Goal: Obtain resource: Download file/media

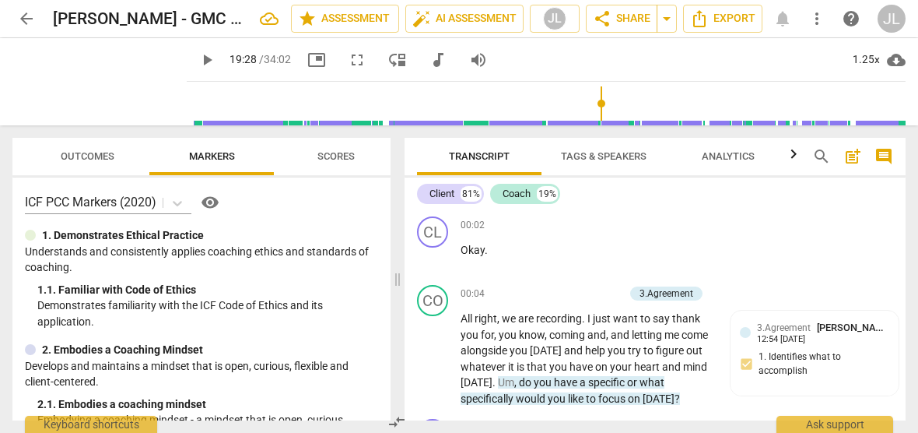
scroll to position [4464, 0]
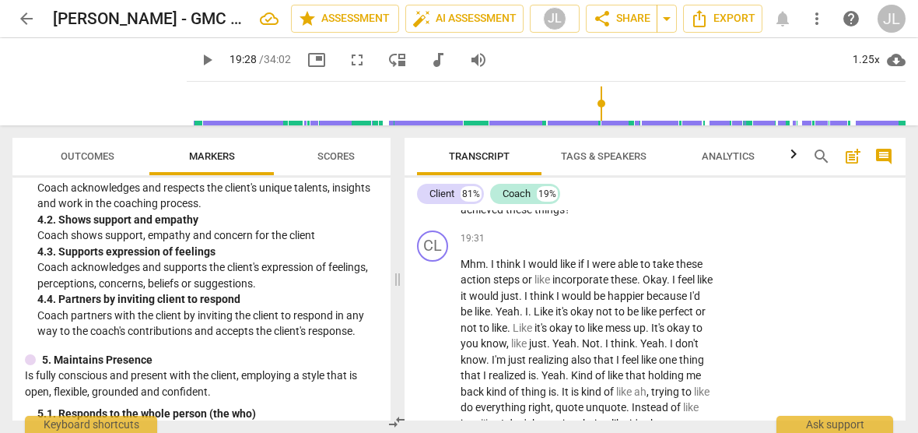
scroll to position [4545, 0]
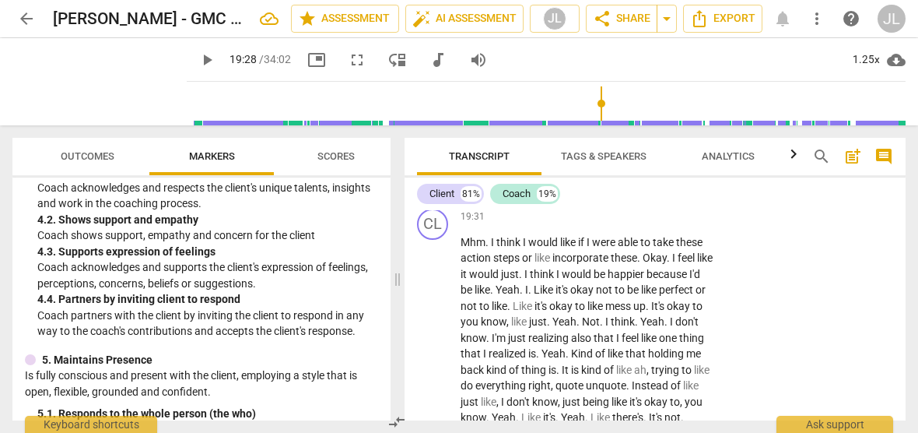
drag, startPoint x: 575, startPoint y: 253, endPoint x: 487, endPoint y: 240, distance: 88.8
click at [487, 196] on p "Right . So how would your life be different if you achieved these things ?" at bounding box center [587, 180] width 253 height 32
click at [582, 229] on div "+" at bounding box center [585, 230] width 16 height 16
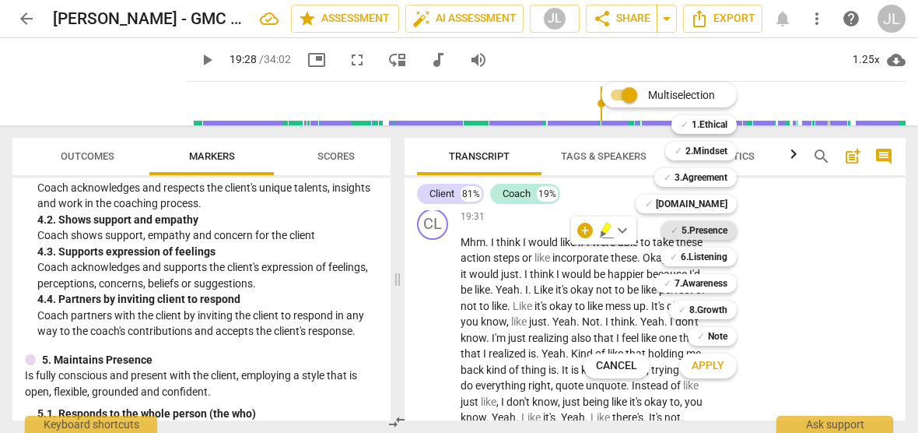
click at [700, 235] on b "5.Presence" at bounding box center [704, 230] width 46 height 19
click at [713, 278] on b "7.Awareness" at bounding box center [700, 283] width 53 height 19
click at [719, 363] on span "Apply" at bounding box center [708, 366] width 33 height 16
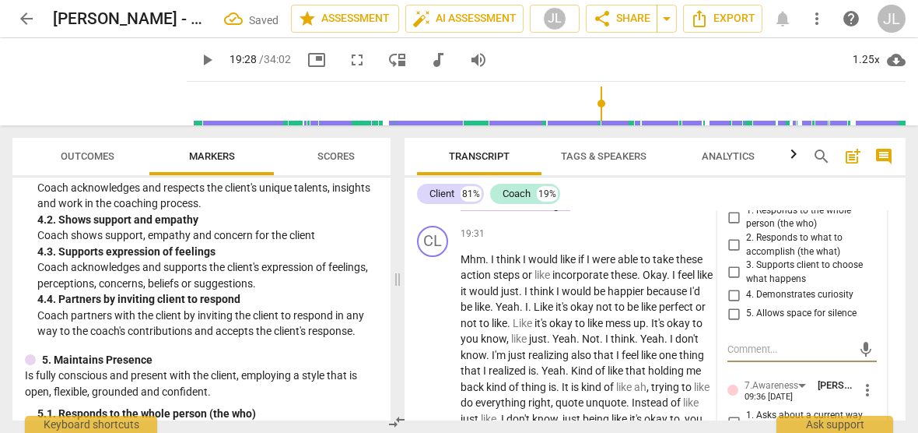
click at [733, 226] on input "1. Responds to the whole person (the who)" at bounding box center [733, 217] width 25 height 19
checkbox input "true"
click at [731, 254] on input "2. Responds to what to accomplish (the what)" at bounding box center [733, 245] width 25 height 19
checkbox input "true"
click at [732, 304] on input "4. Demonstrates curiosity" at bounding box center [733, 294] width 25 height 19
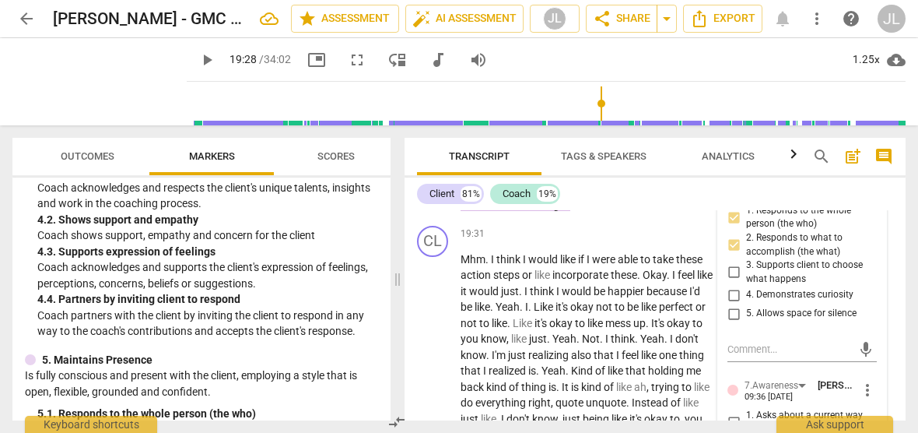
checkbox input "true"
click at [869, 323] on div "5. Allows space for silence" at bounding box center [801, 313] width 149 height 19
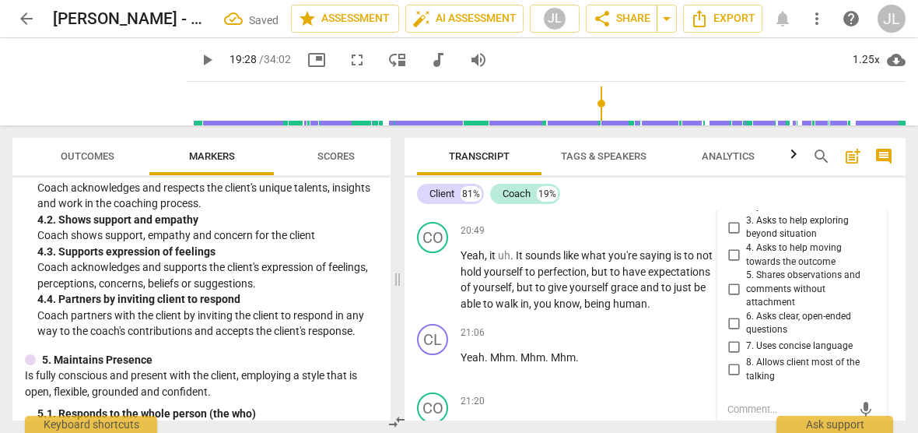
scroll to position [4825, 0]
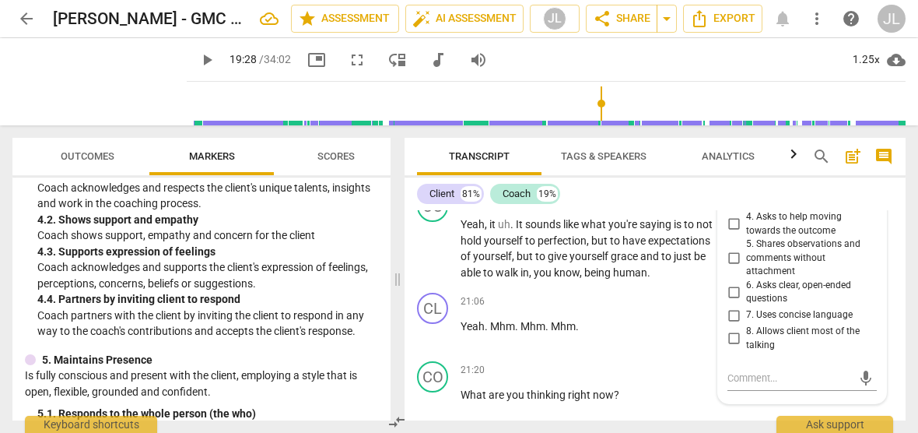
click at [727, 233] on input "4. Asks to help moving towards the outcome" at bounding box center [733, 224] width 25 height 19
checkbox input "true"
click at [731, 301] on input "6. Asks clear, open-ended questions" at bounding box center [733, 291] width 25 height 19
checkbox input "true"
click at [731, 324] on input "7. Uses concise language" at bounding box center [733, 315] width 25 height 19
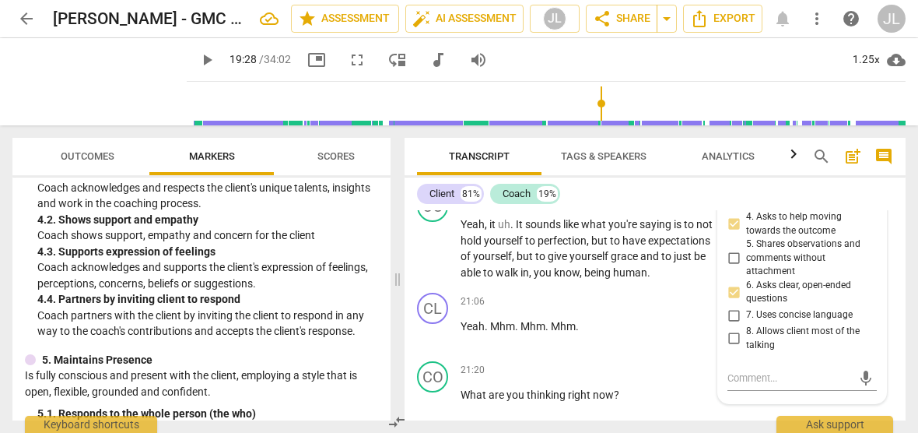
checkbox input "true"
click at [421, 149] on span "Transcript" at bounding box center [479, 156] width 124 height 21
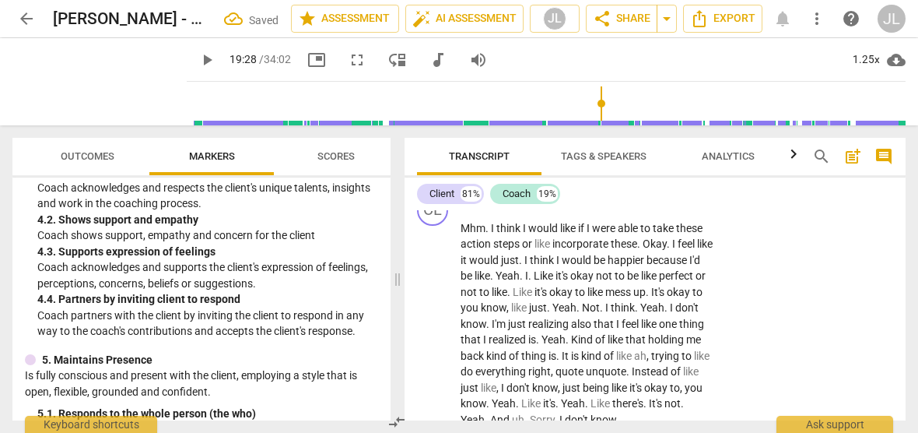
scroll to position [4532, 0]
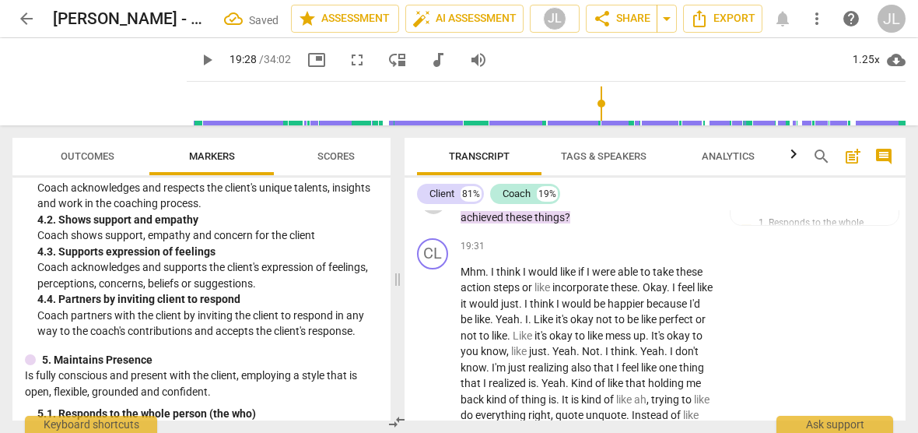
click at [436, 211] on span "play_arrow" at bounding box center [433, 201] width 19 height 19
click at [419, 150] on span "Transcript" at bounding box center [479, 156] width 124 height 21
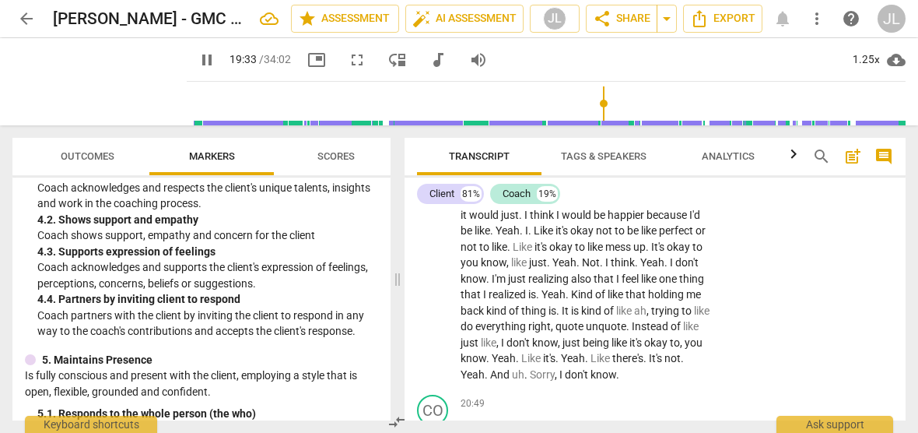
scroll to position [4643, 0]
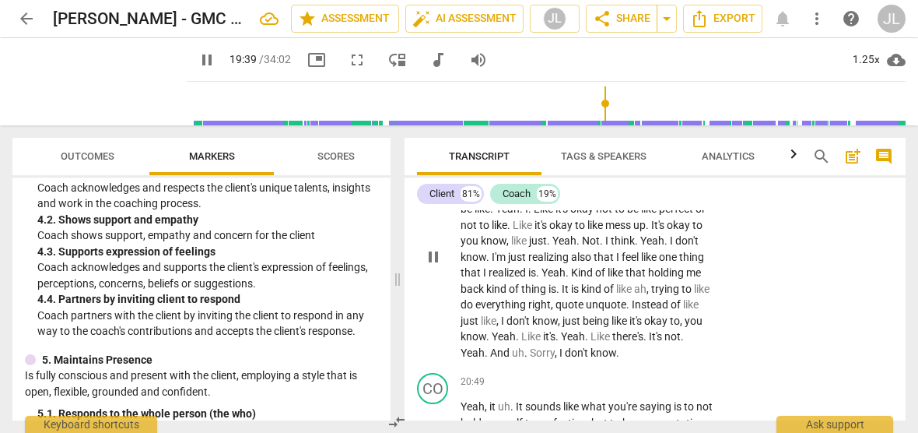
click at [433, 266] on span "pause" at bounding box center [433, 256] width 19 height 19
type input "1180"
click at [489, 167] on span "." at bounding box center [487, 161] width 5 height 12
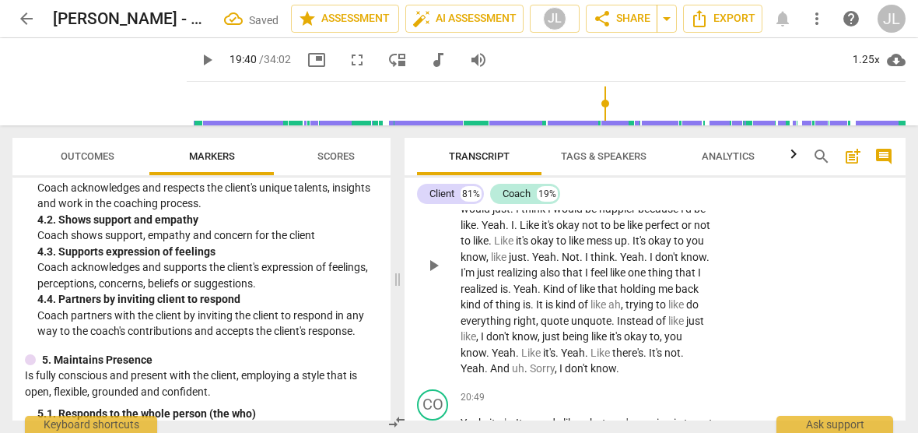
drag, startPoint x: 529, startPoint y: 238, endPoint x: 463, endPoint y: 229, distance: 66.7
click at [463, 229] on p "Mhm .(Coach maintains silence while client thinks) I think I would like if I we…" at bounding box center [587, 264] width 253 height 223
click at [545, 216] on div "+" at bounding box center [546, 220] width 16 height 16
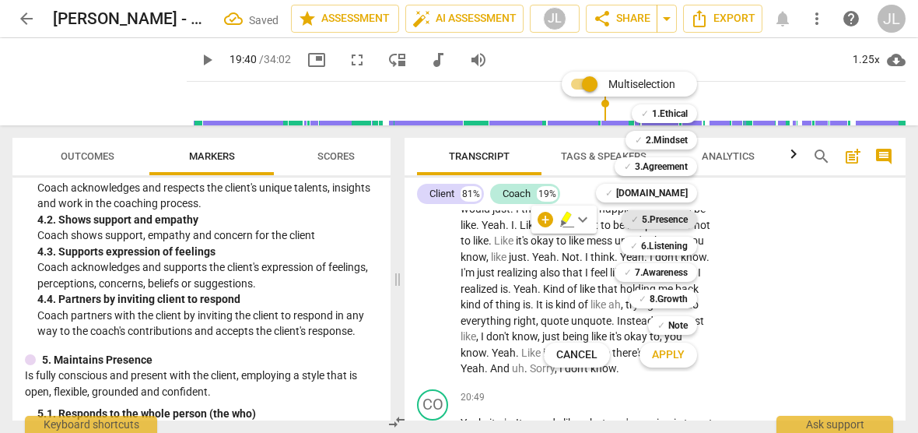
click at [672, 215] on b "5.Presence" at bounding box center [665, 219] width 46 height 19
click at [674, 363] on button "Apply" at bounding box center [668, 355] width 58 height 28
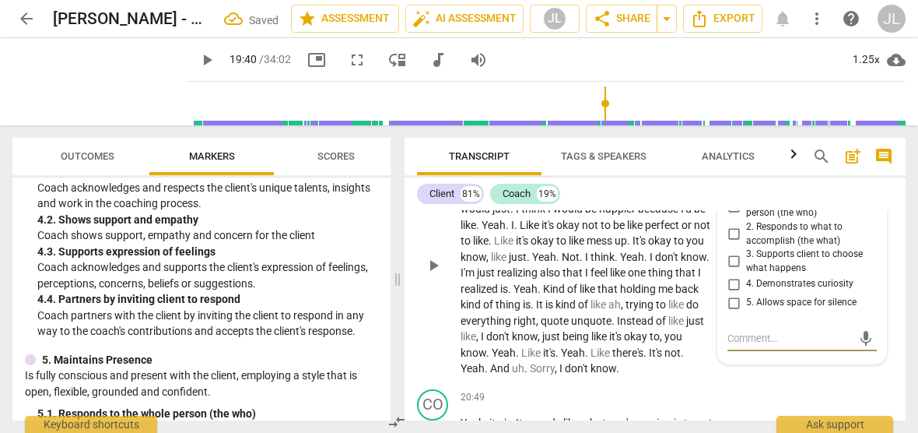
click at [732, 312] on input "5. Allows space for silence" at bounding box center [733, 302] width 25 height 19
checkbox input "true"
click at [434, 275] on span "play_arrow" at bounding box center [433, 265] width 19 height 19
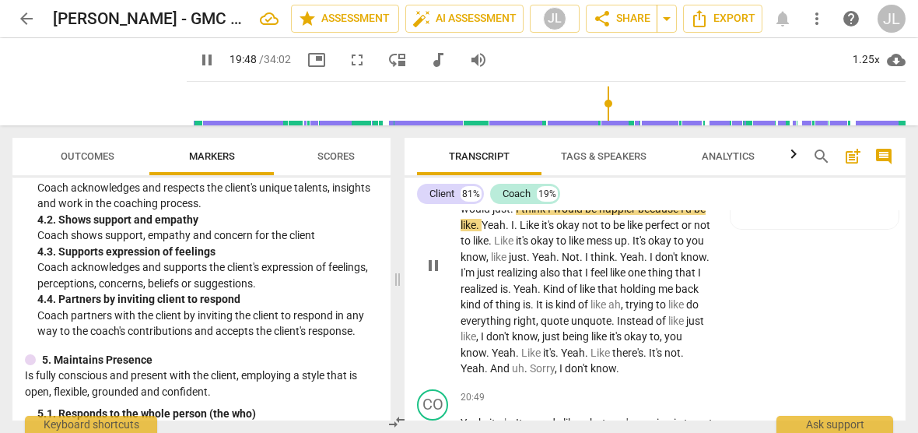
click at [432, 275] on span "pause" at bounding box center [433, 265] width 19 height 19
type input "1189"
click at [611, 199] on span "Okay" at bounding box center [622, 193] width 24 height 12
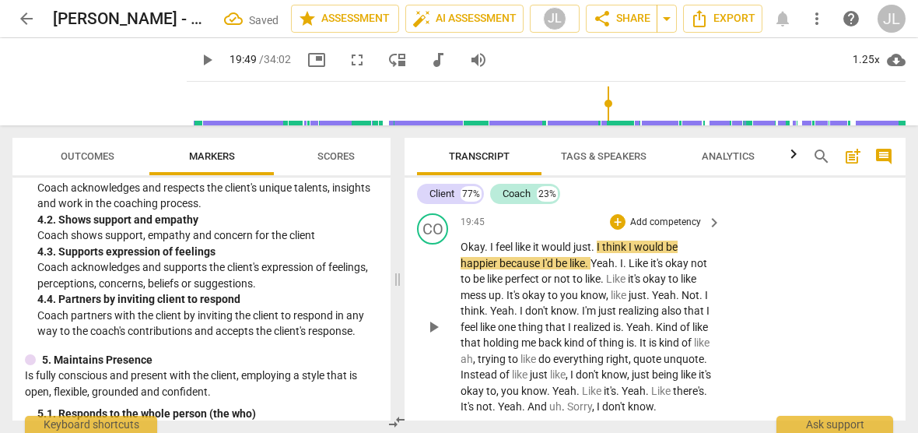
click at [462, 253] on span "Okay" at bounding box center [473, 246] width 24 height 12
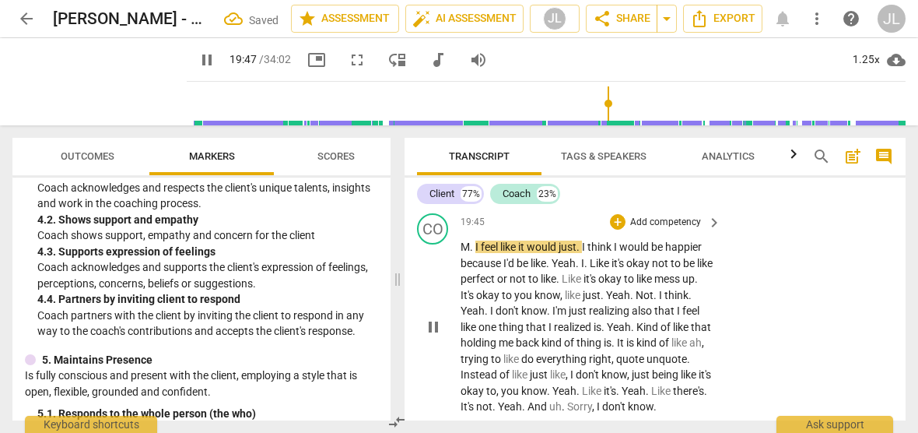
click at [433, 339] on button "pause" at bounding box center [433, 326] width 25 height 25
type input "1188"
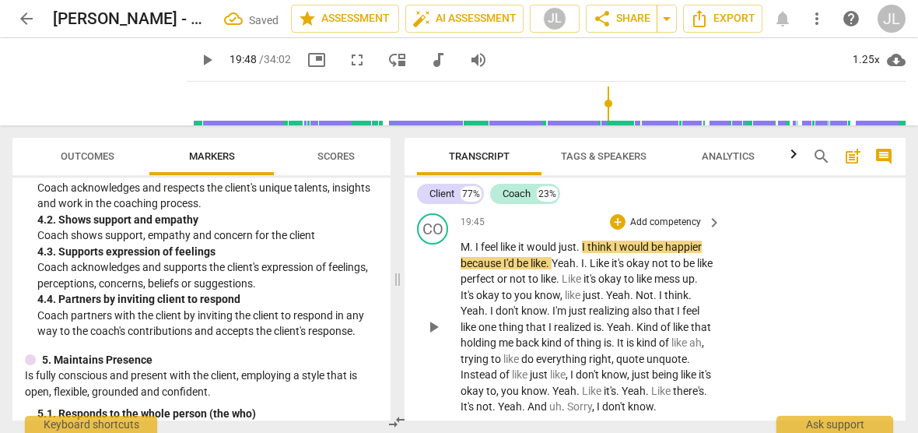
click at [469, 253] on span "M" at bounding box center [465, 246] width 9 height 12
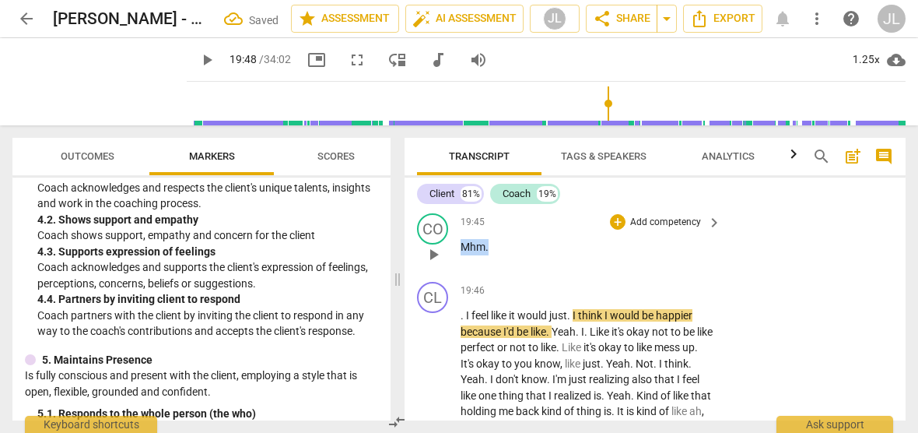
drag, startPoint x: 489, startPoint y: 309, endPoint x: 462, endPoint y: 309, distance: 27.2
click at [462, 255] on p "Mhm ." at bounding box center [587, 247] width 253 height 16
click at [502, 287] on div "+" at bounding box center [503, 290] width 16 height 16
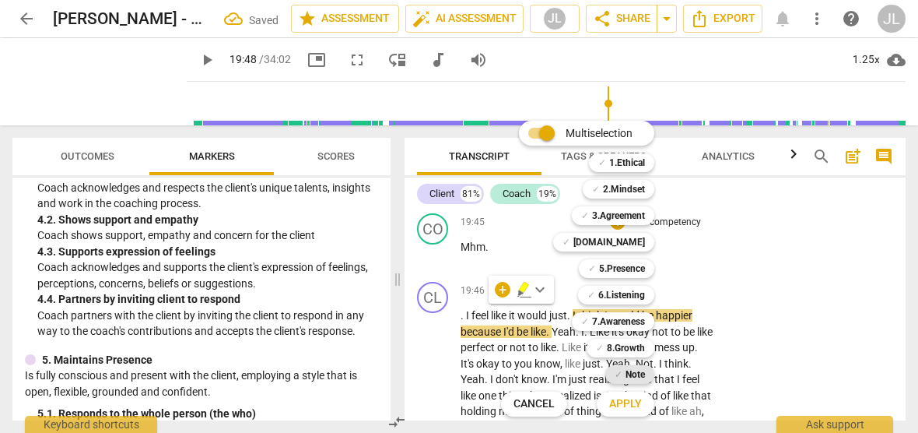
click at [638, 374] on b "Note" at bounding box center [634, 374] width 19 height 19
click at [637, 404] on span "Apply" at bounding box center [625, 404] width 33 height 16
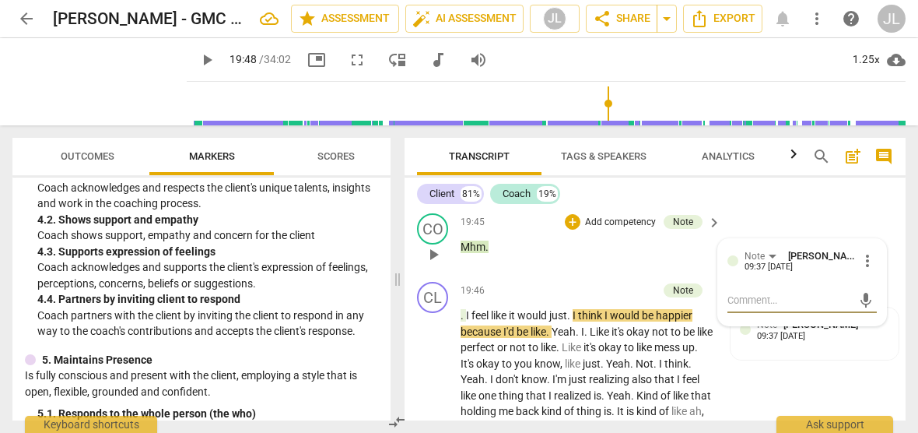
click at [865, 270] on span "more_vert" at bounding box center [867, 260] width 19 height 19
click at [867, 348] on li "Delete" at bounding box center [878, 353] width 54 height 30
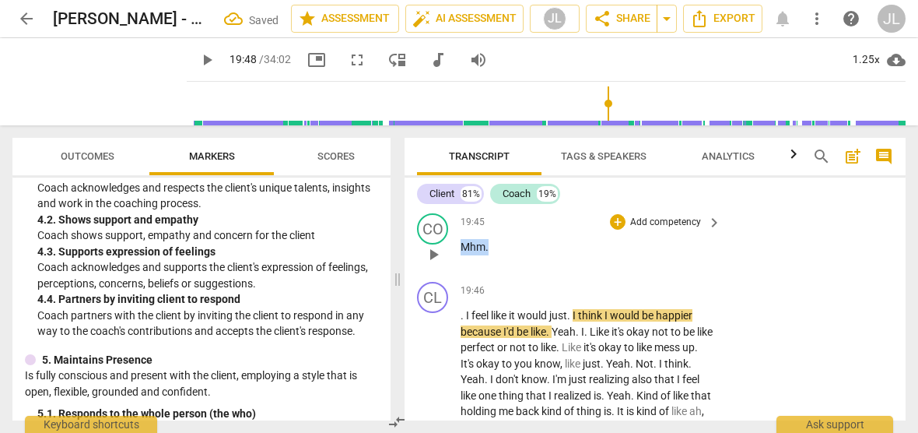
drag, startPoint x: 493, startPoint y: 309, endPoint x: 462, endPoint y: 307, distance: 31.2
click at [462, 255] on p "Mhm ." at bounding box center [587, 247] width 253 height 16
click at [502, 291] on div "+" at bounding box center [503, 290] width 16 height 16
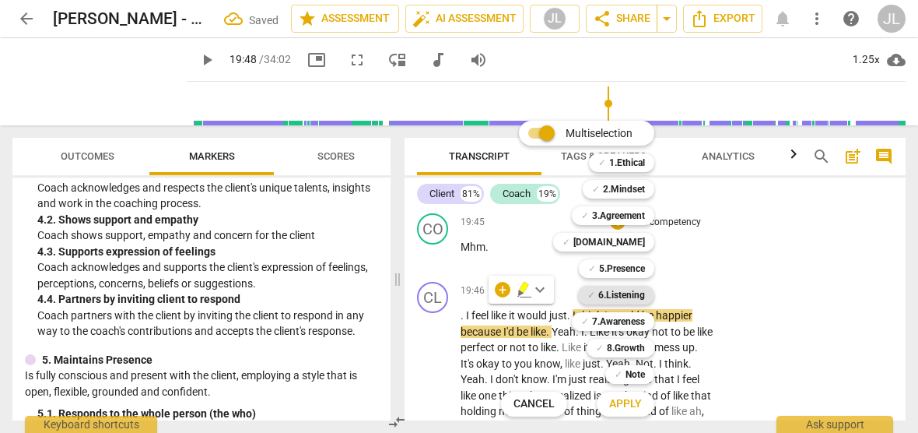
click at [619, 296] on b "6.Listening" at bounding box center [621, 294] width 47 height 19
click at [633, 412] on button "Apply" at bounding box center [626, 404] width 58 height 28
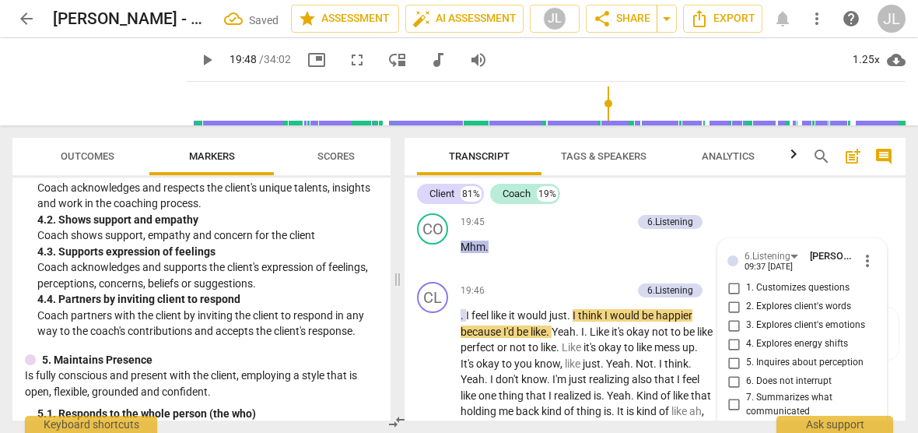
scroll to position [4836, 0]
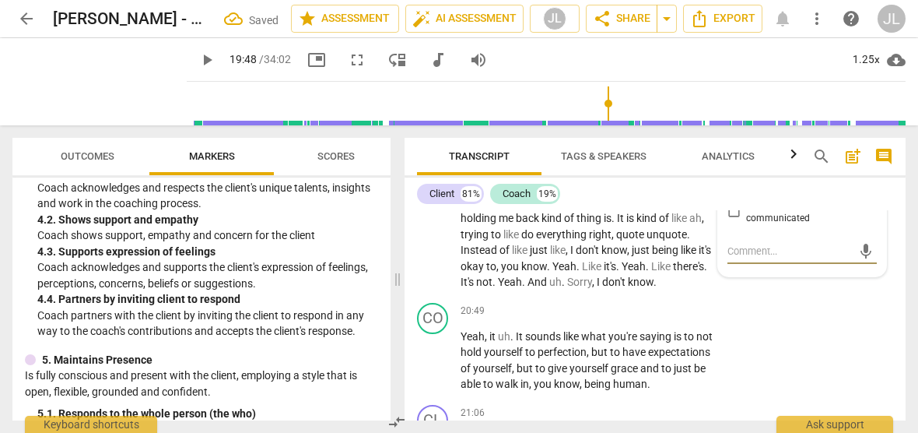
click at [728, 198] on input "6. Does not interrupt" at bounding box center [733, 188] width 25 height 19
checkbox input "true"
click at [415, 148] on div at bounding box center [411, 154] width 12 height 32
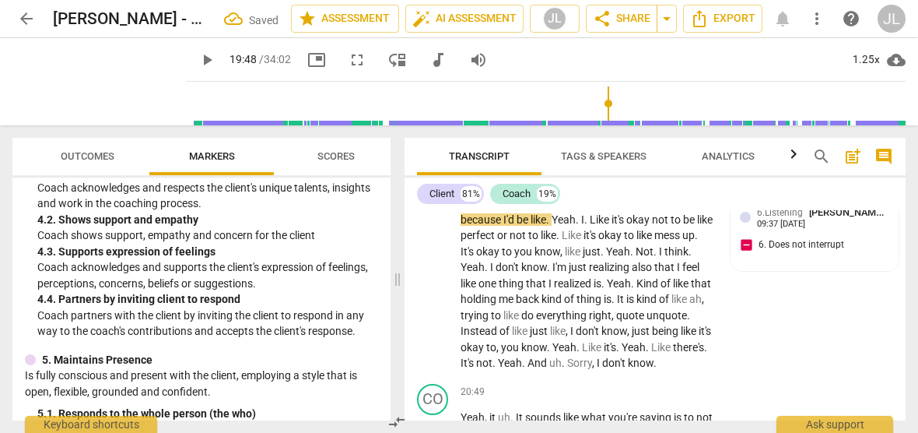
scroll to position [4778, 0]
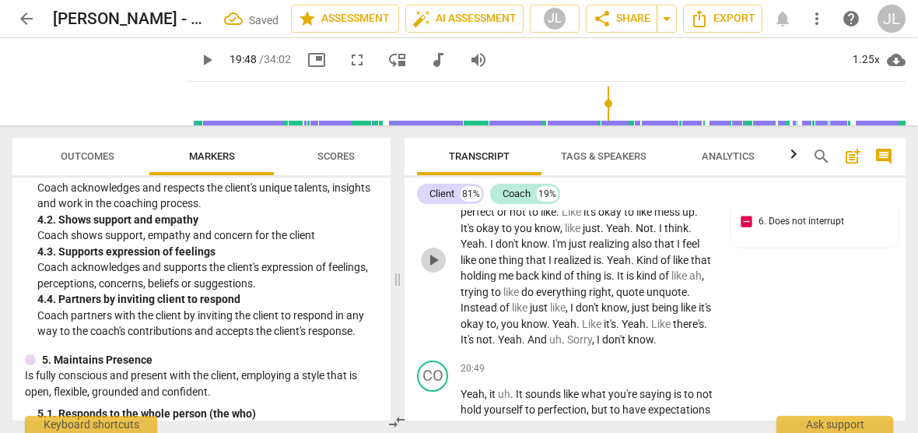
click at [434, 272] on button "play_arrow" at bounding box center [433, 259] width 25 height 25
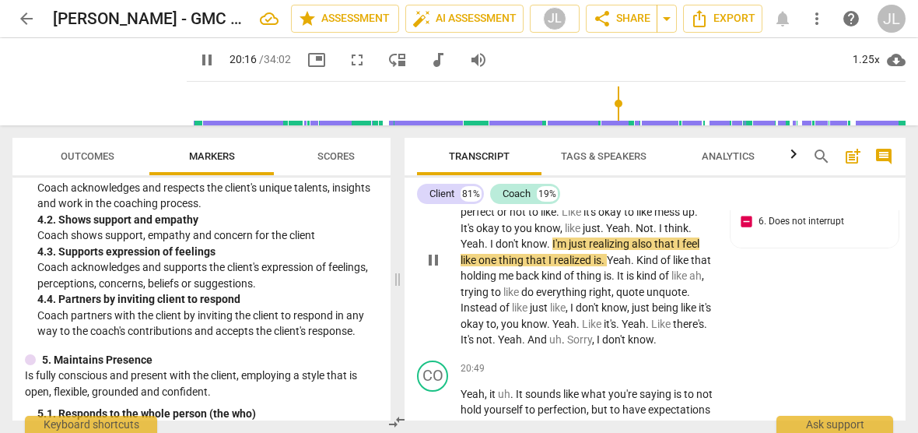
click at [706, 307] on p ". I feel like it would just . I think I would be happier because I'd be like . …" at bounding box center [587, 260] width 253 height 176
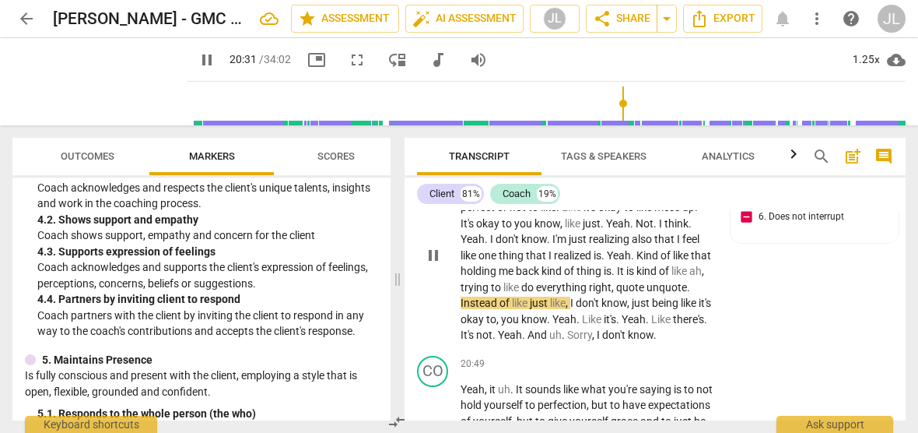
scroll to position [4935, 0]
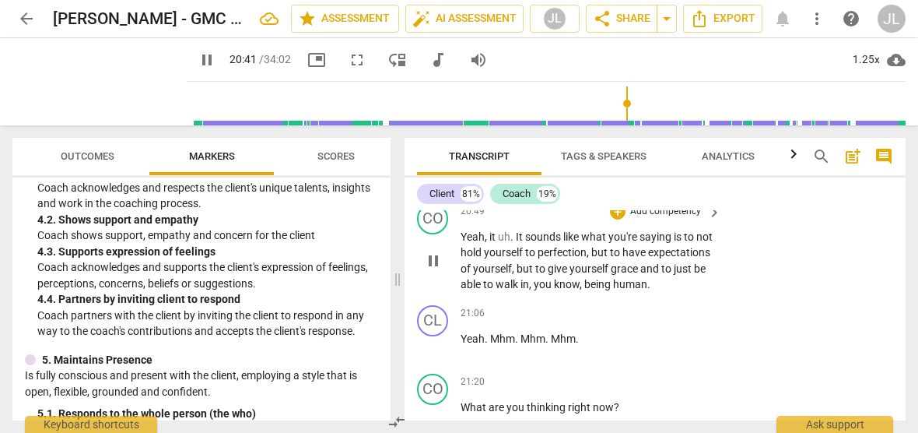
click at [513, 243] on span "." at bounding box center [512, 236] width 5 height 12
type input "1242"
click at [436, 270] on span "pause" at bounding box center [433, 260] width 19 height 19
type input "1264"
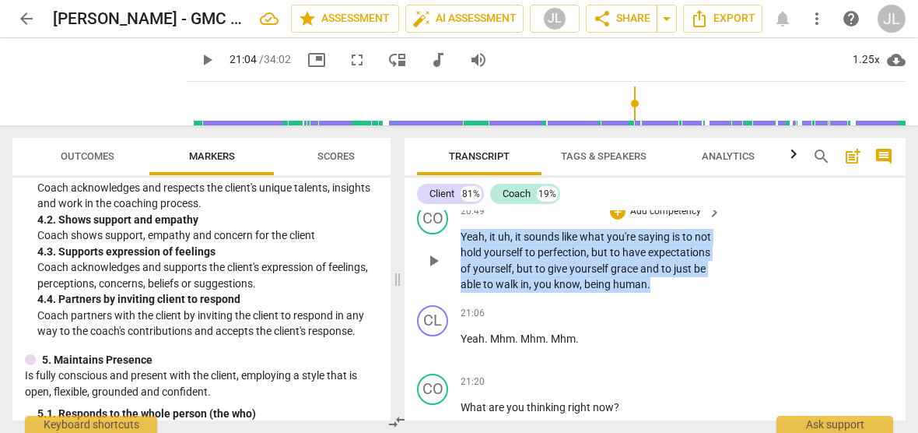
drag, startPoint x: 499, startPoint y: 380, endPoint x: 459, endPoint y: 317, distance: 75.5
click at [459, 299] on div "CO play_arrow pause 20:49 + Add competency keyboard_arrow_right Yeah , it uh , …" at bounding box center [655, 248] width 501 height 102
click at [510, 363] on div "+" at bounding box center [511, 359] width 16 height 16
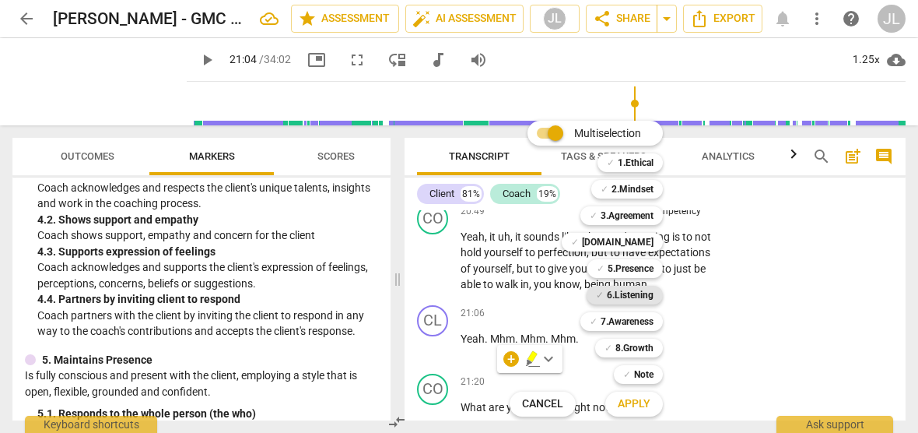
click at [646, 292] on b "6.Listening" at bounding box center [630, 294] width 47 height 19
click at [647, 404] on span "Apply" at bounding box center [634, 404] width 33 height 16
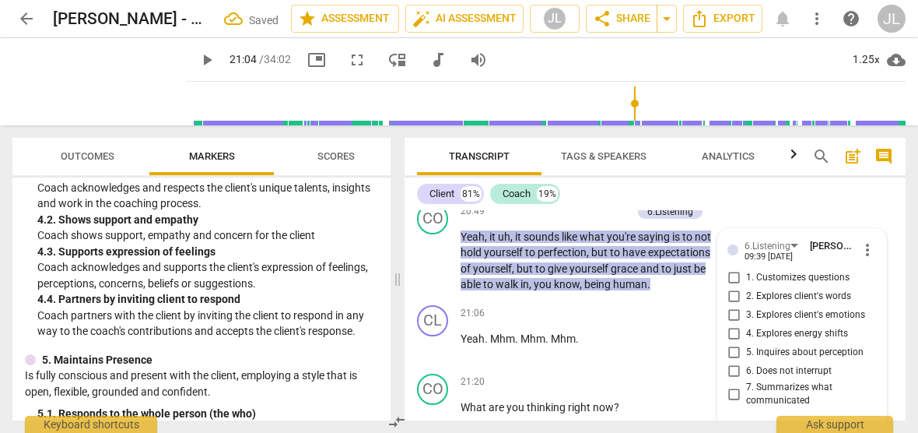
scroll to position [5133, 0]
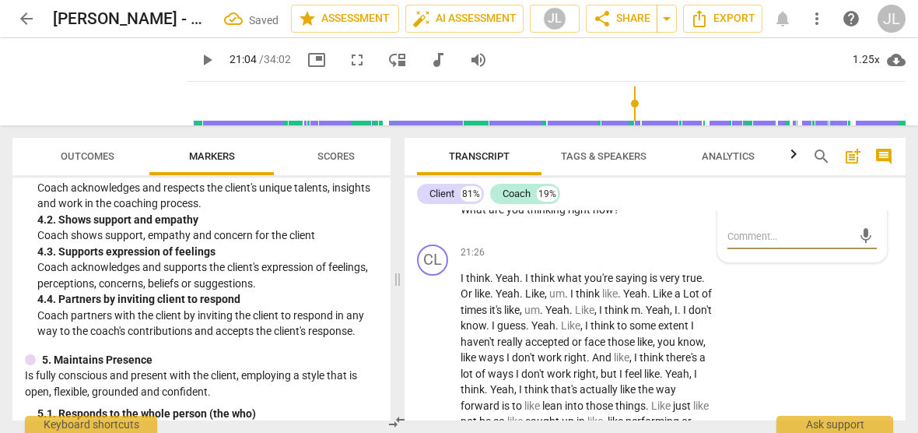
click at [728, 205] on input "7. Summarizes what communicated" at bounding box center [733, 196] width 25 height 19
checkbox input "true"
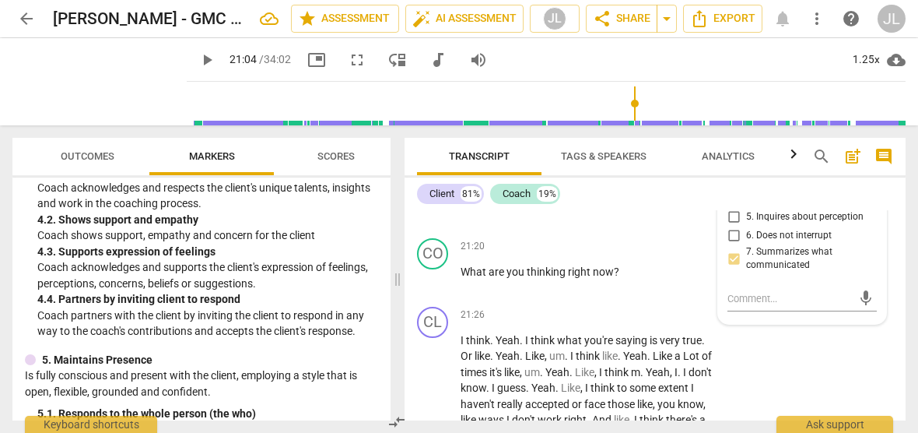
scroll to position [5093, 0]
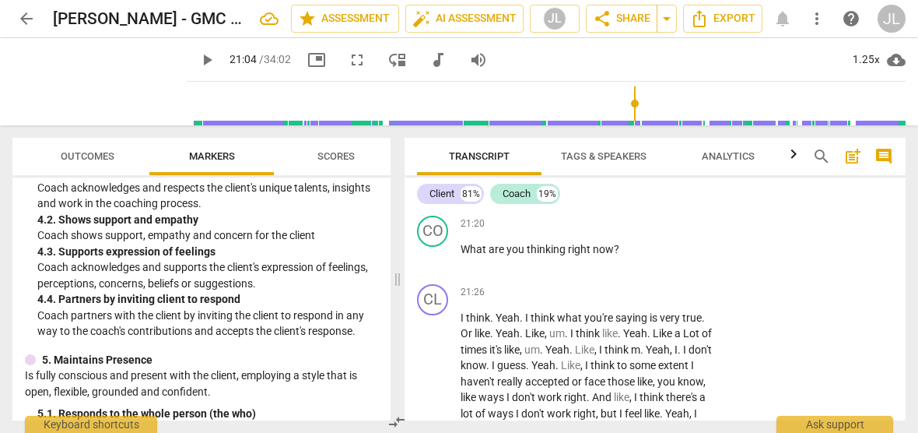
click at [807, 146] on div "6.Listening [PERSON_NAME] 09:39 [DATE] 7. Summarizes what communicated" at bounding box center [814, 113] width 149 height 66
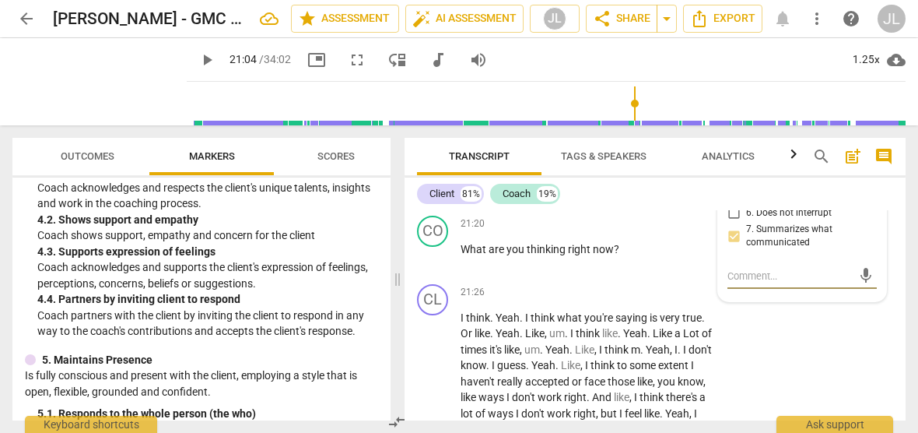
click at [874, 257] on div "6.Listening [PERSON_NAME] 09:39 [DATE] more_vert 1. Customizes questions 2. Exp…" at bounding box center [802, 186] width 168 height 230
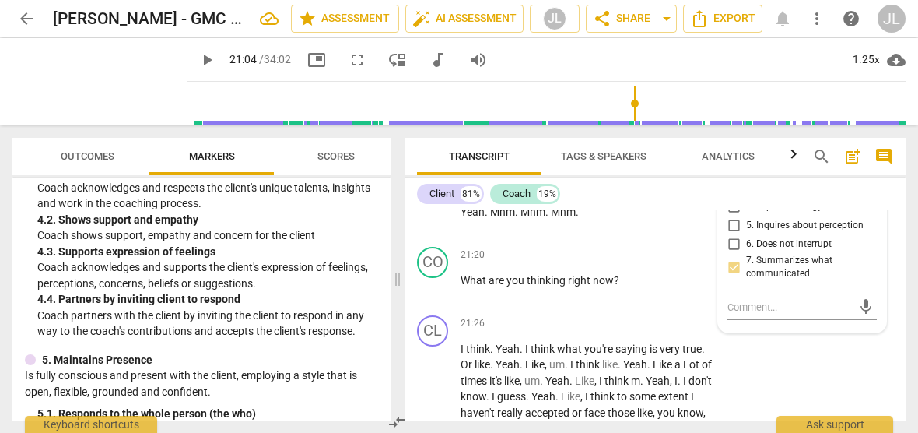
scroll to position [5031, 0]
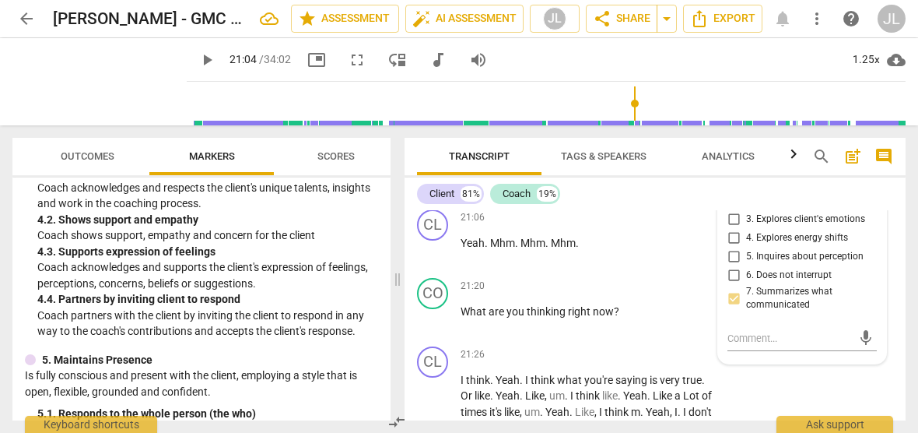
click at [866, 163] on span "more_vert" at bounding box center [867, 154] width 19 height 19
click at [860, 227] on li "Edit" at bounding box center [878, 234] width 54 height 30
type textarea "N"
type textarea "No"
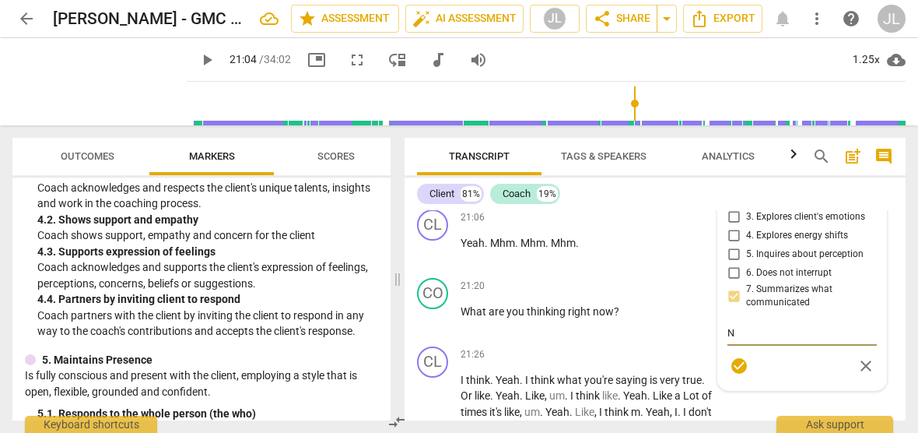
type textarea "No"
type textarea "Not"
type textarea "Note"
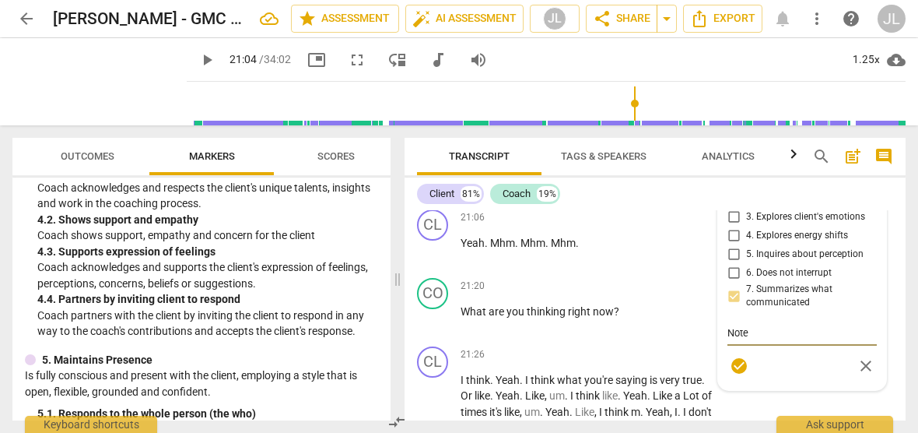
type textarea "Note:"
type textarea "Note: t"
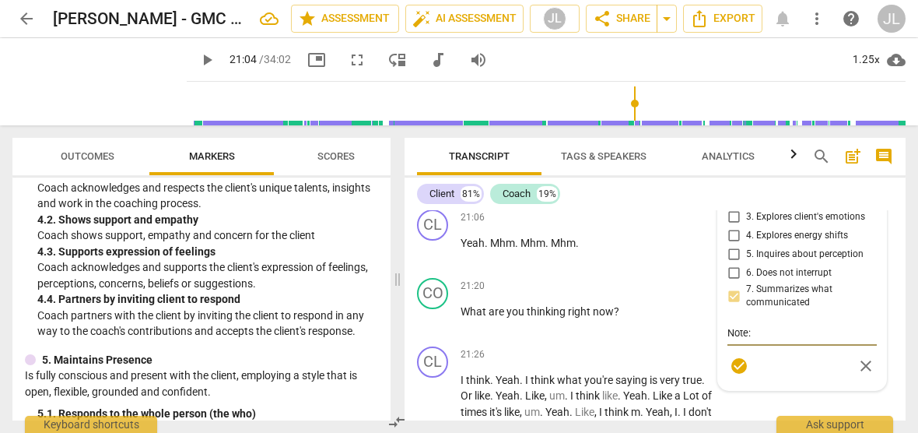
type textarea "Note: t"
type textarea "Note: th"
type textarea "Note: thi"
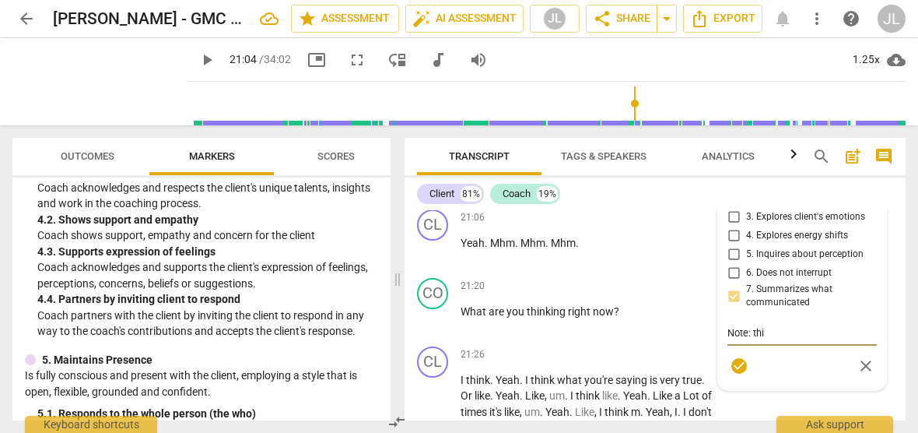
type textarea "Note: this"
type textarea "Note: this w"
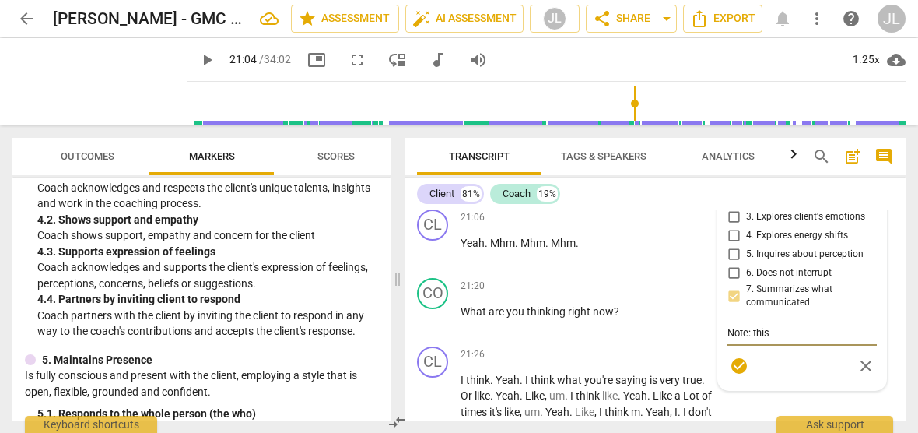
type textarea "Note: this w"
type textarea "Note: this wa"
type textarea "Note: this was"
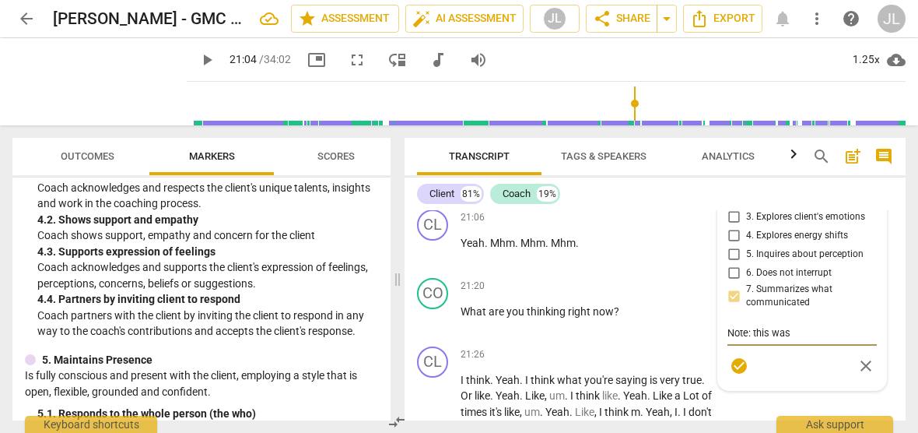
type textarea "Note: this was a"
type textarea "Note: this was a v"
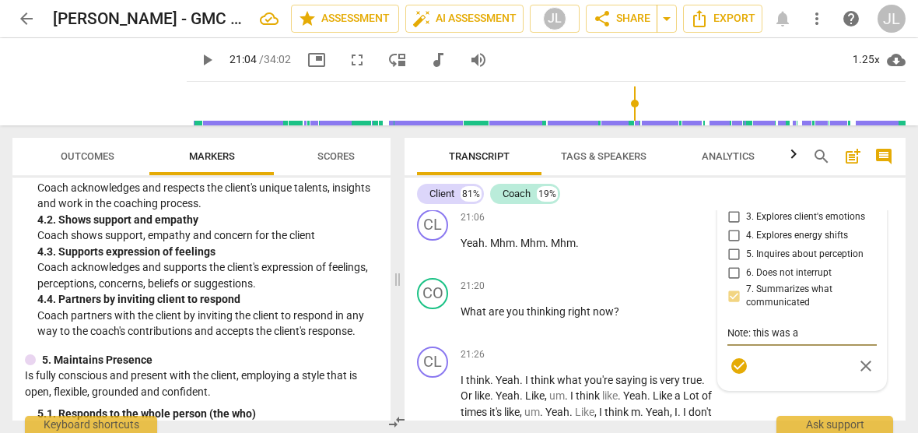
type textarea "Note: this was a v"
type textarea "Note: this was a ve"
type textarea "Note: this was a ver"
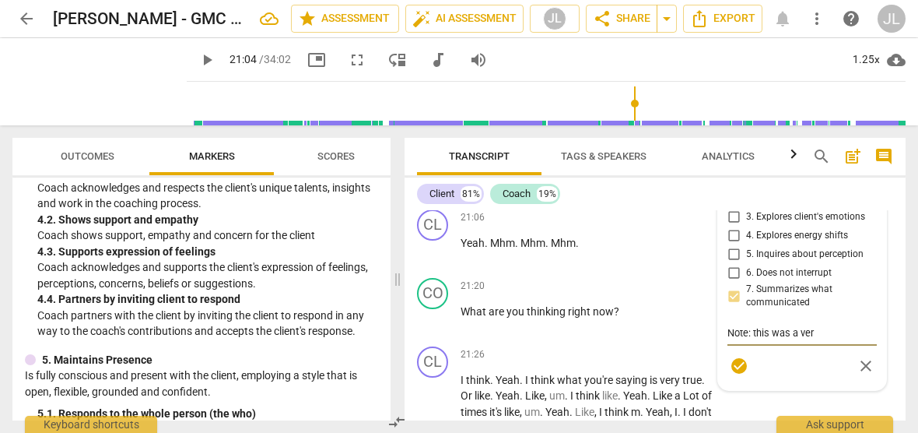
type textarea "Note: this was a very"
type textarea "Note: this was a very h"
type textarea "Note: this was a very he"
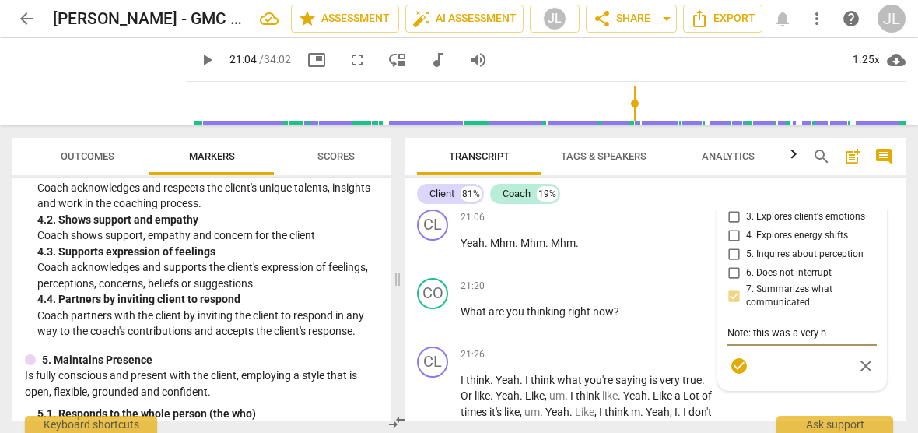
type textarea "Note: this was a very he"
type textarea "Note: this was a very hel"
type textarea "Note: this was a very help"
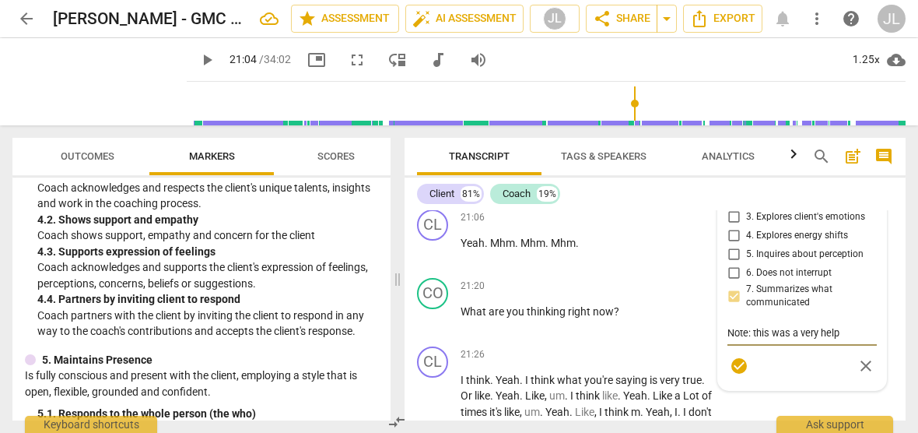
type textarea "Note: this was a very helpf"
type textarea "Note: this was a very helpfu"
type textarea "Note: this was a very helpful"
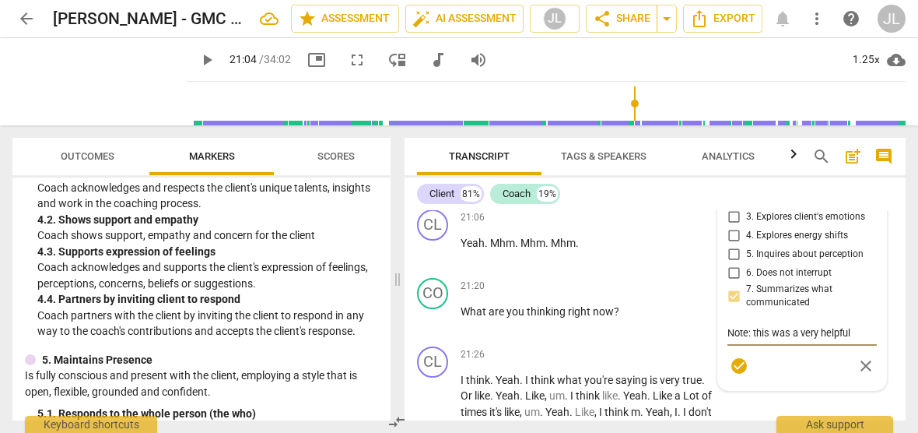
type textarea "Note: this was a very helpful"
type textarea "Note: this was a very helpful t"
type textarea "Note: this was a very helpful ti"
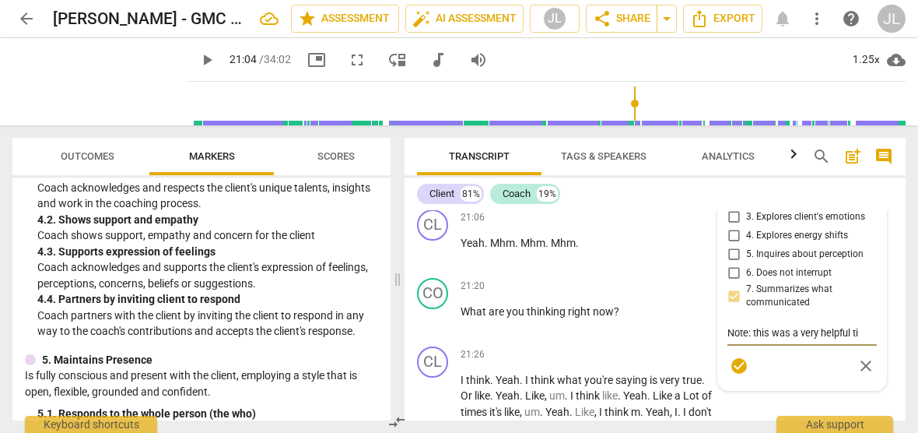
type textarea "Note: this was a very helpful [PERSON_NAME]"
type textarea "Note: this was a very helpful time"
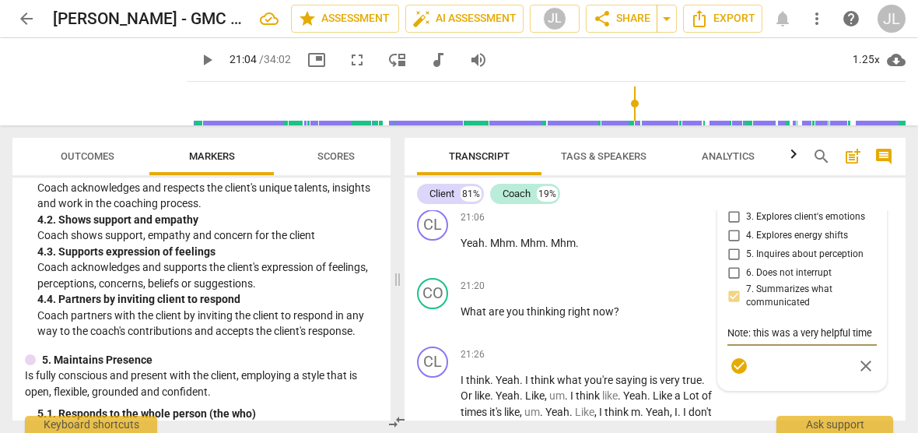
type textarea "Note: this was a very helpful time f"
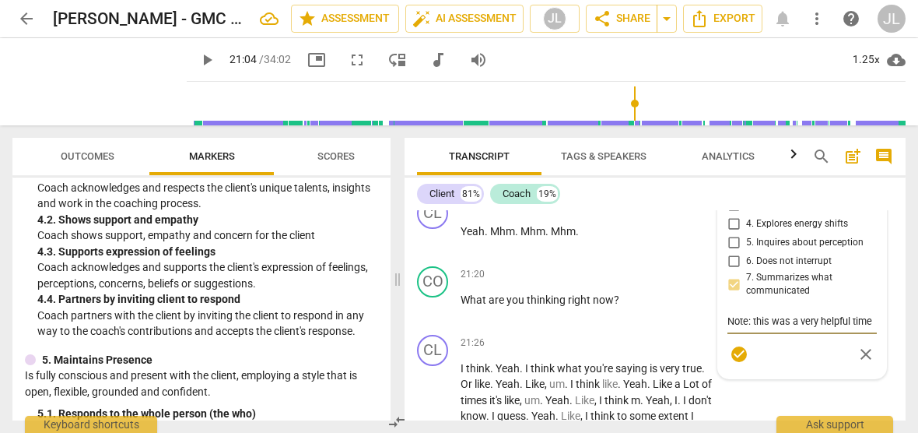
type textarea "Note: this was a very helpful time fo"
type textarea "Note: this was a very helpful time for"
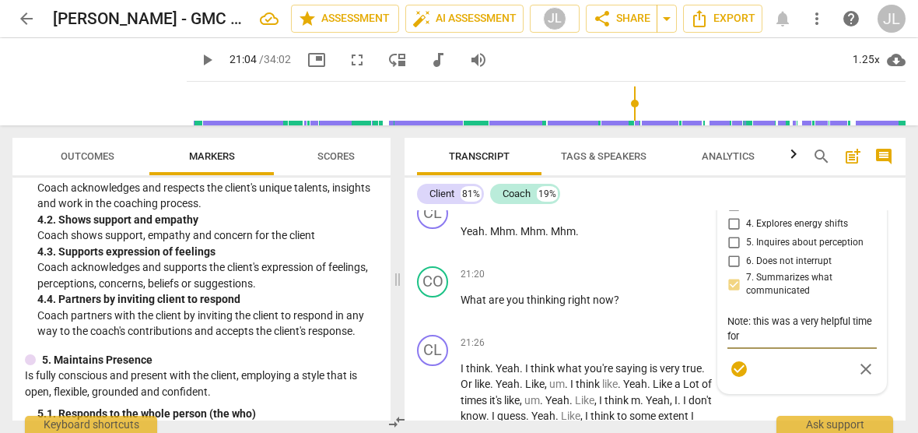
type textarea "Note: this was a very helpful time for"
type textarea "Note: this was a very helpful time for t"
type textarea "Note: this was a very helpful time for th"
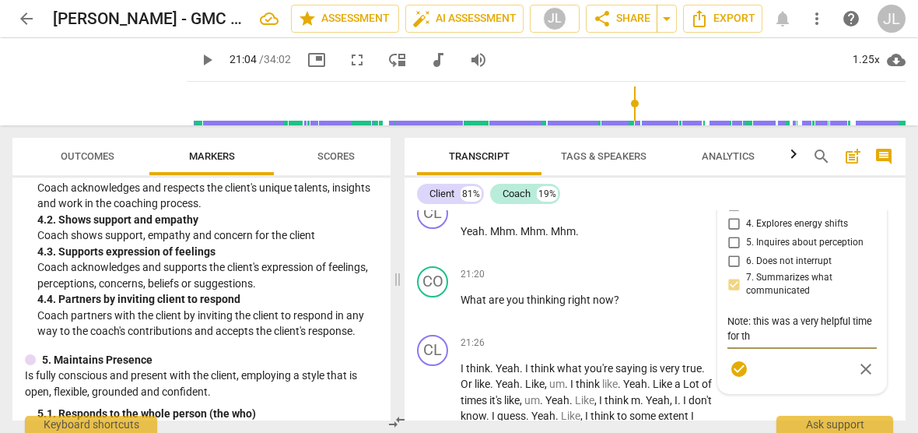
type textarea "Note: this was a very helpful time for the"
type textarea "Note: this was a very helpful time for the c"
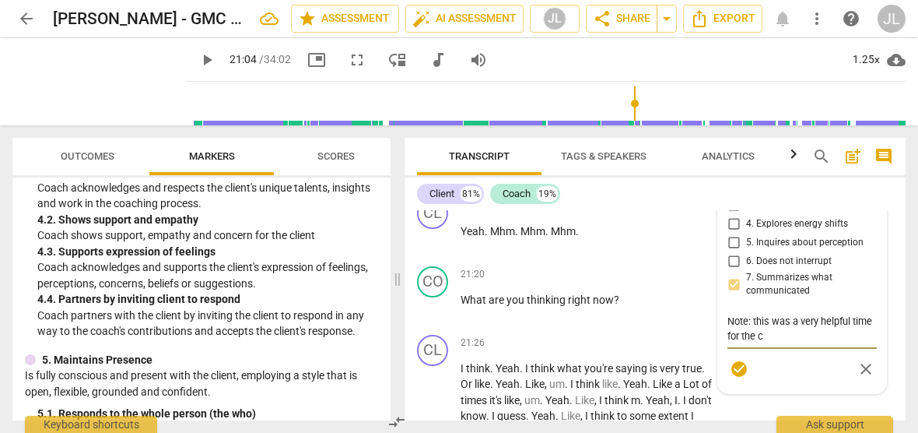
type textarea "Note: this was a very helpful time for the cl"
type textarea "Note: this was a very helpful time for the cli"
type textarea "Note: this was a very helpful time for the clie"
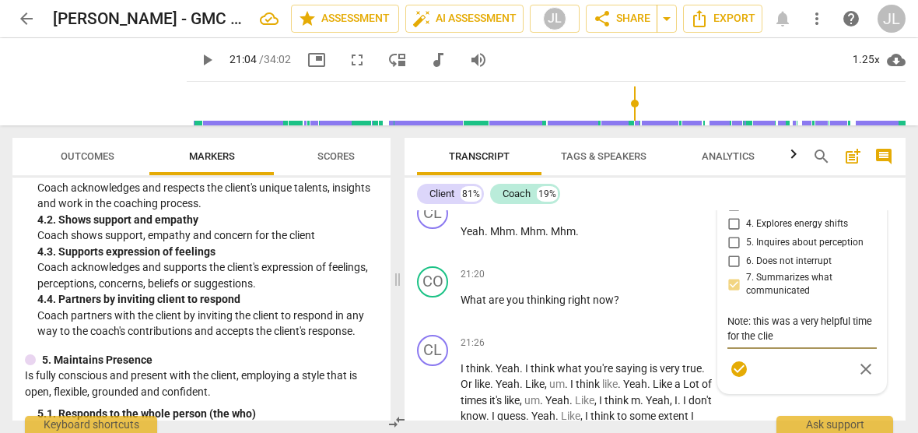
type textarea "Note: this was a very helpful time for the clien"
type textarea "Note: this was a very helpful time for the client"
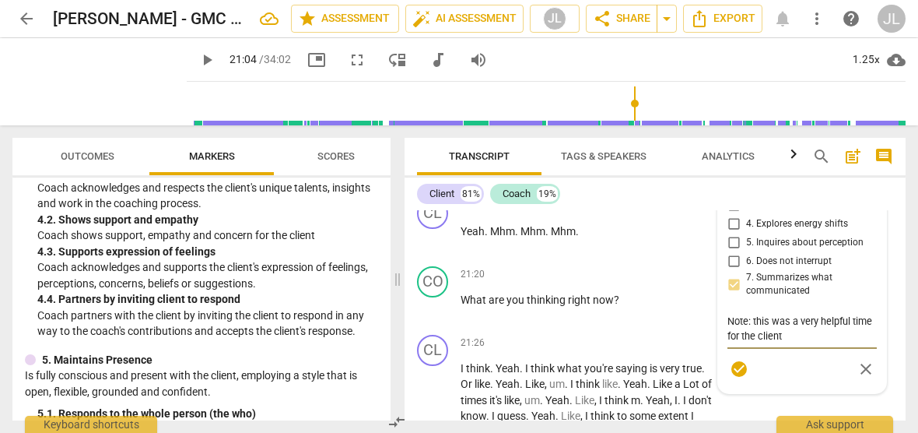
type textarea "Note: this was a very helpful time for the client"
type textarea "Note: this was a very helpful time for the client f"
type textarea "Note: this was a very helpful time for the client fo"
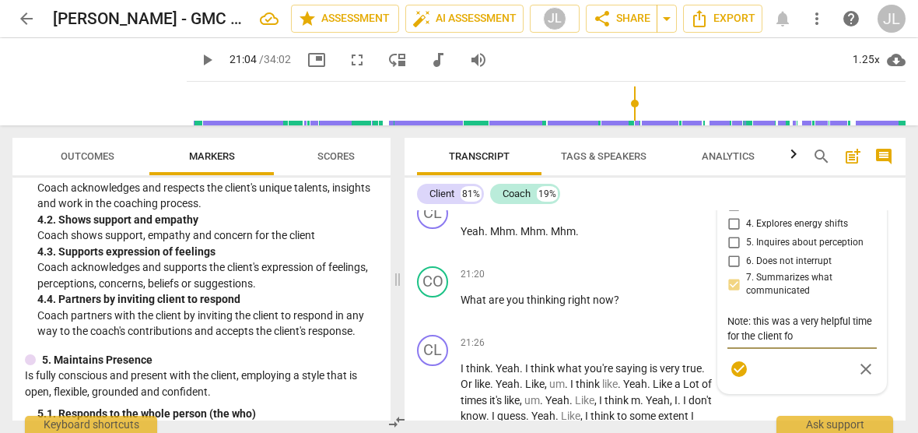
type textarea "Note: this was a very helpful time for the client for"
type textarea "Note: this was a very helpful time for the client for t"
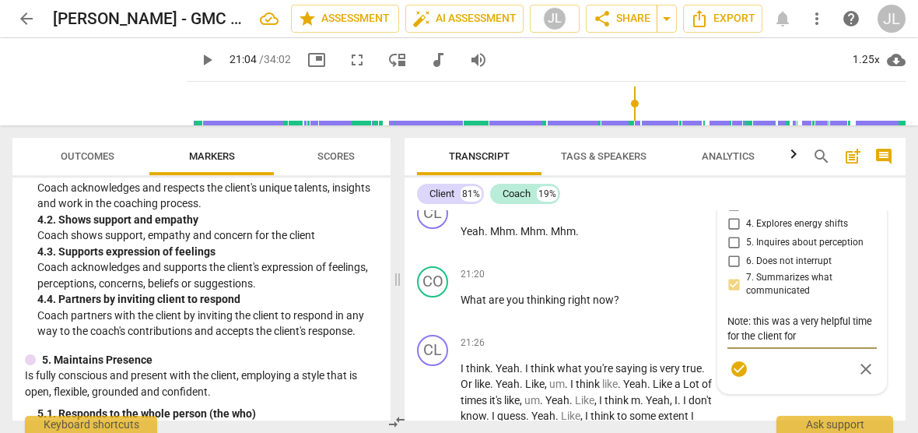
type textarea "Note: this was a very helpful time for the client for t"
type textarea "Note: this was a very helpful time for the client for th"
type textarea "Note: this was a very helpful time for the client for the"
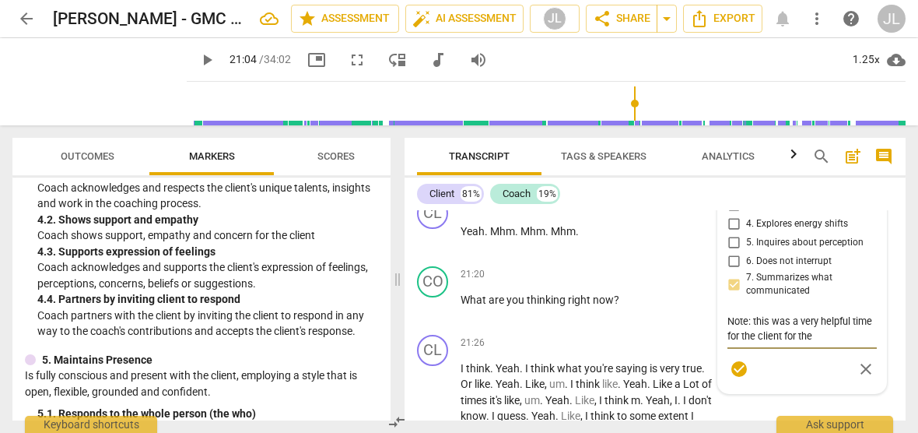
type textarea "Note: this was a very helpful time for the client for the"
type textarea "Note: this was a very helpful time for the client for the c"
type textarea "Note: this was a very helpful time for the client for the co"
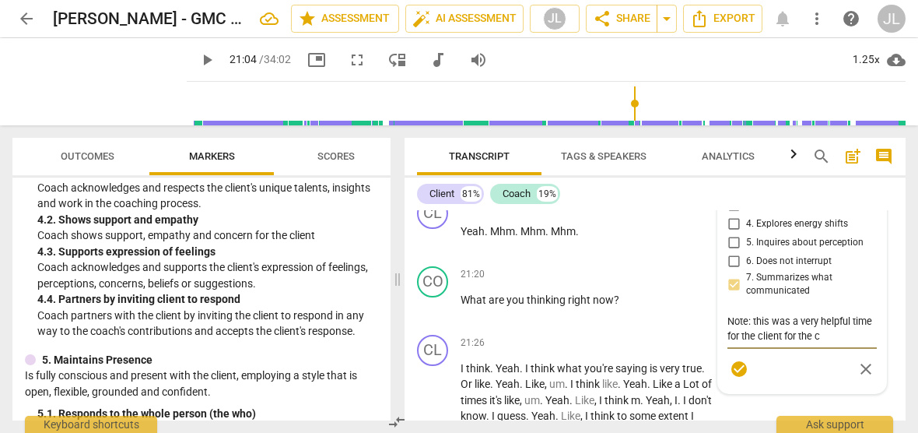
type textarea "Note: this was a very helpful time for the client for the co"
type textarea "Note: this was a very helpful time for the client for the coa"
type textarea "Note: this was a very helpful time for the client for the coac"
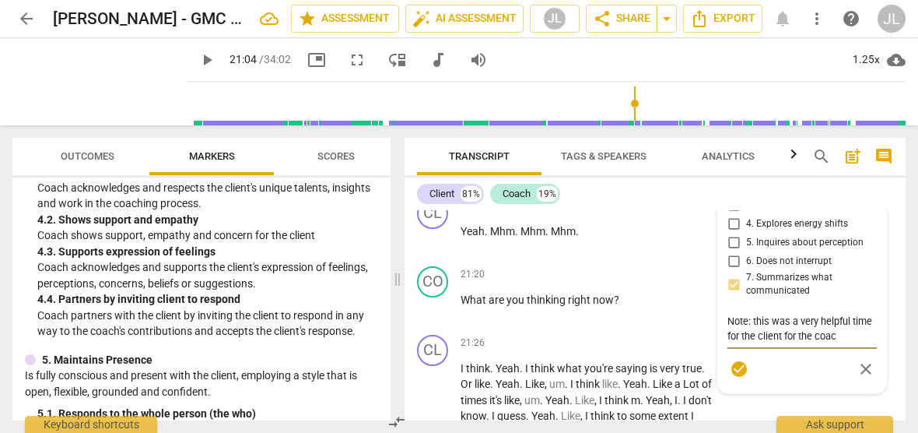
type textarea "Note: this was a very helpful time for the client for the coach"
type textarea "Note: this was a very helpful time for the client for the coach t"
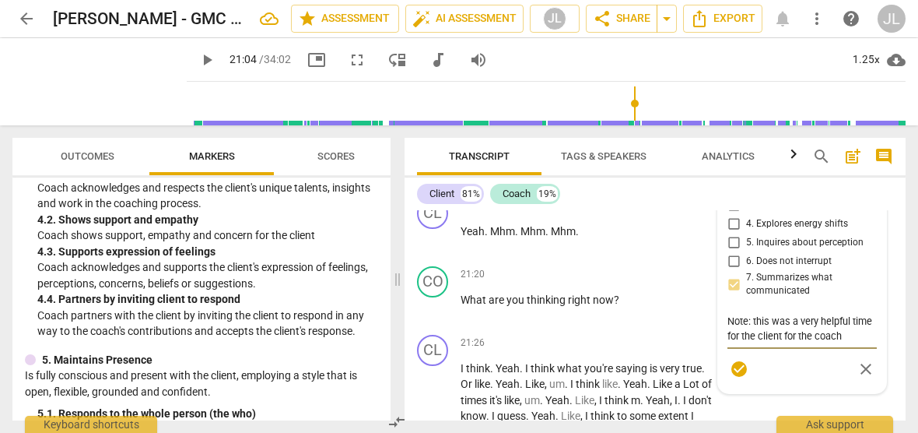
type textarea "Note: this was a very helpful time for the client for the coach t"
type textarea "Note: this was a very helpful time for the client for the coach to"
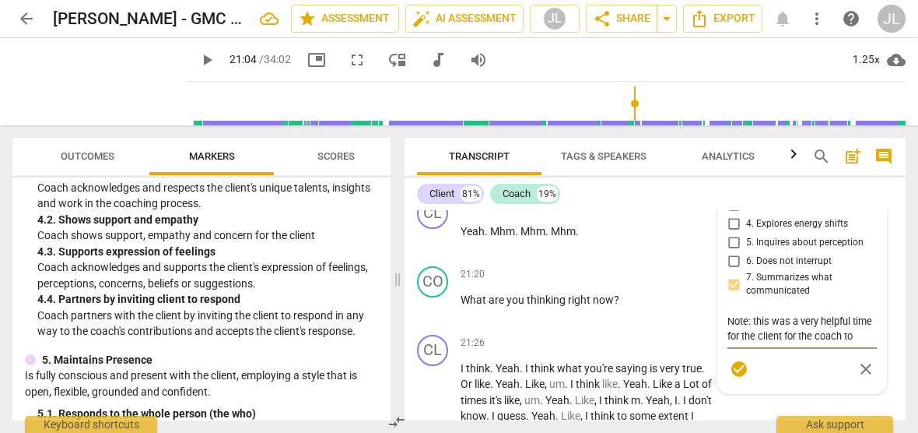
type textarea "Note: this was a very helpful time for the client for the coach to s"
type textarea "Note: this was a very helpful time for the client for the coach to su"
type textarea "Note: this was a very helpful time for the client for the coach to sum"
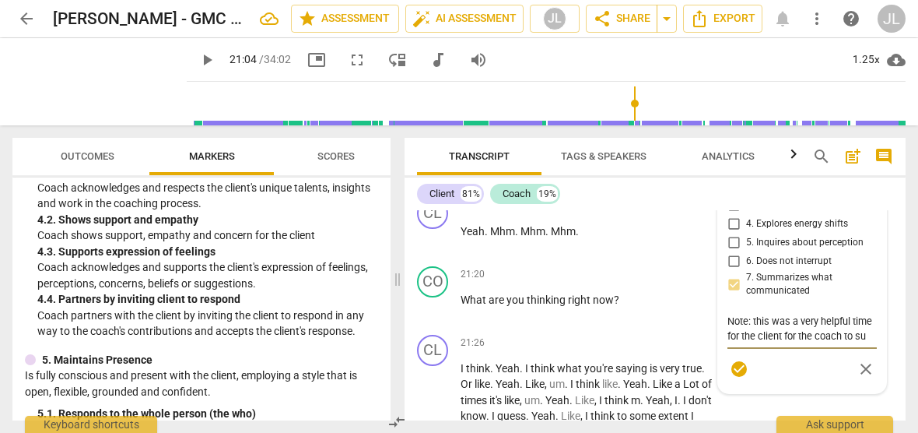
type textarea "Note: this was a very helpful time for the client for the coach to sum"
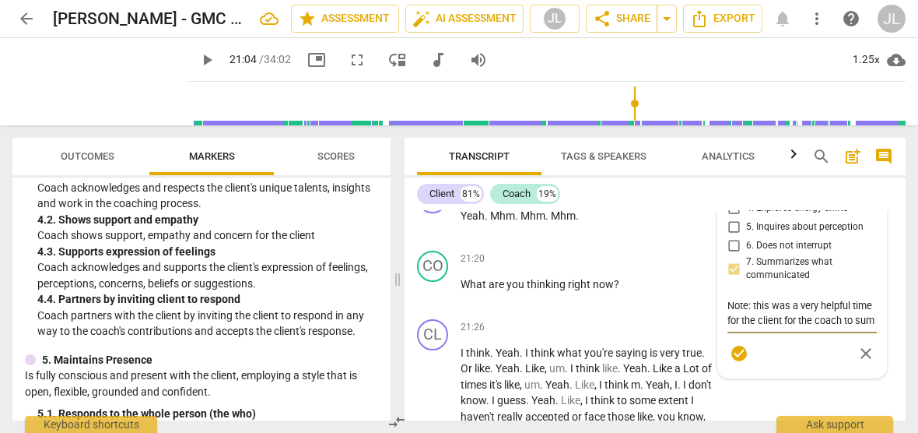
type textarea "Note: this was a very helpful time for the client for the coach to summ"
type textarea "Note: this was a very helpful time for the client for the coach to summa"
type textarea "Note: this was a very helpful time for the client for the coach to [PERSON_NAME]"
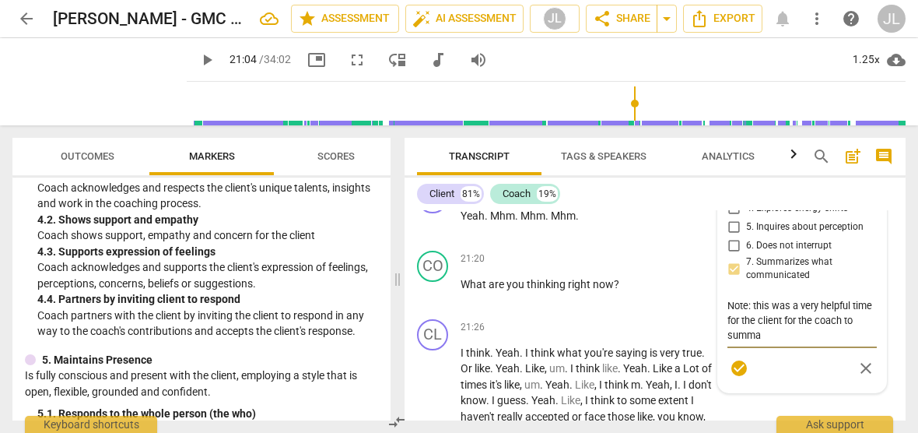
type textarea "Note: this was a very helpful time for the client for the coach to [PERSON_NAME]"
type textarea "Note: this was a very helpful time for the client for the coach to summari"
type textarea "Note: this was a very helpful time for the client for the coach to summariz"
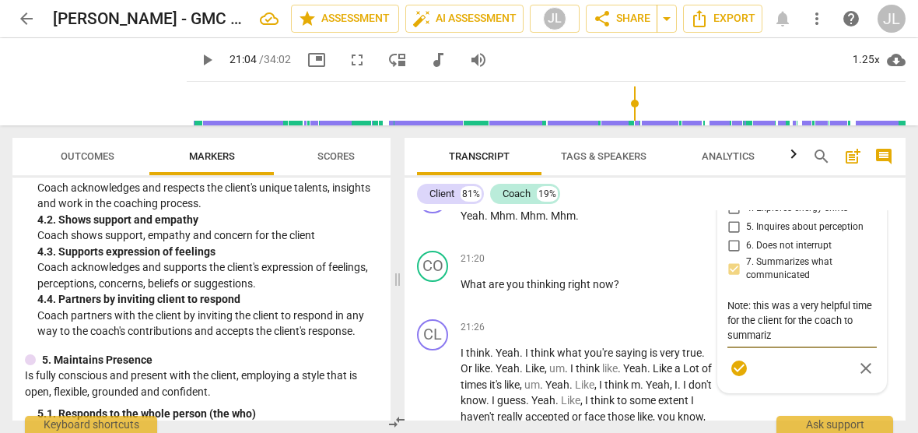
type textarea "Note: this was a very helpful time for the client for the coach to summarize"
type textarea "Note: this was a very helpful time for the client for the coach to summarize a"
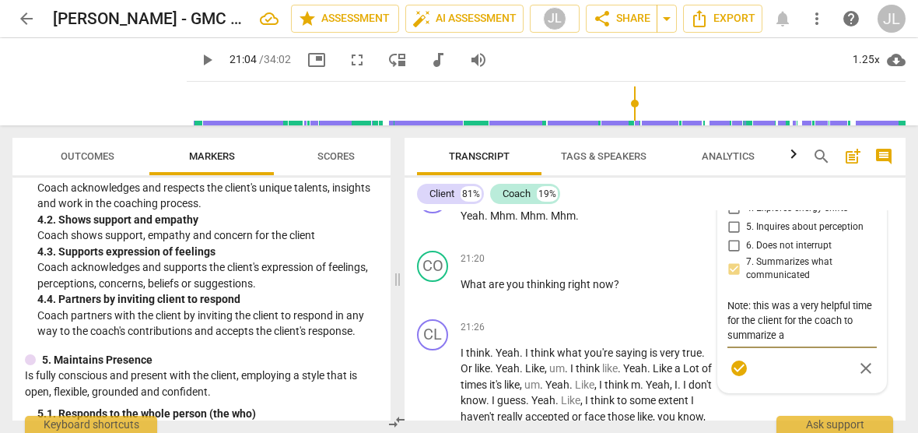
type textarea "Note: this was a very helpful time for the client for the coach to summarize an"
type textarea "Note: this was a very helpful time for the client for the coach to summarize and"
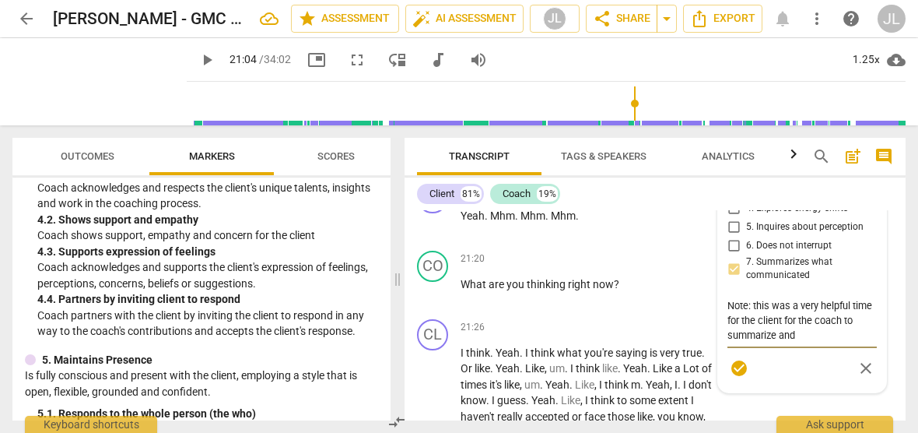
type textarea "Note: this was a very helpful time for the client for the coach to summarize an…"
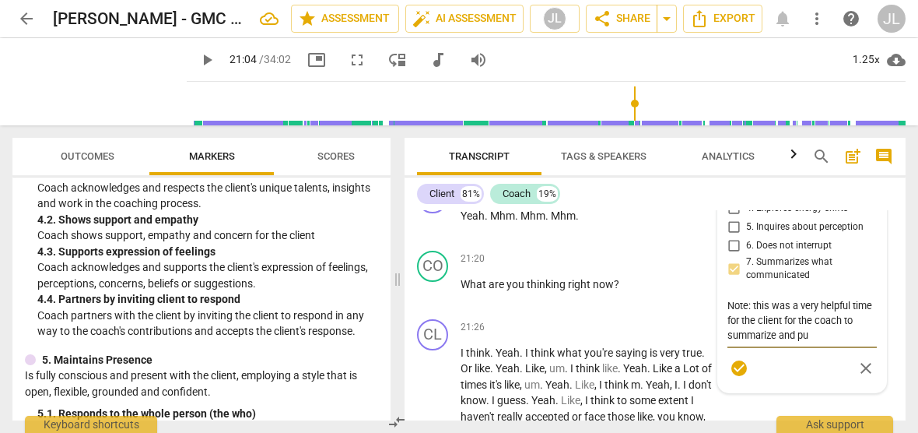
type textarea "Note: this was a very helpful time for the client for the coach to summarize an…"
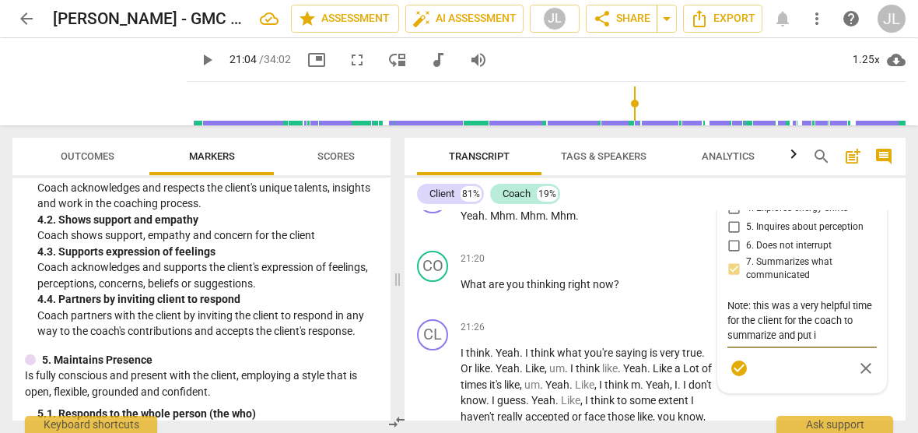
type textarea "Note: this was a very helpful time for the client for the coach to summarize an…"
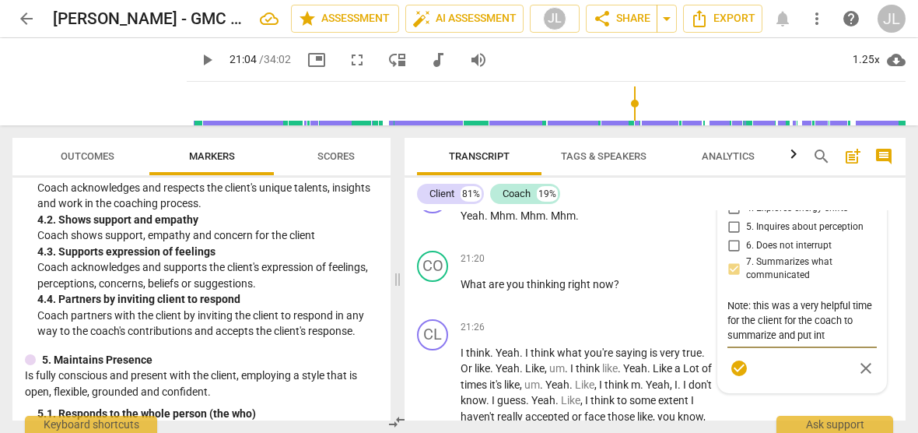
type textarea "Note: this was a very helpful time for the client for the coach to summarize an…"
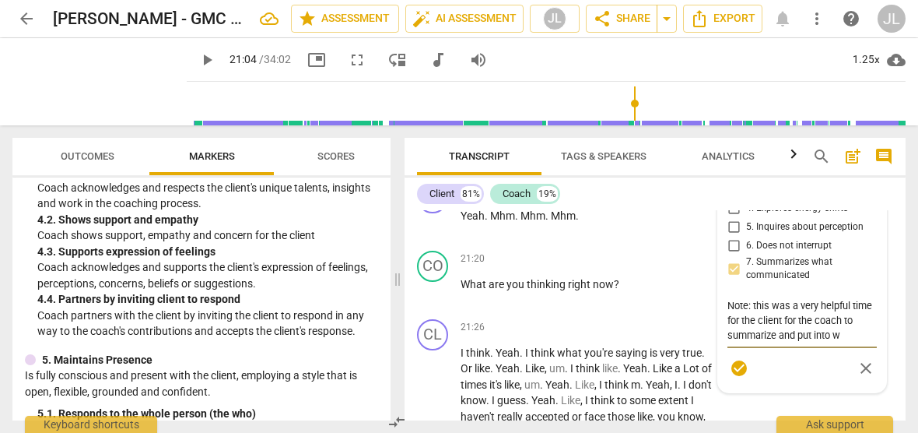
type textarea "Note: this was a very helpful time for the client for the coach to summarize an…"
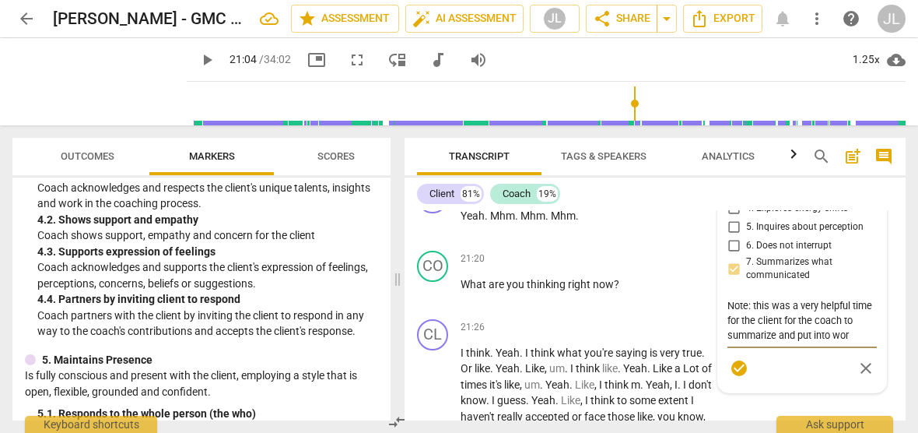
type textarea "Note: this was a very helpful time for the client for the coach to summarize an…"
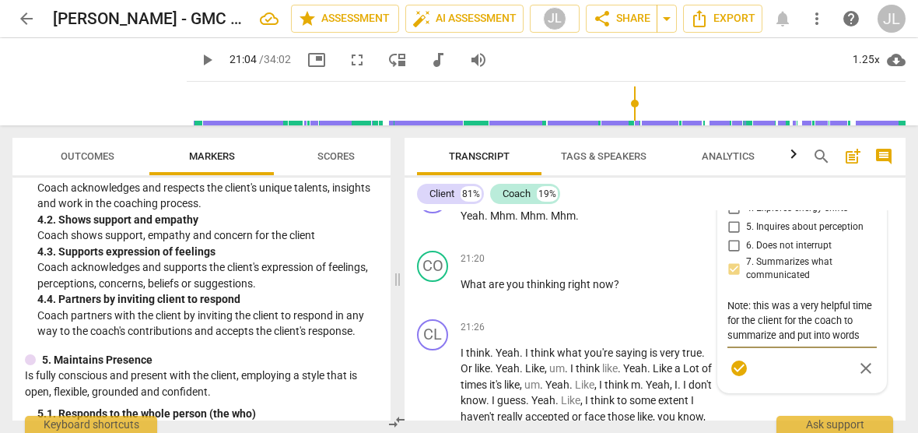
type textarea "Note: this was a very helpful time for the client for the coach to summarize an…"
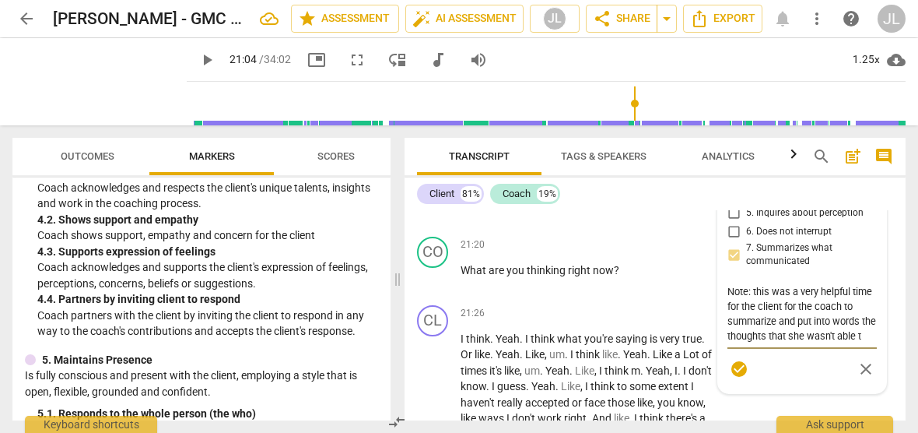
scroll to position [5088, 0]
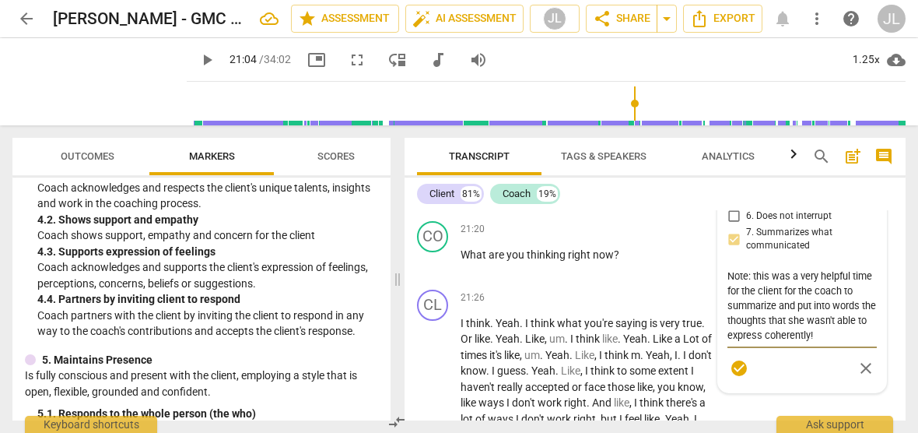
click at [436, 203] on span "play_arrow" at bounding box center [433, 193] width 19 height 19
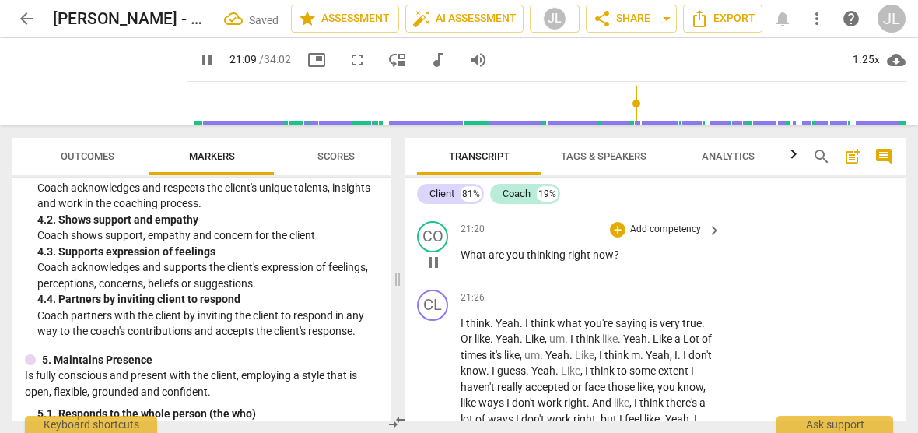
click at [433, 271] on span "pause" at bounding box center [433, 262] width 19 height 19
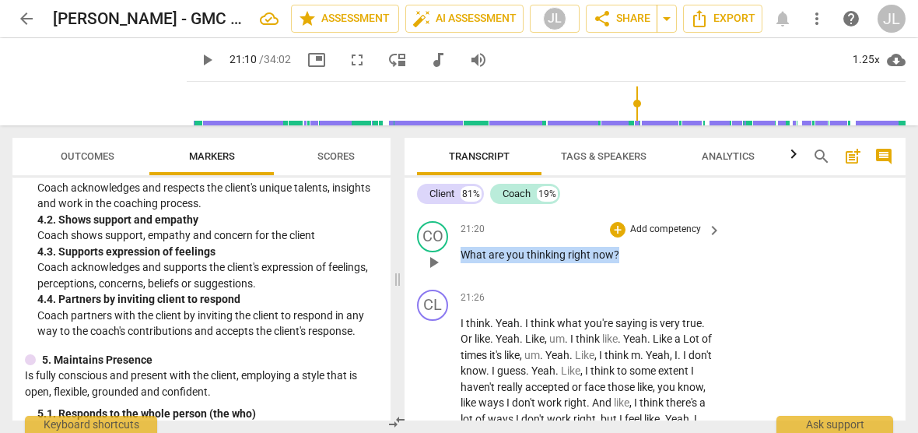
drag, startPoint x: 618, startPoint y: 345, endPoint x: 462, endPoint y: 352, distance: 156.6
click at [462, 263] on p "What are you thinking right now ?" at bounding box center [587, 255] width 253 height 16
click at [631, 328] on div "+" at bounding box center [632, 330] width 16 height 16
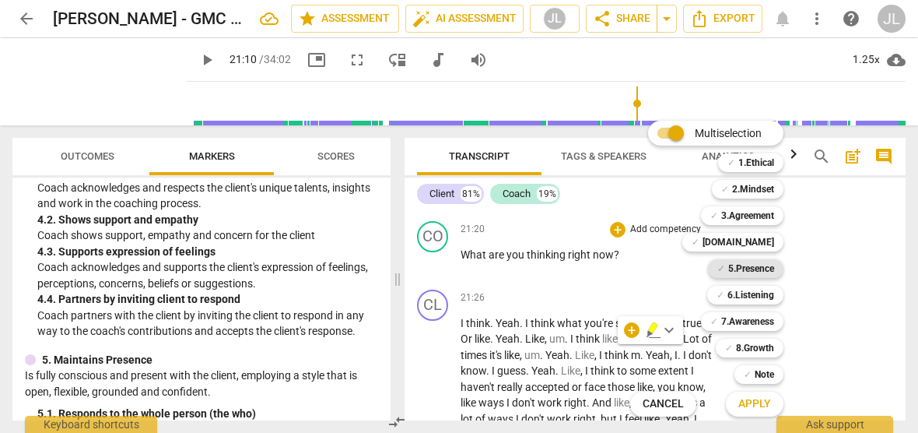
click at [759, 270] on b "5.Presence" at bounding box center [751, 268] width 46 height 19
click at [764, 321] on b "7.Awareness" at bounding box center [747, 321] width 53 height 19
click at [769, 401] on span "Apply" at bounding box center [754, 404] width 33 height 16
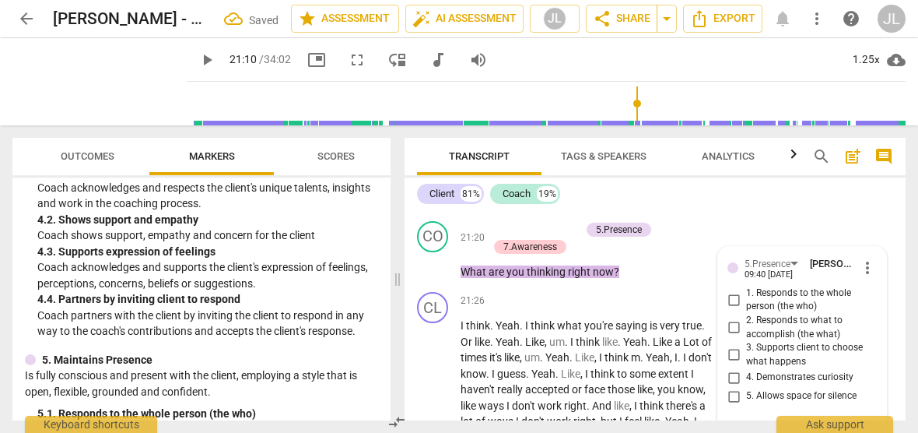
scroll to position [5299, 0]
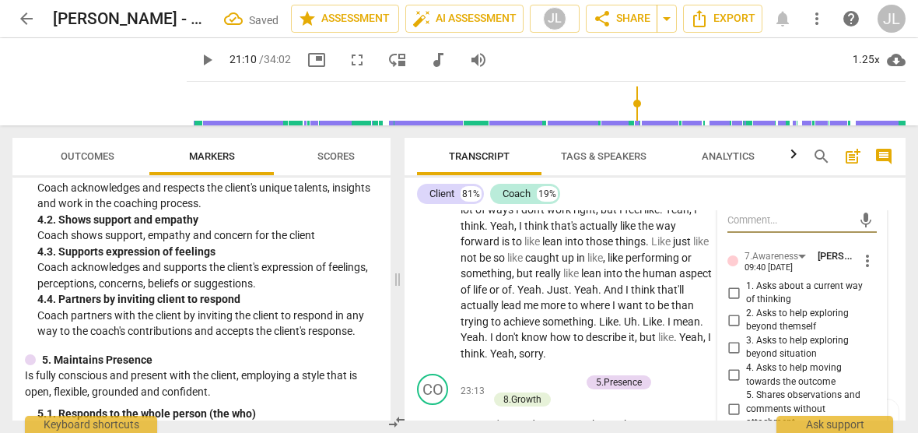
click at [870, 156] on div "3. Supports client to choose what happens" at bounding box center [801, 142] width 149 height 27
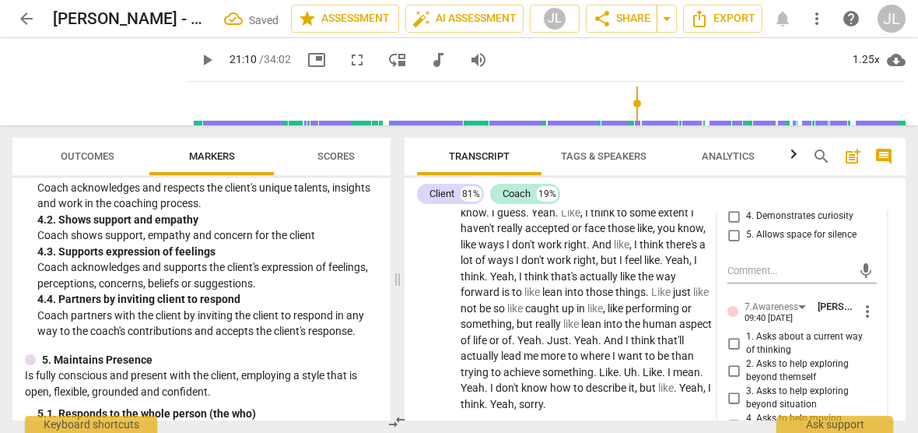
scroll to position [5237, 0]
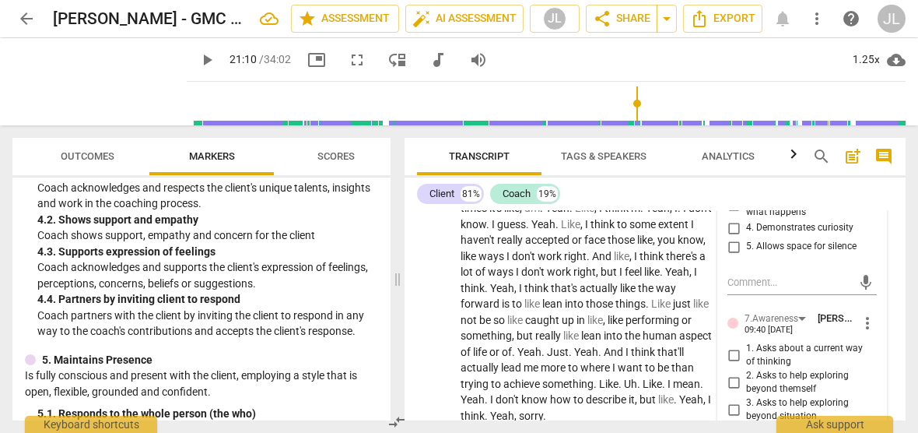
click at [732, 187] on input "2. Responds to what to accomplish (the what)" at bounding box center [733, 178] width 25 height 19
click at [732, 159] on input "1. Responds to the whole person (the who)" at bounding box center [733, 150] width 25 height 19
click at [729, 237] on input "4. Demonstrates curiosity" at bounding box center [733, 228] width 25 height 19
click at [877, 324] on div "5.Presence [PERSON_NAME] 09:40 [DATE] more_vert 1. Responds to the whole person…" at bounding box center [802, 357] width 168 height 520
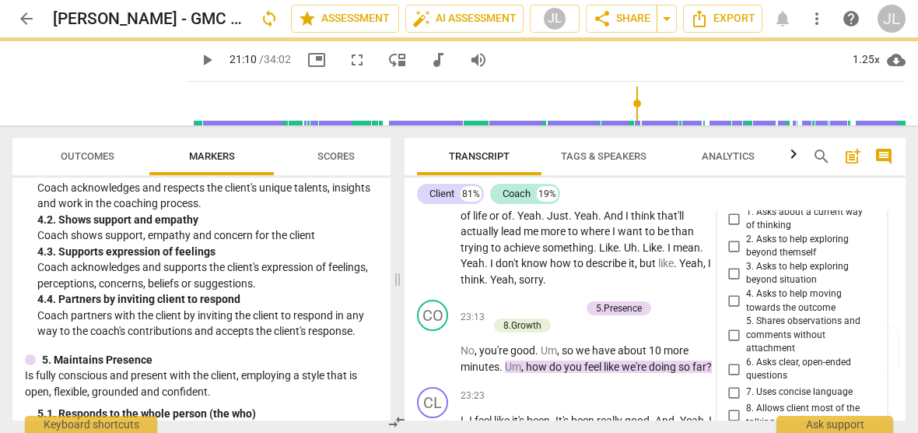
scroll to position [5393, 0]
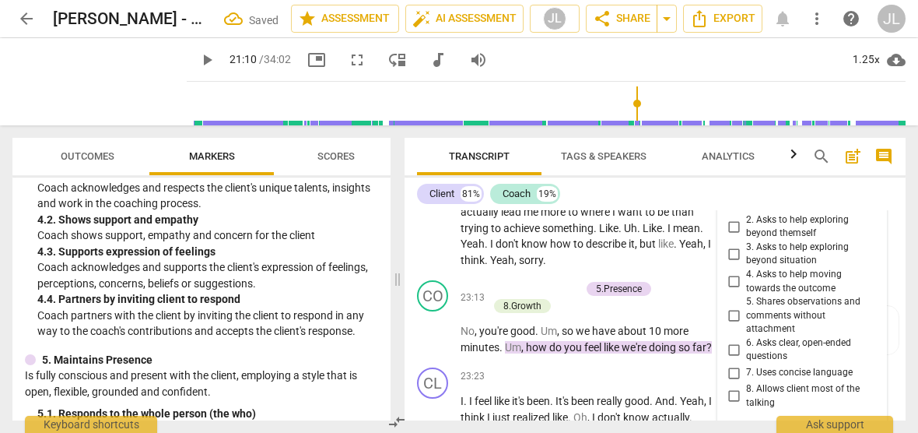
click at [730, 208] on input "1. Asks about a current way of thinking" at bounding box center [733, 199] width 25 height 19
click at [420, 155] on span "Transcript" at bounding box center [479, 156] width 124 height 21
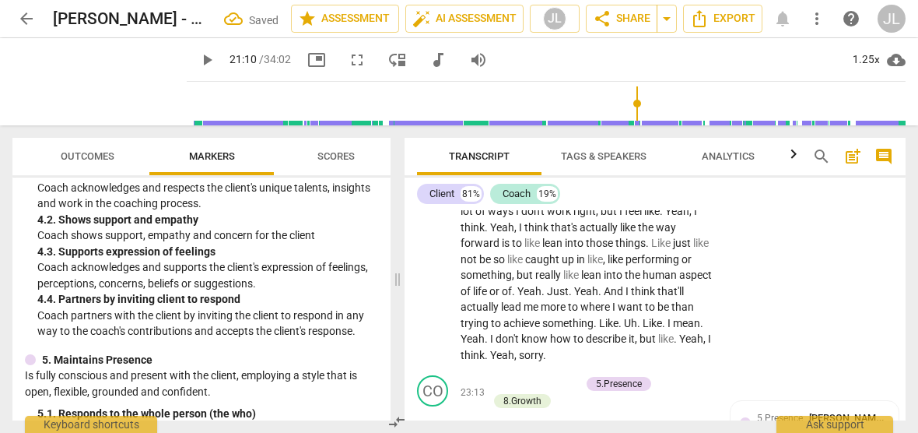
scroll to position [5207, 0]
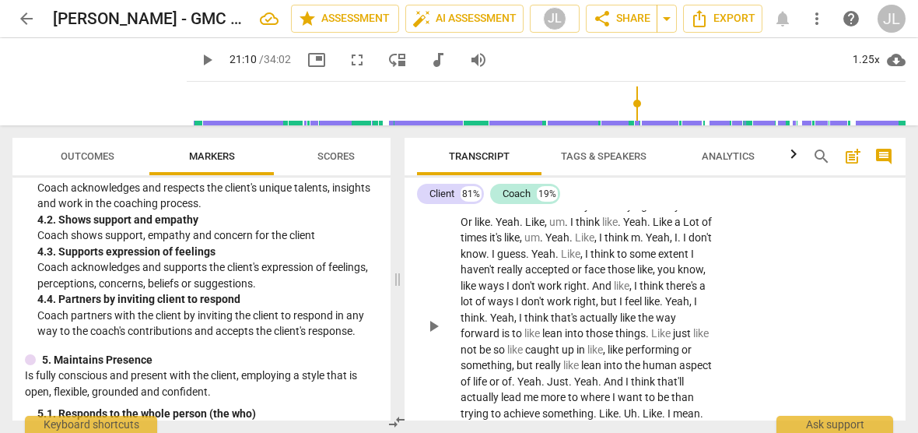
click at [433, 335] on span "play_arrow" at bounding box center [433, 326] width 19 height 19
click at [706, 335] on p "I think . Yeah . I think what you're saying is very true . Or like . Yeah . Lik…" at bounding box center [587, 325] width 253 height 255
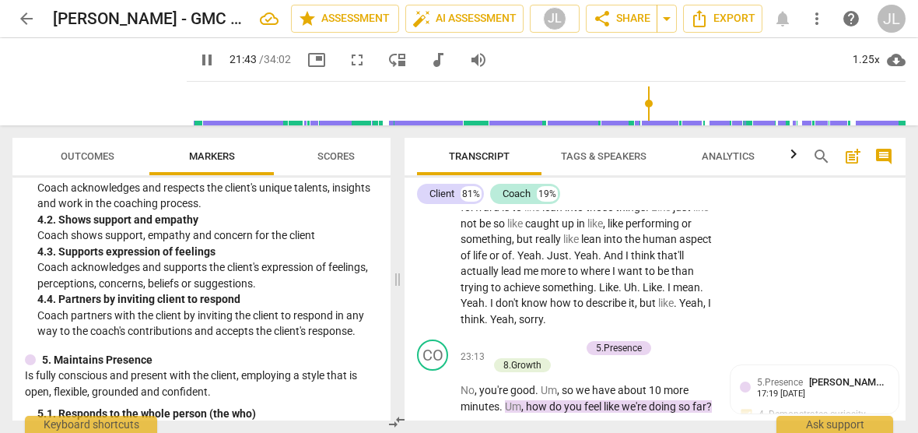
scroll to position [5503, 0]
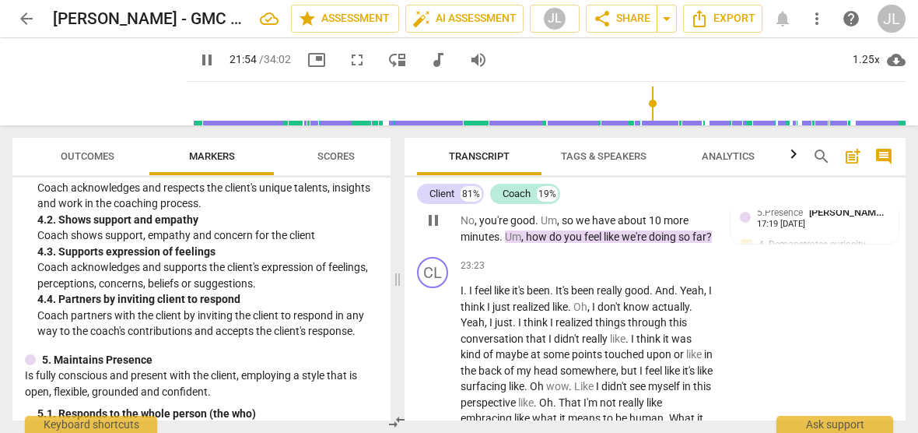
click at [433, 229] on span "pause" at bounding box center [433, 220] width 19 height 19
click at [433, 229] on span "play_arrow" at bounding box center [433, 220] width 19 height 19
click at [500, 244] on p "No , you're good . Um , so we have about 10 more minutes . Um , how do you feel…" at bounding box center [587, 228] width 253 height 32
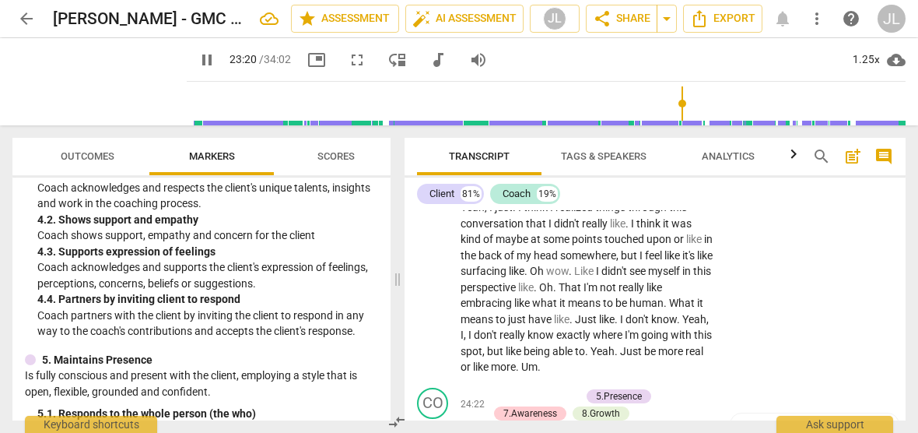
scroll to position [5634, 0]
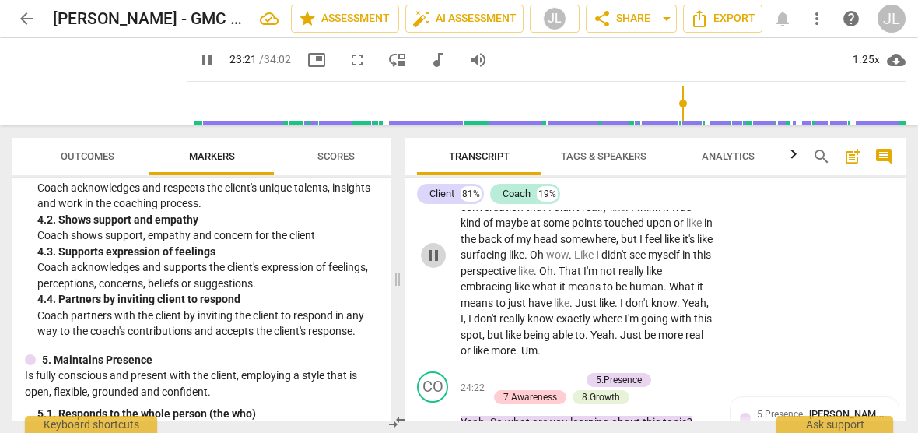
click at [433, 264] on span "pause" at bounding box center [433, 255] width 19 height 19
click at [709, 297] on p "I . I feel like it's been . It's been really good . And . Yeah , I think I just…" at bounding box center [587, 255] width 253 height 208
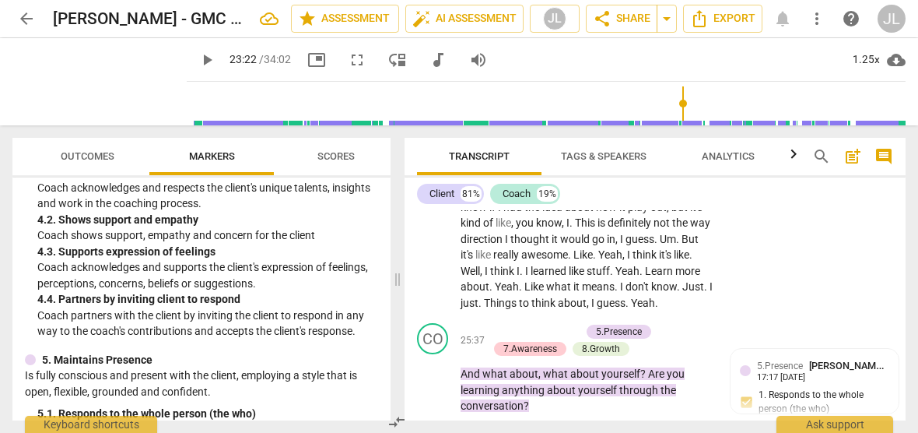
scroll to position [6153, 0]
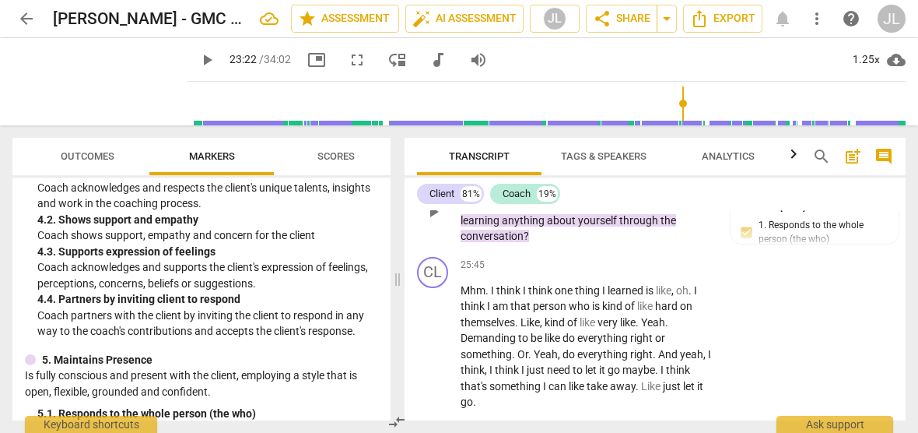
click at [415, 250] on div "CO play_arrow pause 25:37 + Add competency 5.Presence 7.Awareness 8.Growth keyb…" at bounding box center [655, 198] width 501 height 103
click at [706, 399] on p "Mhm . I think I think one thing I learned is like , oh . I think I am that pers…" at bounding box center [587, 346] width 253 height 128
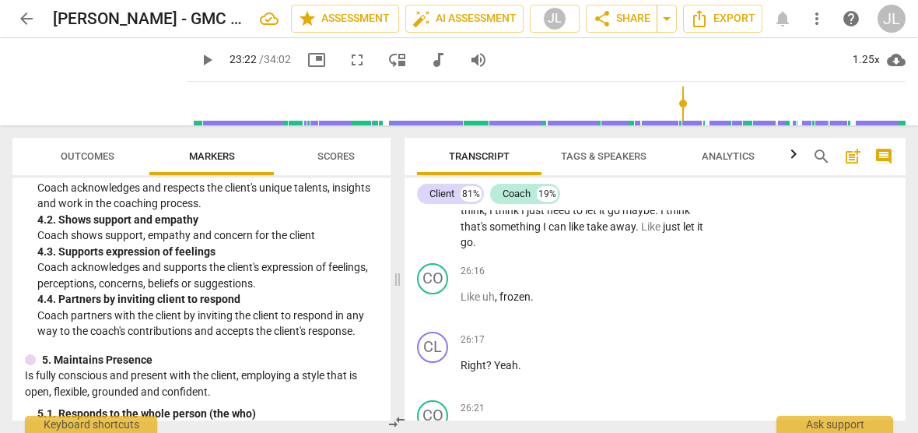
scroll to position [6334, 0]
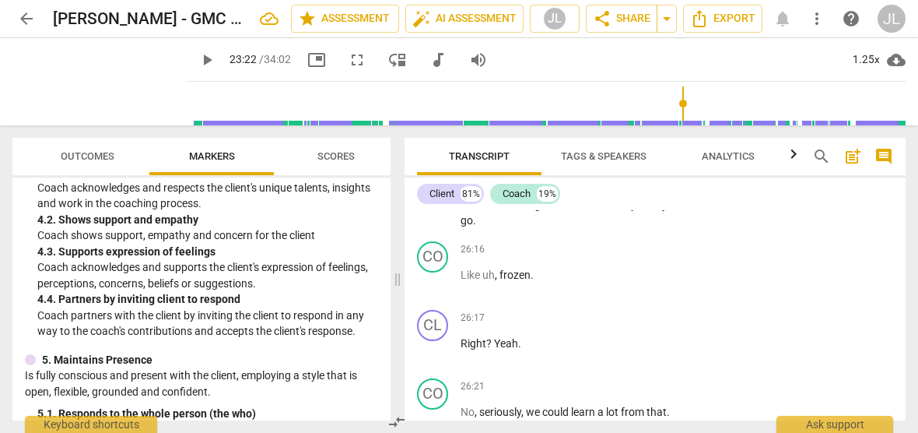
click at [517, 211] on span "something" at bounding box center [516, 204] width 54 height 12
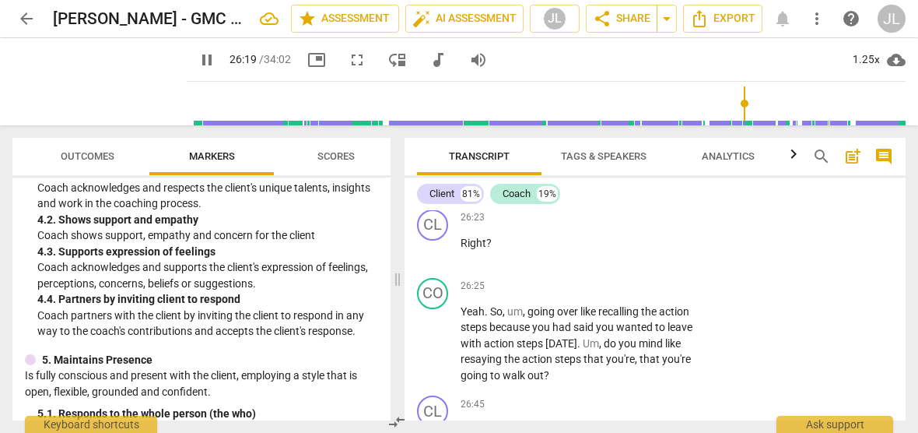
click at [431, 191] on span "pause" at bounding box center [433, 182] width 19 height 19
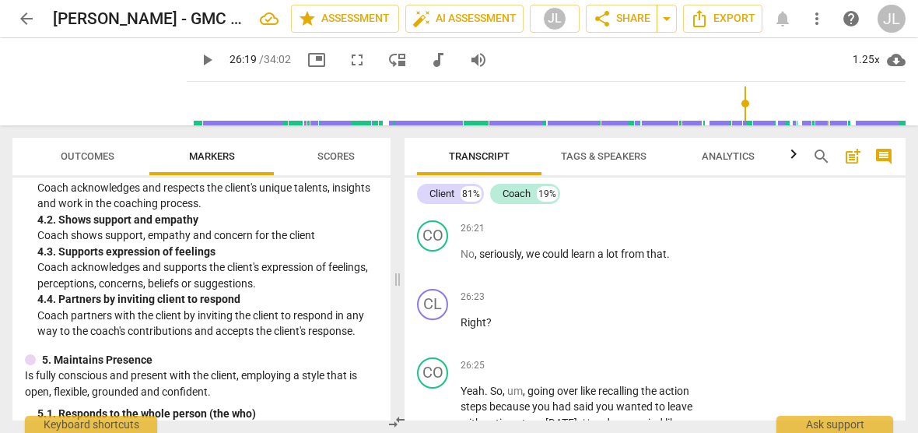
click at [461, 191] on span "Right" at bounding box center [474, 185] width 26 height 12
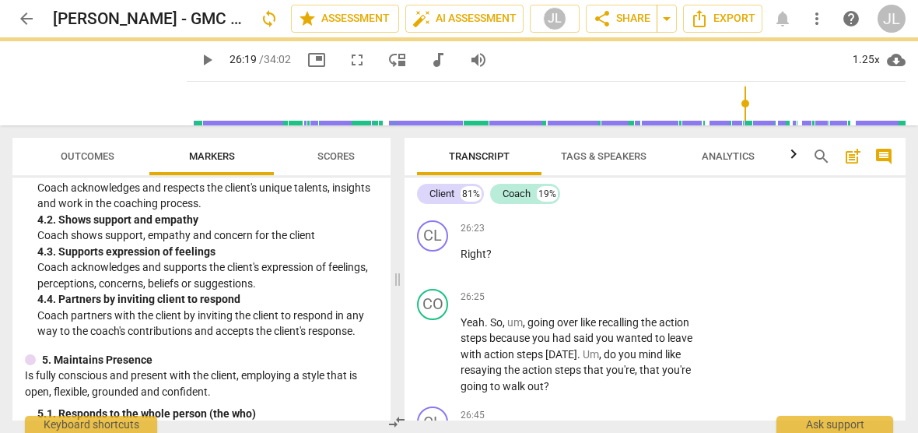
scroll to position [6423, 0]
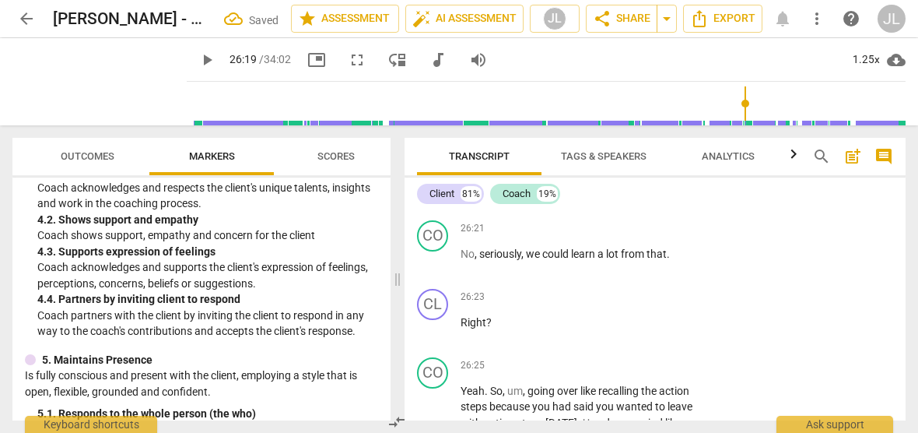
click at [534, 191] on span "." at bounding box center [533, 185] width 5 height 12
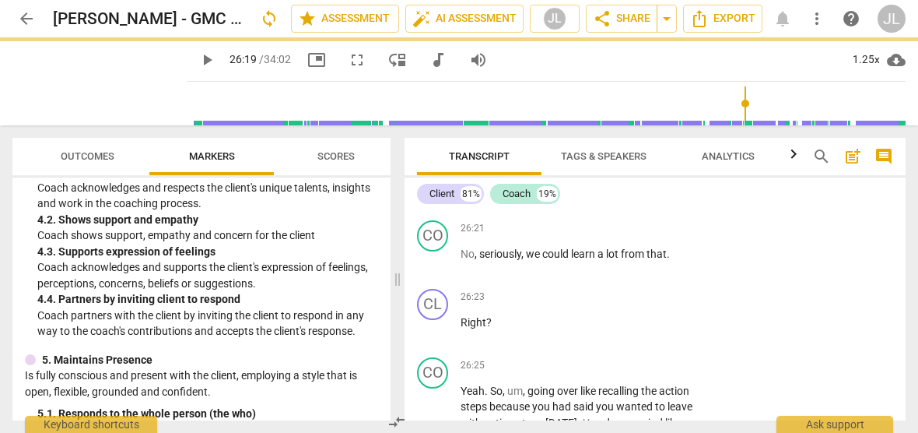
click at [566, 191] on span "Yeah" at bounding box center [578, 185] width 24 height 12
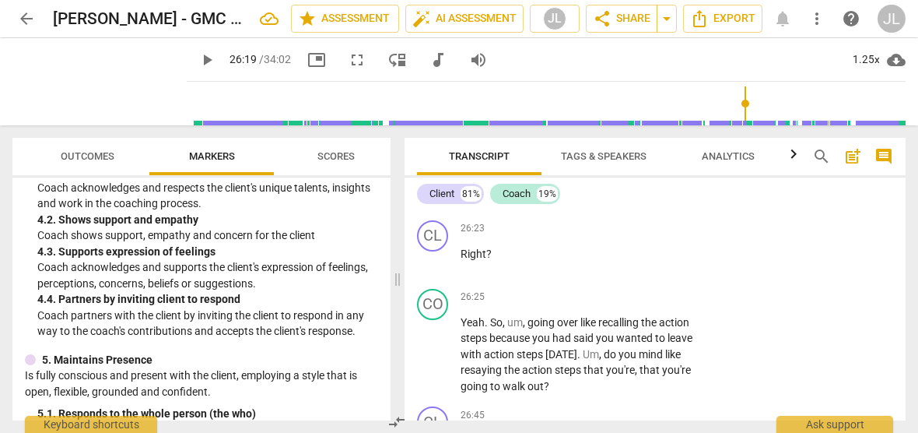
scroll to position [6582, 0]
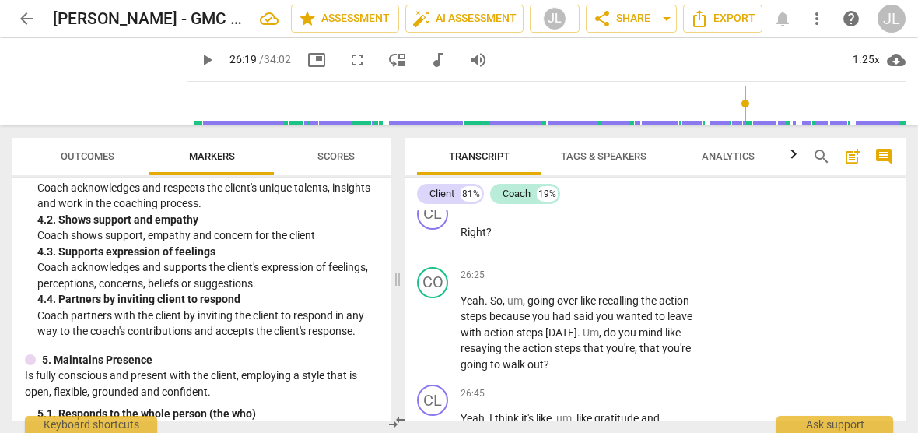
click at [440, 180] on span "play_arrow" at bounding box center [433, 171] width 19 height 19
click at [440, 180] on span "pause" at bounding box center [433, 171] width 19 height 19
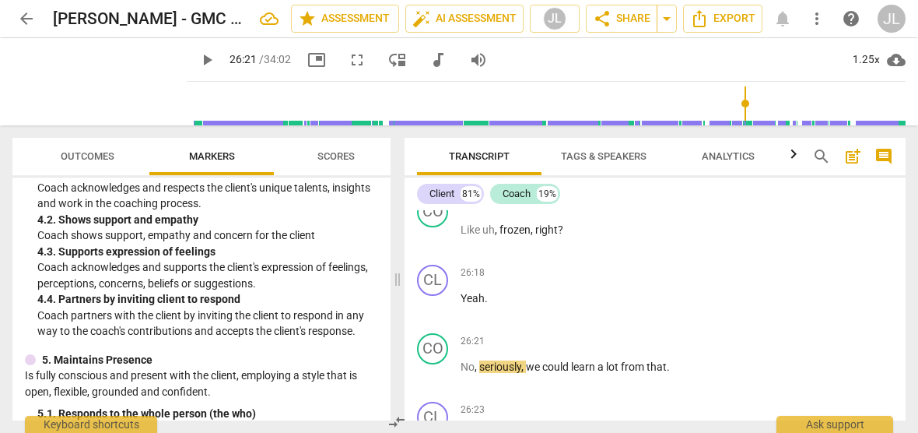
scroll to position [6402, 0]
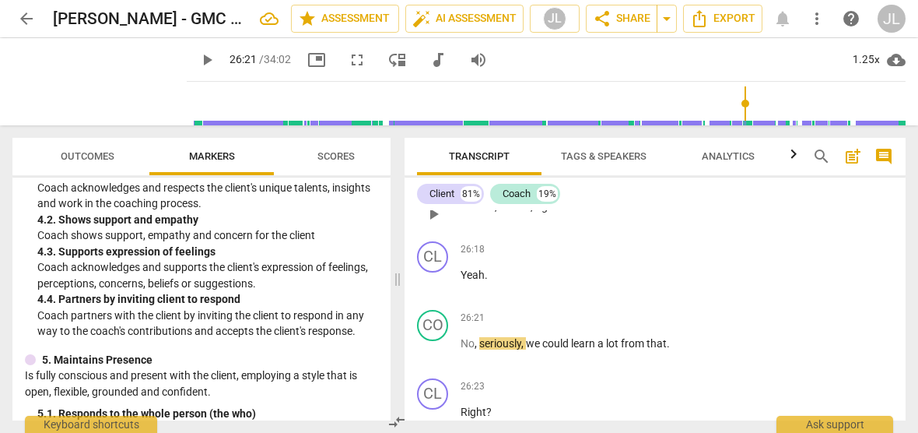
click at [504, 212] on span "frozen" at bounding box center [514, 206] width 31 height 12
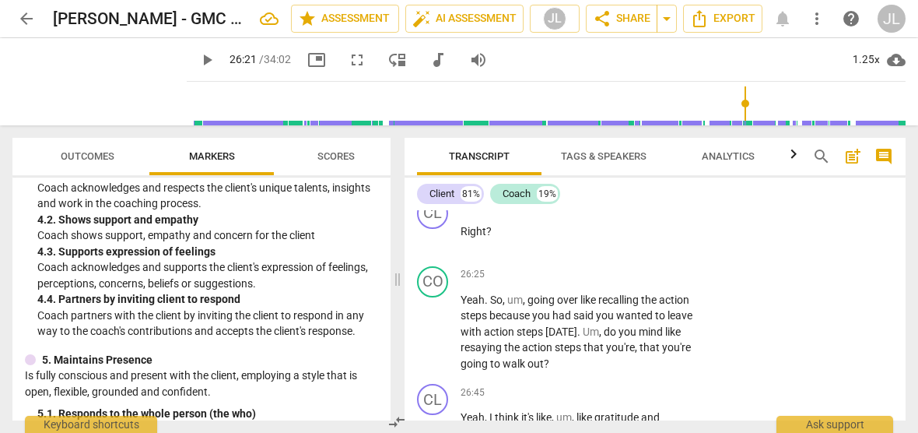
scroll to position [6605, 0]
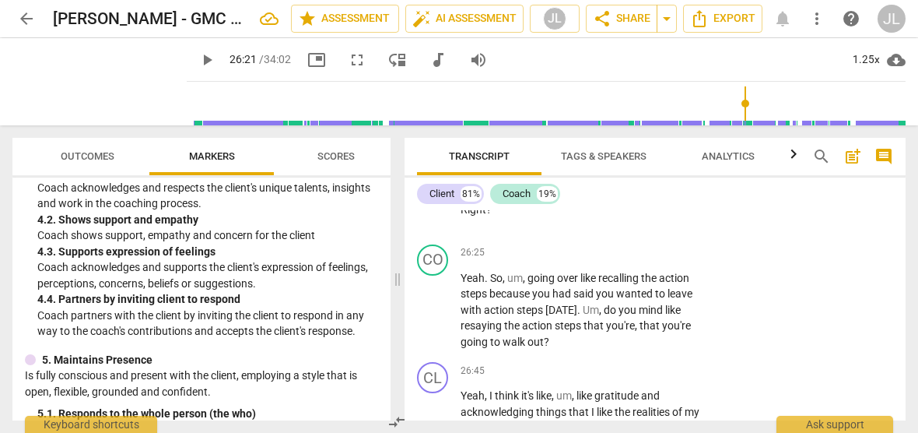
click at [439, 158] on span "play_arrow" at bounding box center [433, 148] width 19 height 19
click at [439, 158] on span "pause" at bounding box center [433, 148] width 19 height 19
click at [461, 215] on span "Right" at bounding box center [474, 209] width 26 height 12
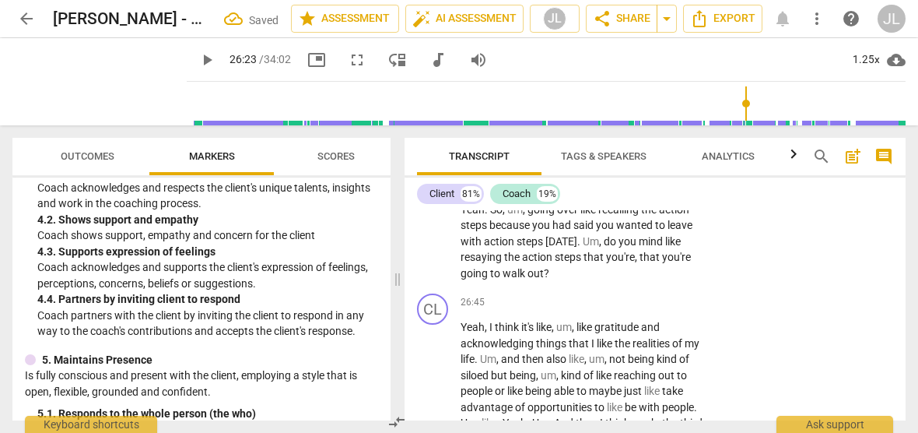
click at [672, 147] on span "." at bounding box center [669, 141] width 5 height 12
drag, startPoint x: 705, startPoint y: 250, endPoint x: 457, endPoint y: 267, distance: 248.7
click at [457, 170] on div "CO play_arrow pause 26:21 + Add competency keyboard_arrow_right No , seriously …" at bounding box center [655, 135] width 501 height 68
click at [714, 232] on div "+" at bounding box center [715, 231] width 16 height 16
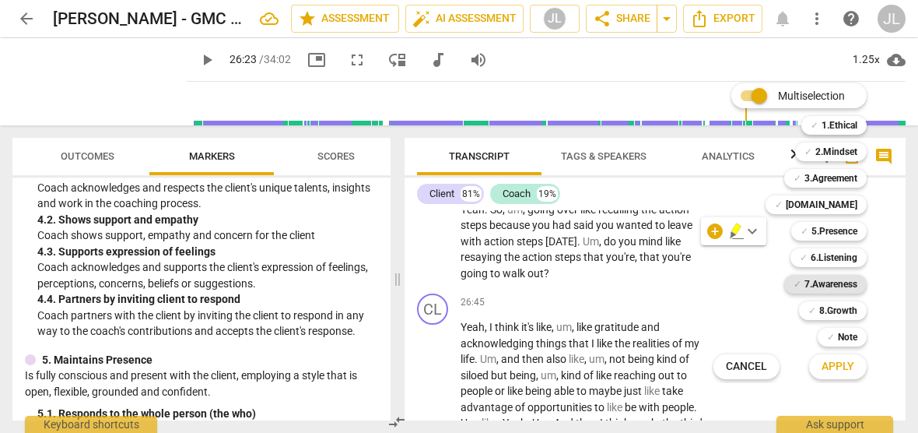
click at [825, 282] on b "7.Awareness" at bounding box center [830, 284] width 53 height 19
click at [839, 370] on span "Apply" at bounding box center [837, 367] width 33 height 16
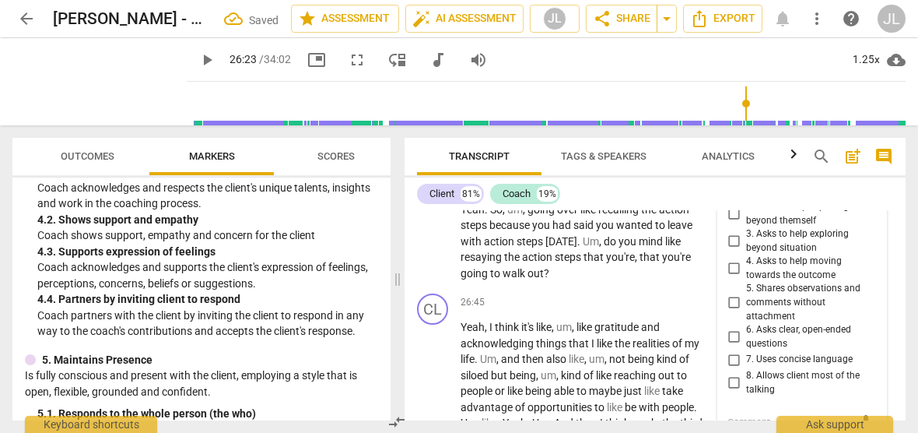
scroll to position [6823, 0]
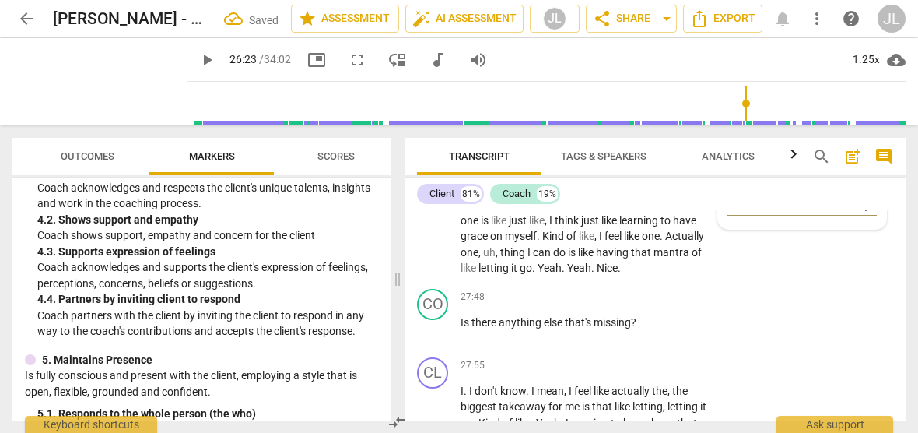
click at [870, 131] on div "6. Asks clear, open-ended questions" at bounding box center [801, 117] width 149 height 27
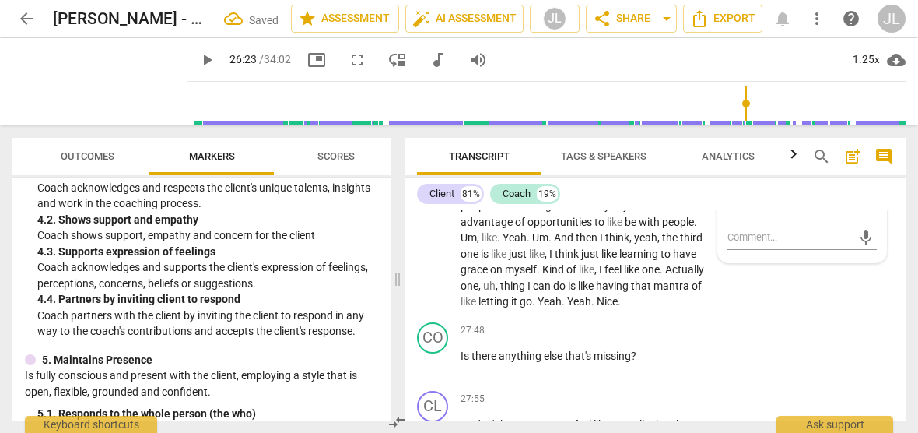
scroll to position [6761, 0]
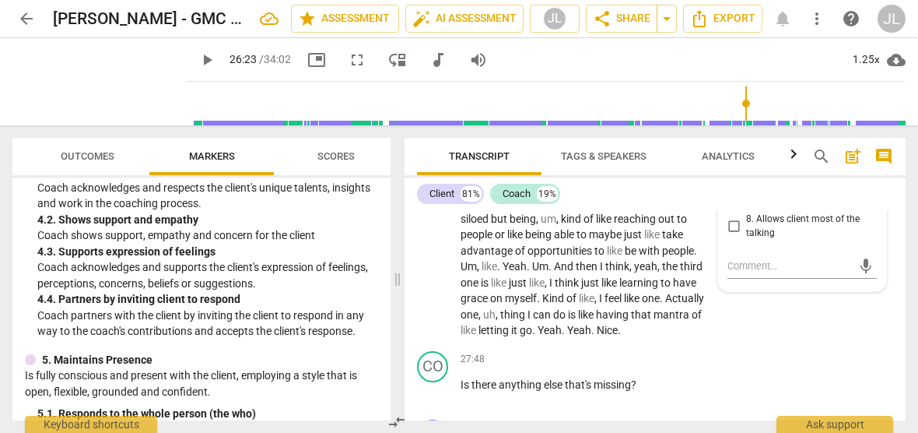
click at [734, 156] on input "5. Shares observations and comments without attachment" at bounding box center [733, 146] width 25 height 19
click at [419, 152] on span "Transcript" at bounding box center [479, 156] width 124 height 21
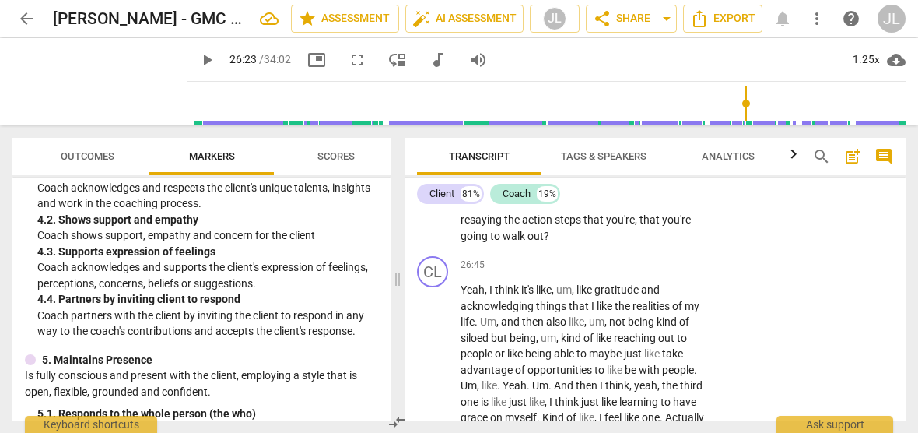
scroll to position [6598, 0]
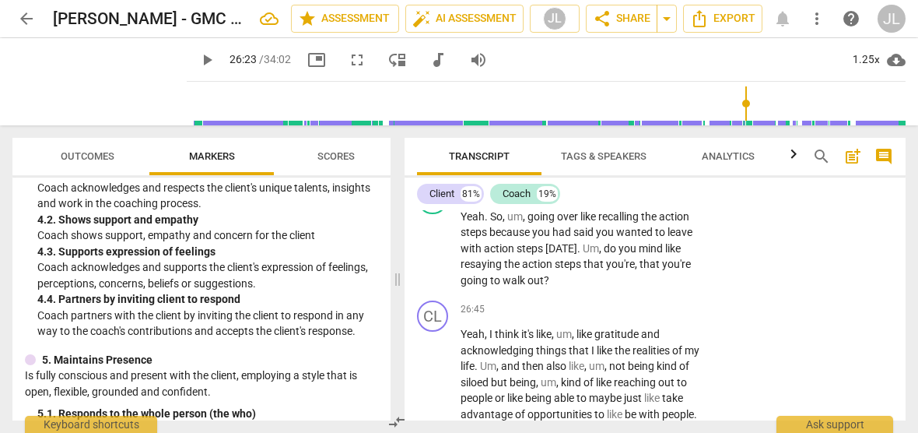
click at [426, 165] on span "play_arrow" at bounding box center [433, 155] width 19 height 19
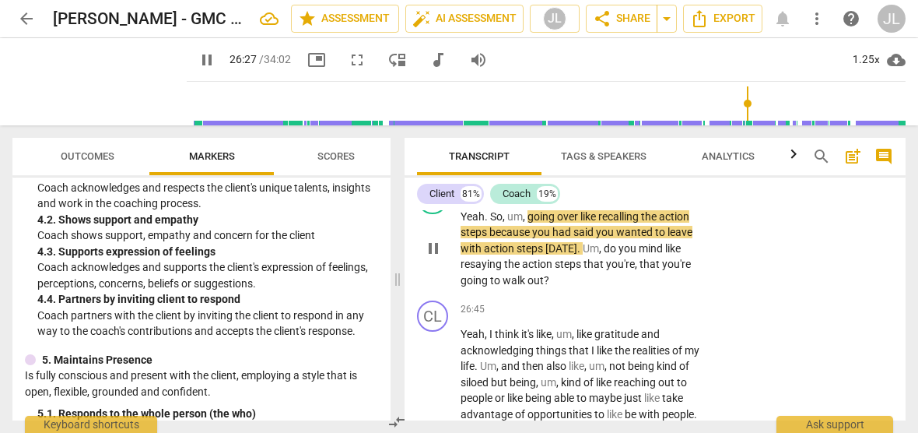
click at [433, 257] on span "pause" at bounding box center [433, 248] width 19 height 19
click at [461, 222] on span "Yeah" at bounding box center [473, 216] width 24 height 12
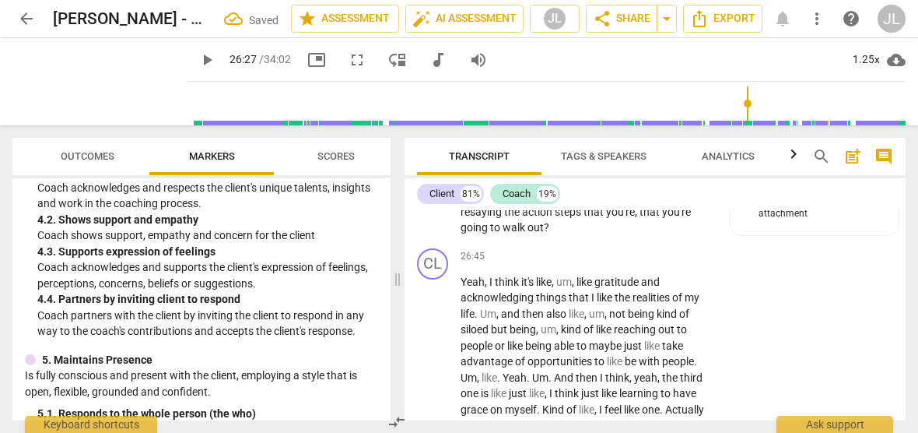
click at [461, 170] on span "Yeah" at bounding box center [473, 163] width 24 height 12
click at [425, 198] on span "play_arrow" at bounding box center [433, 188] width 19 height 19
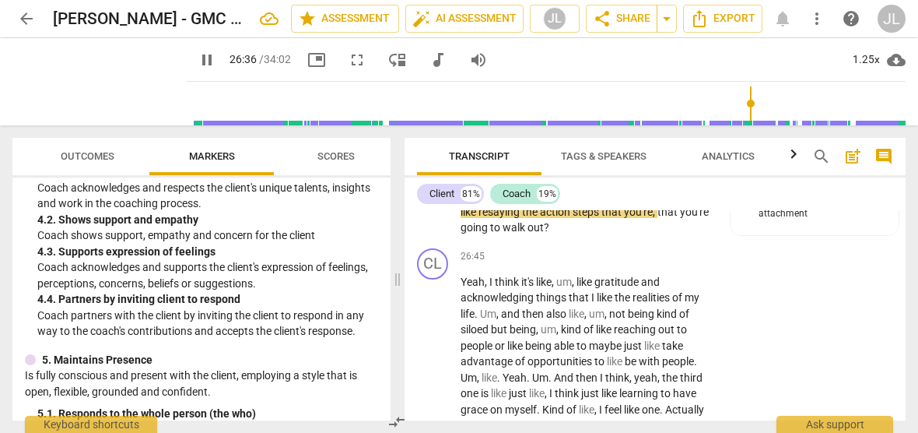
click at [430, 198] on span "pause" at bounding box center [433, 188] width 19 height 19
click at [419, 236] on div "CO play_arrow pause" at bounding box center [439, 174] width 44 height 121
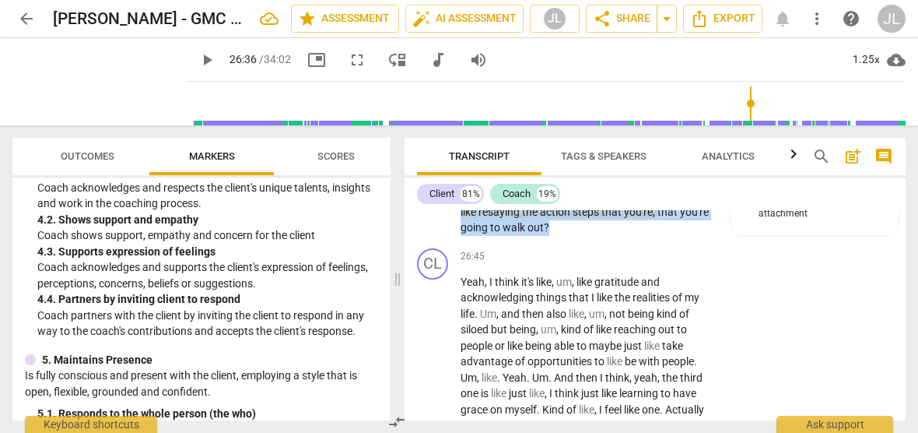
drag, startPoint x: 594, startPoint y: 337, endPoint x: 563, endPoint y: 275, distance: 69.6
click at [563, 236] on p "No , seriously , we could learn a lot from that , right ? (Client laughs) Yeah …" at bounding box center [587, 188] width 253 height 96
click at [597, 317] on div "+" at bounding box center [594, 318] width 16 height 16
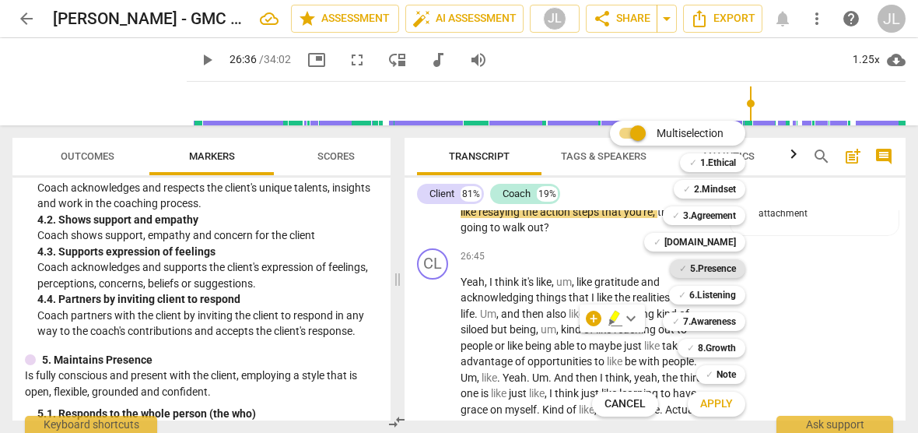
click at [720, 264] on b "5.Presence" at bounding box center [713, 268] width 46 height 19
click at [722, 317] on b "7.Awareness" at bounding box center [709, 321] width 53 height 19
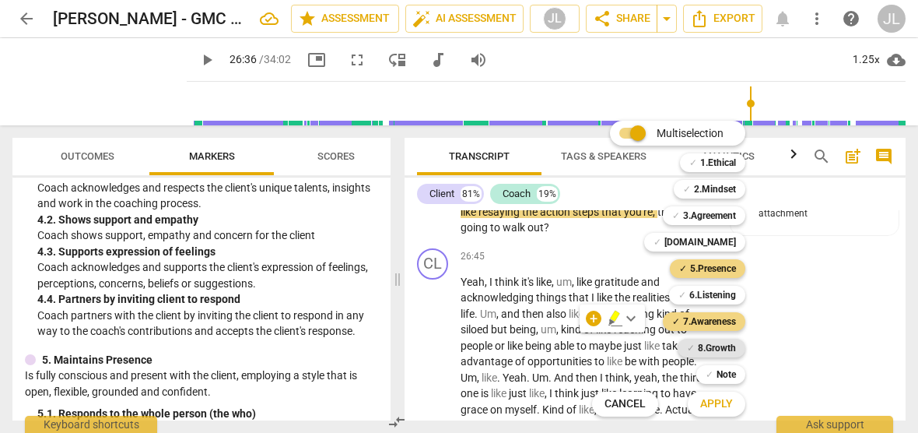
click at [723, 352] on b "8.Growth" at bounding box center [717, 347] width 38 height 19
click at [726, 399] on span "Apply" at bounding box center [716, 404] width 33 height 16
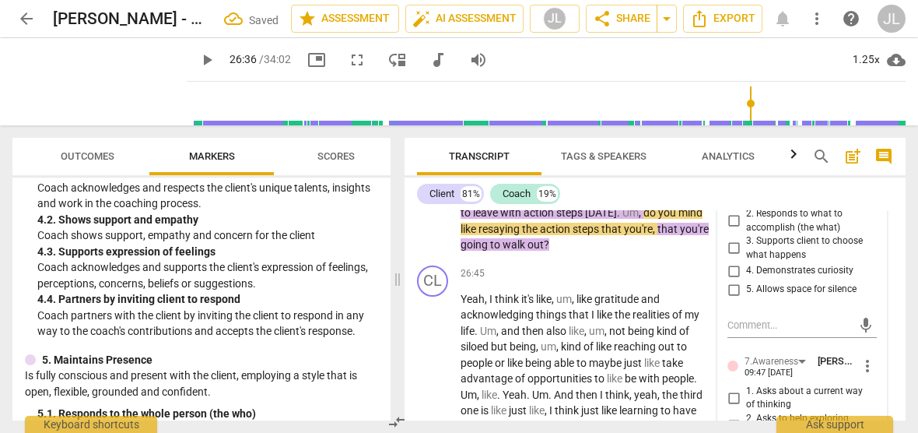
scroll to position [6719, 0]
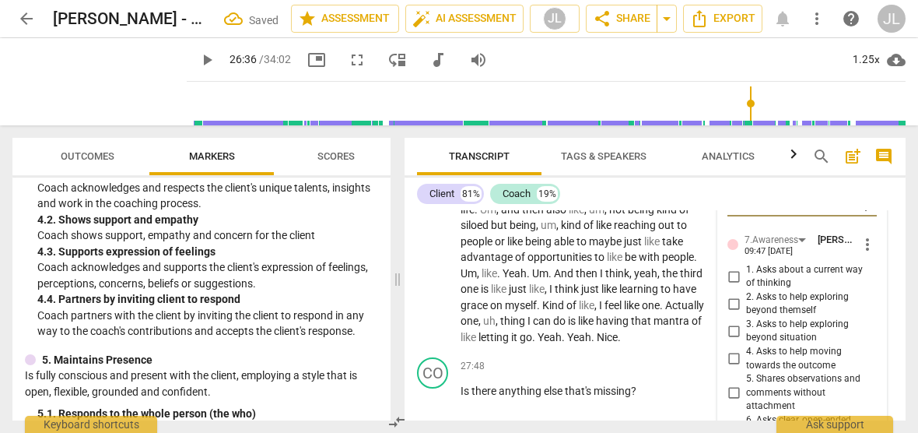
click at [732, 159] on input "4. Demonstrates curiosity" at bounding box center [733, 149] width 25 height 19
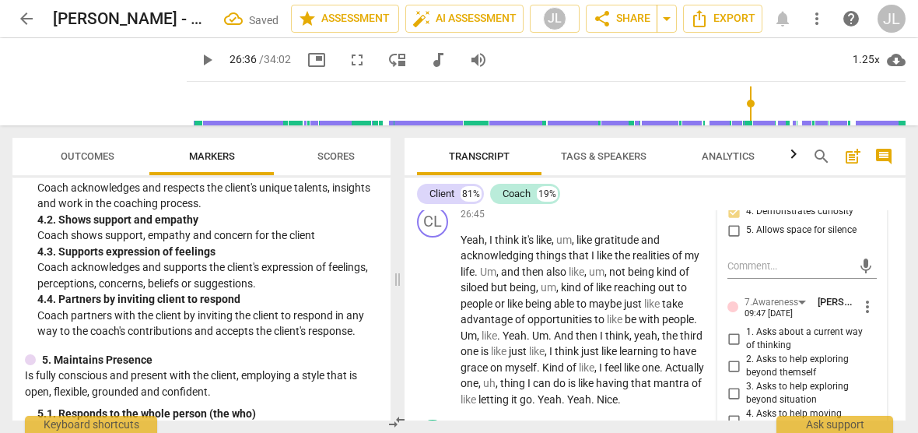
scroll to position [6626, 0]
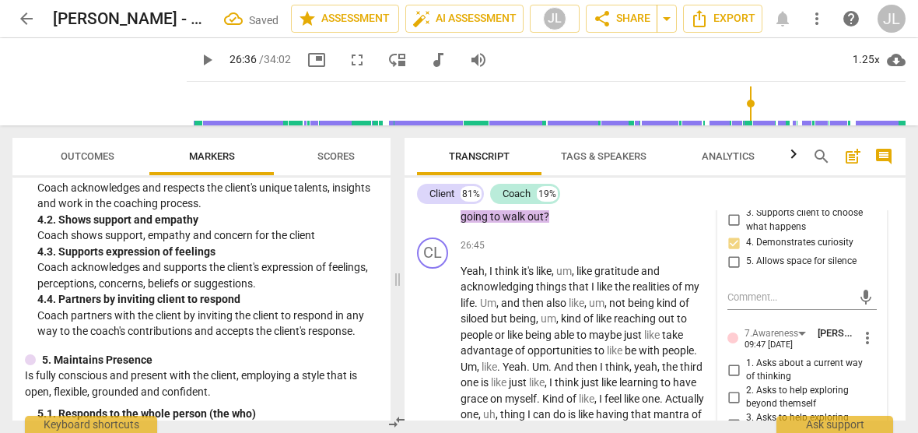
click at [730, 202] on input "2. Responds to what to accomplish (the what)" at bounding box center [733, 193] width 25 height 19
click at [870, 252] on div "4. Demonstrates curiosity" at bounding box center [801, 242] width 149 height 19
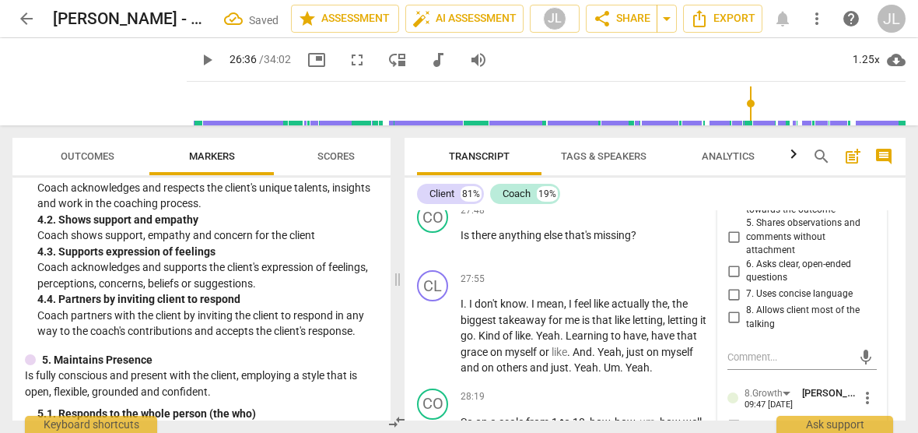
scroll to position [6906, 0]
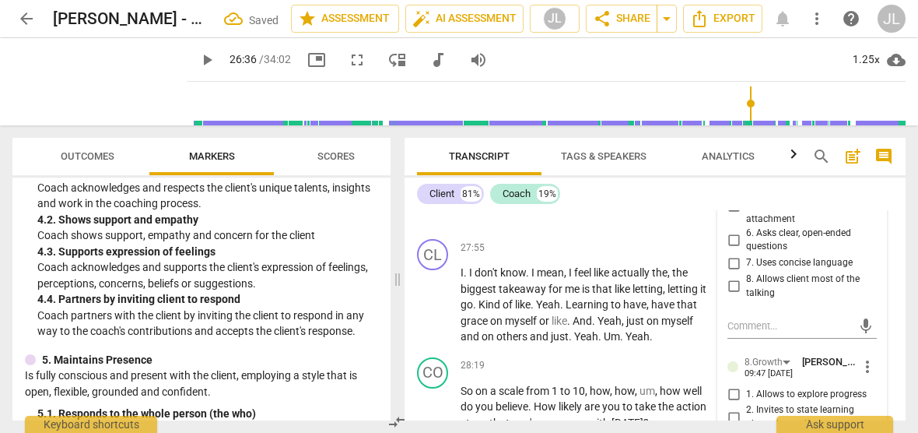
click at [732, 272] on input "7. Uses concise language" at bounding box center [733, 263] width 25 height 19
click at [733, 249] on input "6. Asks clear, open-ended questions" at bounding box center [733, 239] width 25 height 19
click at [868, 254] on div "6. Asks clear, open-ended questions" at bounding box center [801, 239] width 149 height 27
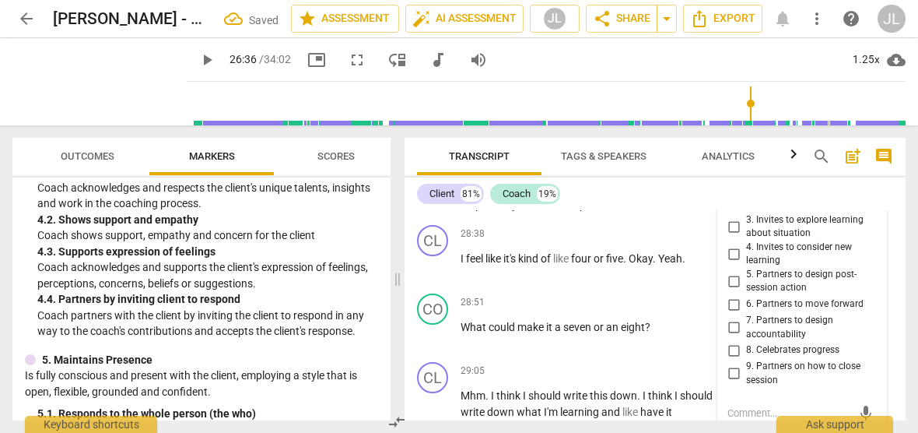
scroll to position [7155, 0]
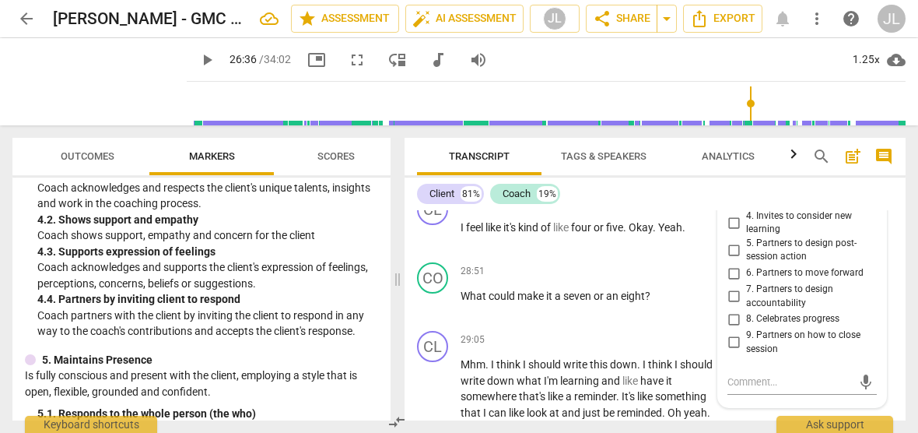
click at [730, 259] on input "5. Partners to design post-session action" at bounding box center [733, 249] width 25 height 19
click at [431, 150] on span "Transcript" at bounding box center [479, 156] width 98 height 21
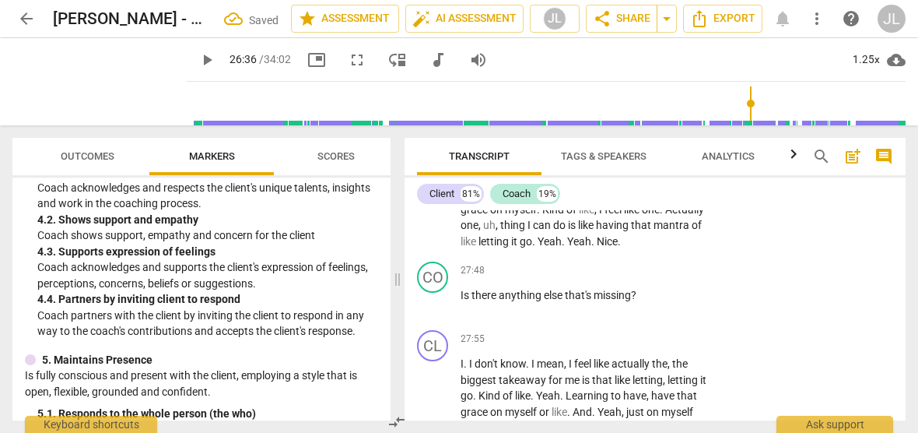
scroll to position [6770, 0]
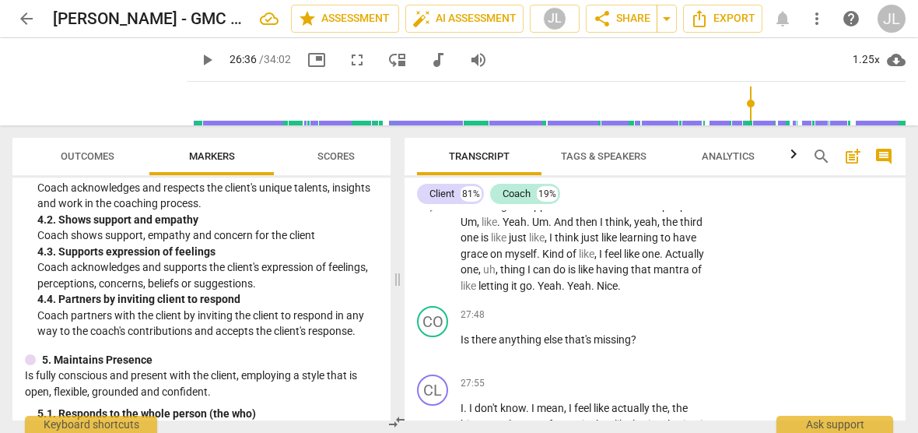
click at [698, 292] on p "Yeah , I think it's like , um , like gratitude and acknowledging things that I …" at bounding box center [587, 206] width 253 height 176
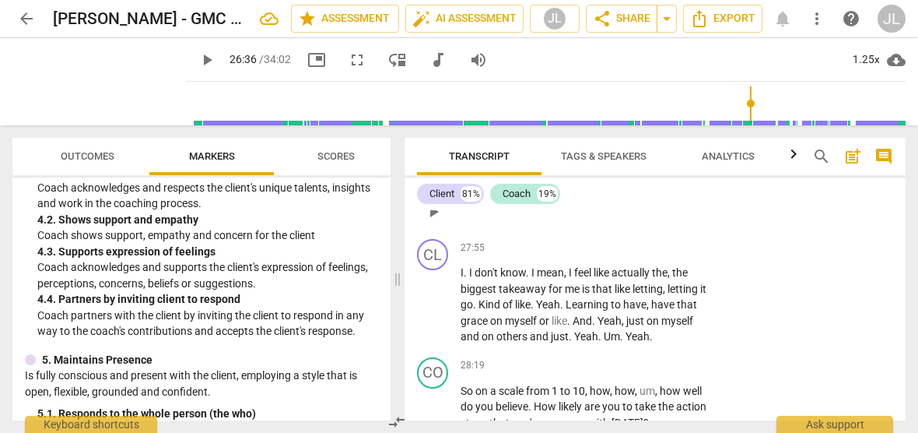
click at [437, 221] on span "play_arrow" at bounding box center [433, 211] width 19 height 19
click at [437, 221] on span "pause" at bounding box center [433, 211] width 19 height 19
drag, startPoint x: 639, startPoint y: 317, endPoint x: 460, endPoint y: 313, distance: 179.7
click at [460, 233] on div "CO play_arrow pause 27:48 + Add competency keyboard_arrow_right Is there anythi…" at bounding box center [655, 198] width 501 height 68
click at [653, 296] on div "+" at bounding box center [652, 295] width 16 height 16
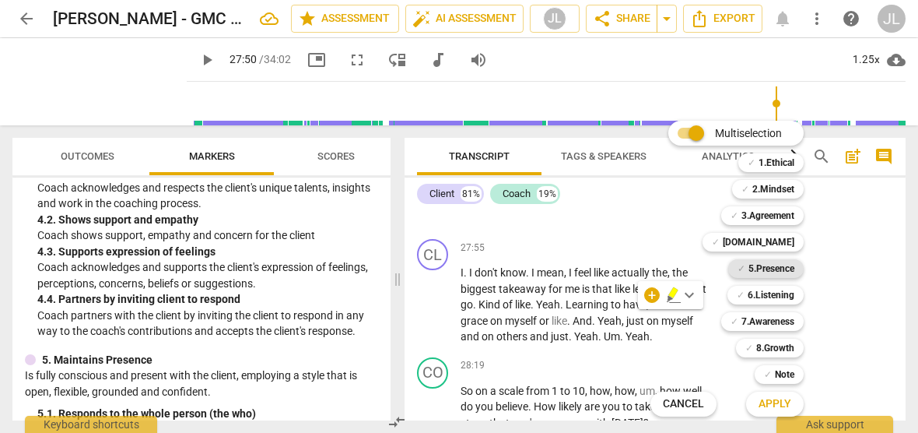
click at [790, 267] on b "5.Presence" at bounding box center [771, 268] width 46 height 19
click at [786, 316] on b "7.Awareness" at bounding box center [767, 321] width 53 height 19
click at [783, 400] on span "Apply" at bounding box center [774, 404] width 33 height 16
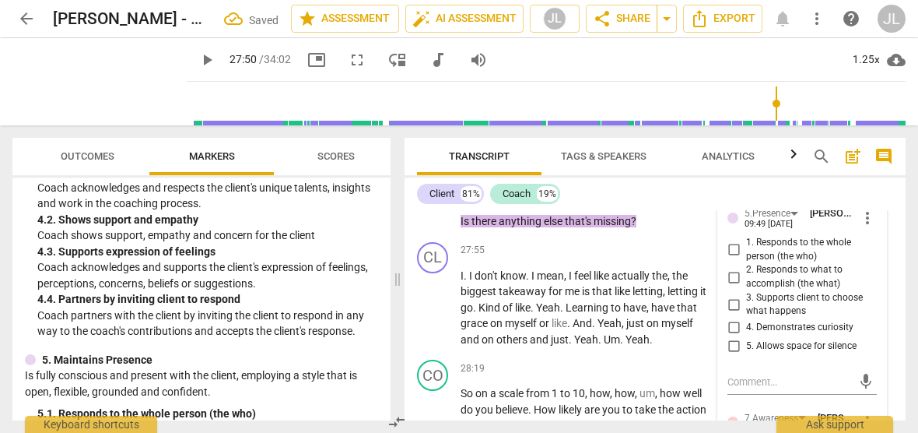
scroll to position [7084, 0]
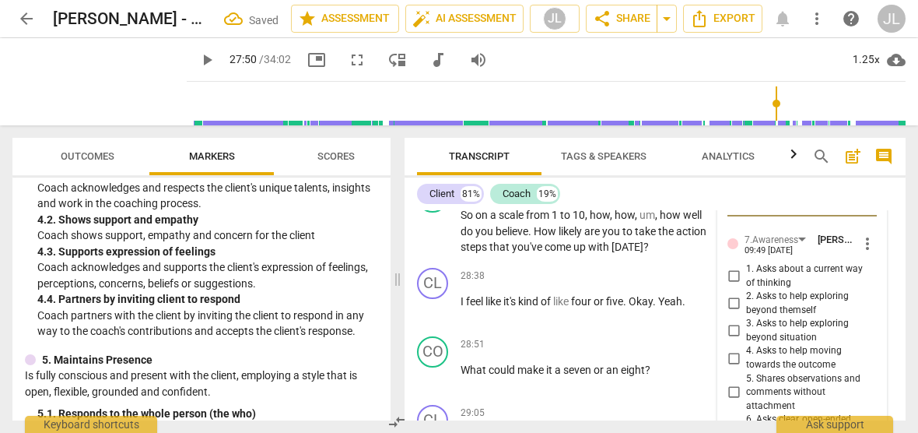
click at [733, 159] on input "4. Demonstrates curiosity" at bounding box center [733, 149] width 25 height 19
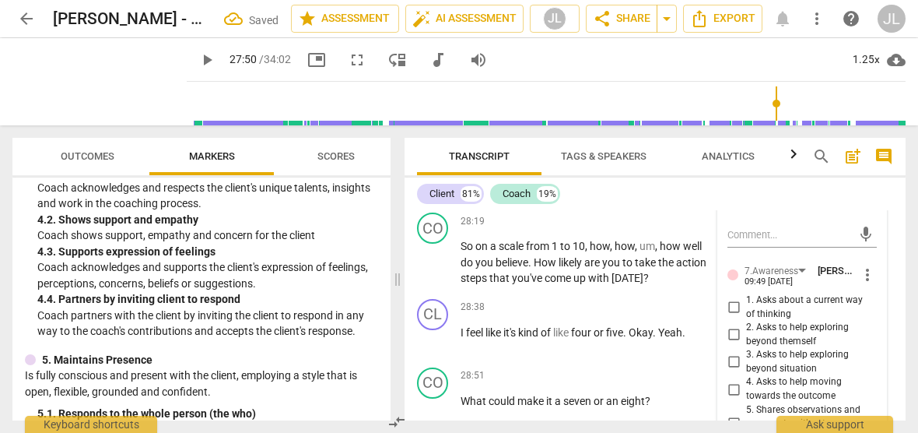
scroll to position [7022, 0]
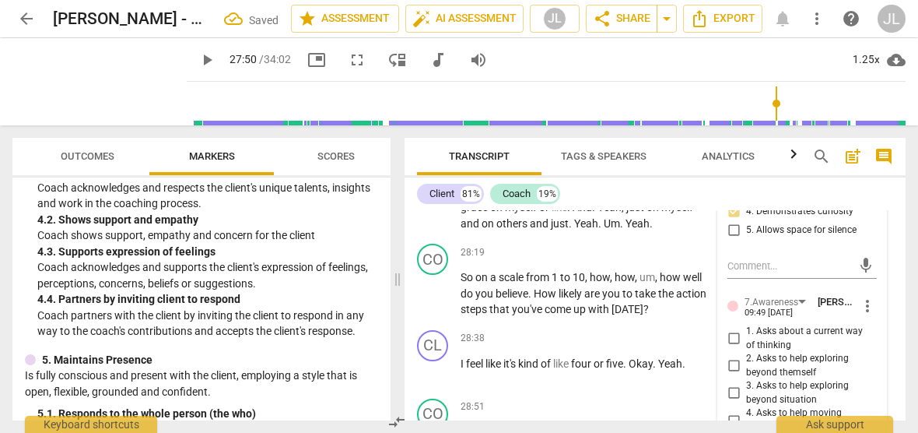
click at [731, 170] on input "2. Responds to what to accomplish (the what)" at bounding box center [733, 161] width 25 height 19
click at [877, 321] on div "5.Presence [PERSON_NAME] 09:49 [DATE] more_vert 1. Responds to the whole person…" at bounding box center [802, 340] width 168 height 520
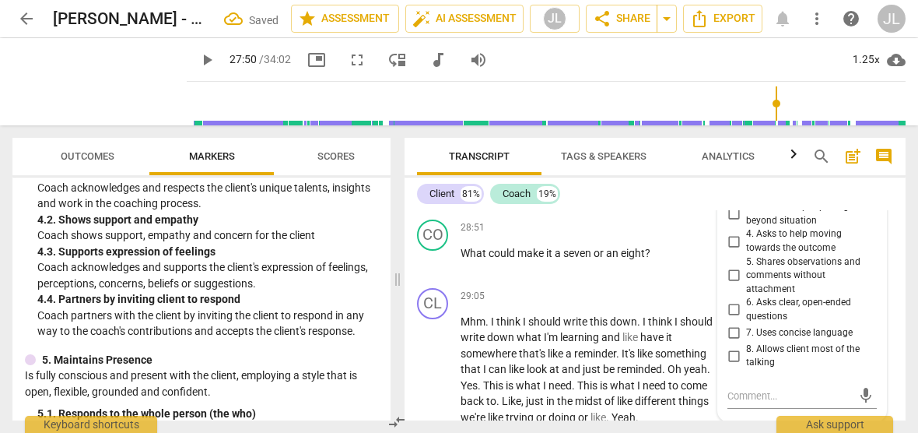
scroll to position [7208, 0]
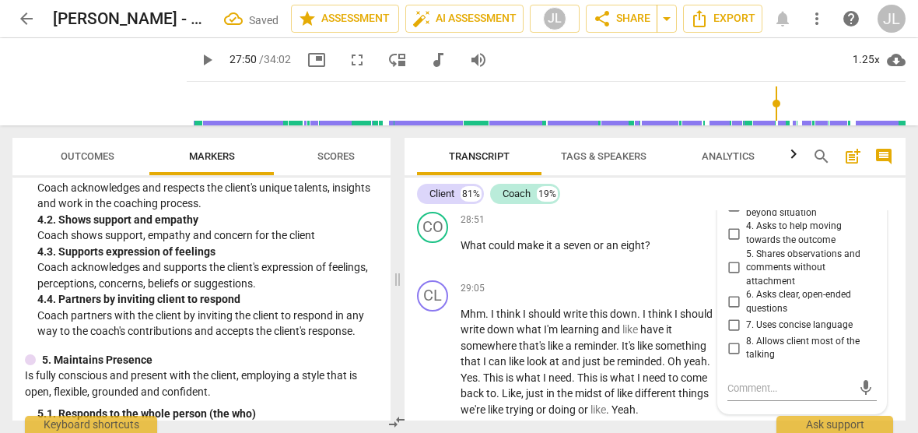
click at [733, 161] on input "1. Asks about a current way of thinking" at bounding box center [733, 151] width 25 height 19
click at [730, 277] on input "5. Shares observations and comments without attachment" at bounding box center [733, 267] width 25 height 19
click at [730, 311] on input "6. Asks clear, open-ended questions" at bounding box center [733, 301] width 25 height 19
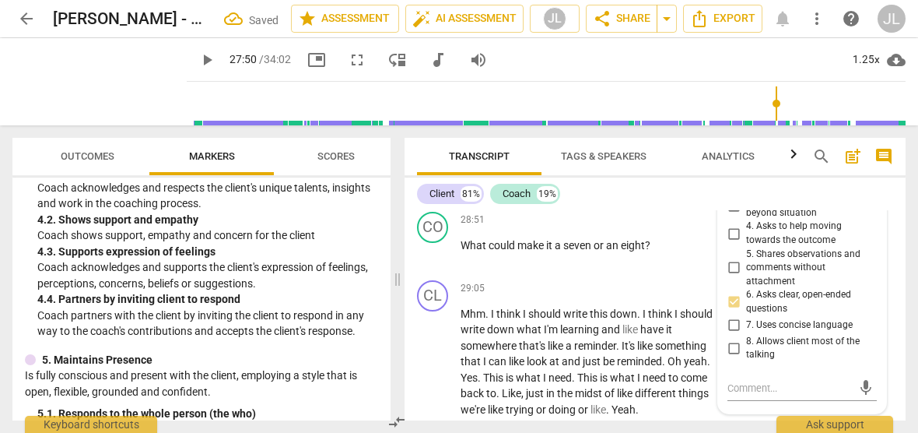
click at [873, 401] on div "5.Presence [PERSON_NAME] 09:49 [DATE] more_vert 1. Responds to the whole person…" at bounding box center [802, 153] width 168 height 520
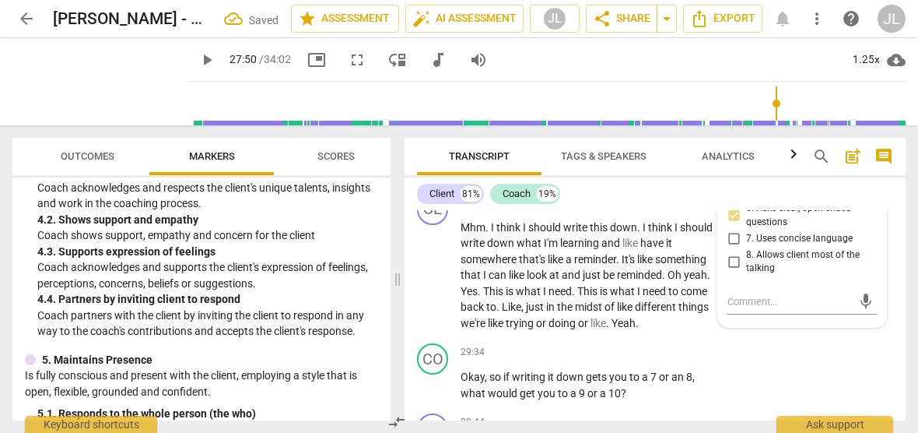
scroll to position [7302, 0]
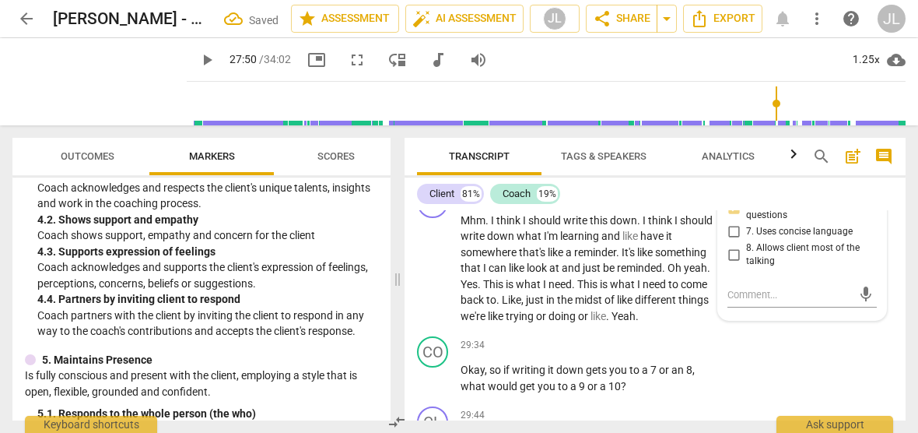
click at [731, 241] on input "7. Uses concise language" at bounding box center [733, 231] width 25 height 19
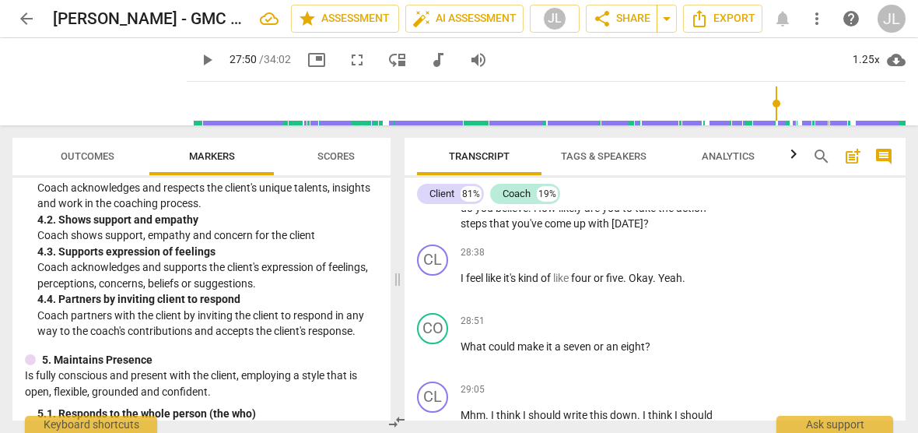
scroll to position [7151, 0]
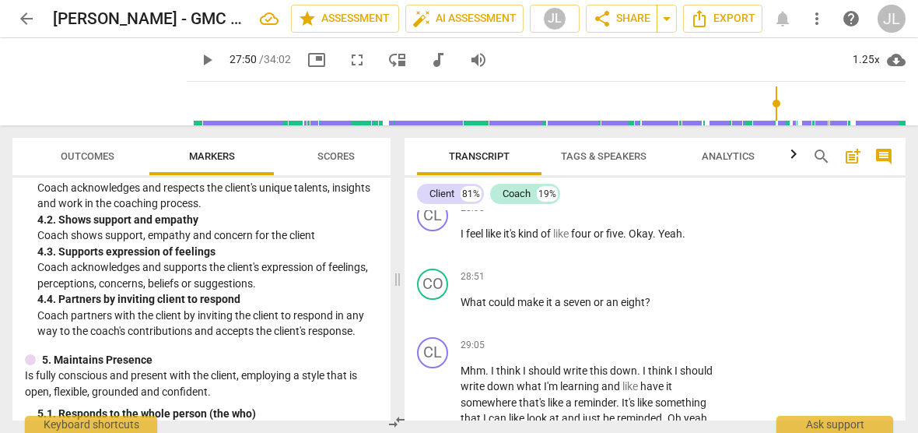
click at [532, 170] on span "." at bounding box center [530, 163] width 5 height 12
drag, startPoint x: 652, startPoint y: 292, endPoint x: 463, endPoint y: 257, distance: 192.2
click at [463, 187] on p "So on a scale from 1 to 10 , how , how , um , how well do you believe, how like…" at bounding box center [587, 163] width 253 height 48
click at [657, 268] on div "+" at bounding box center [658, 270] width 16 height 16
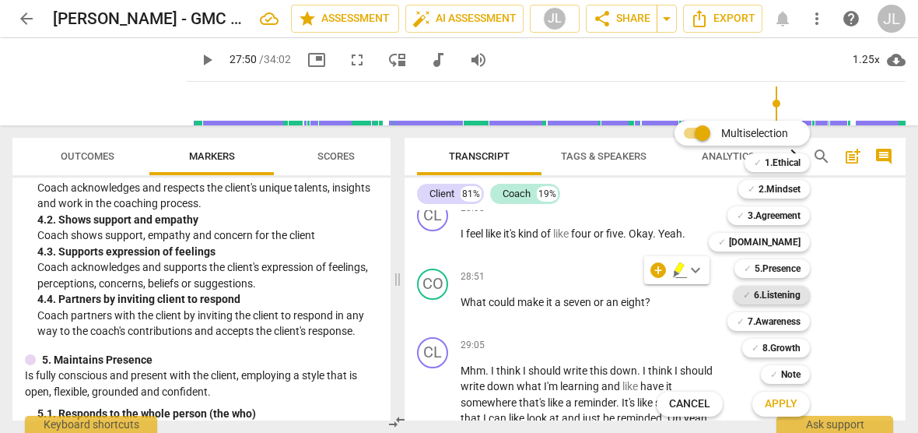
click at [793, 299] on b "6.Listening" at bounding box center [777, 294] width 47 height 19
click at [789, 318] on b "7.Awareness" at bounding box center [774, 321] width 53 height 19
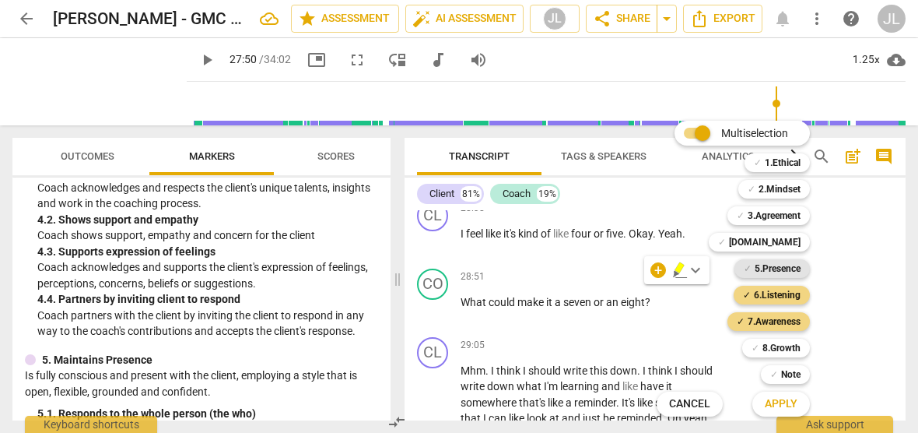
click at [784, 270] on b "5.Presence" at bounding box center [778, 268] width 46 height 19
click at [784, 345] on b "8.Growth" at bounding box center [781, 347] width 38 height 19
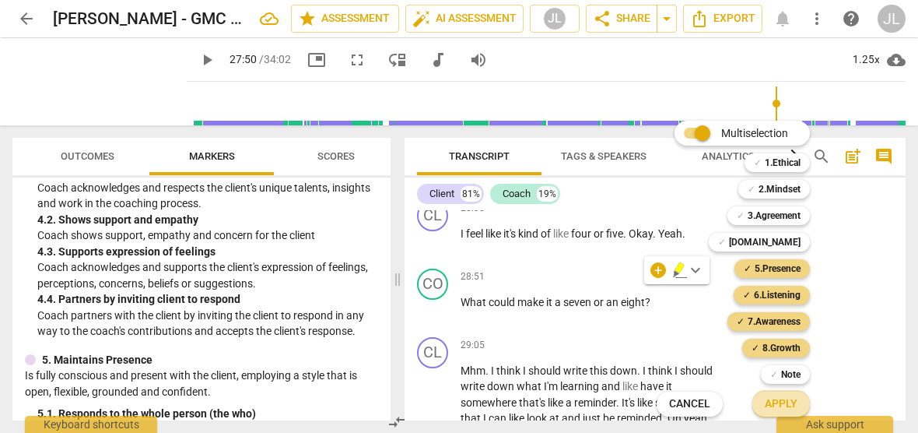
click at [795, 404] on span "Apply" at bounding box center [781, 404] width 33 height 16
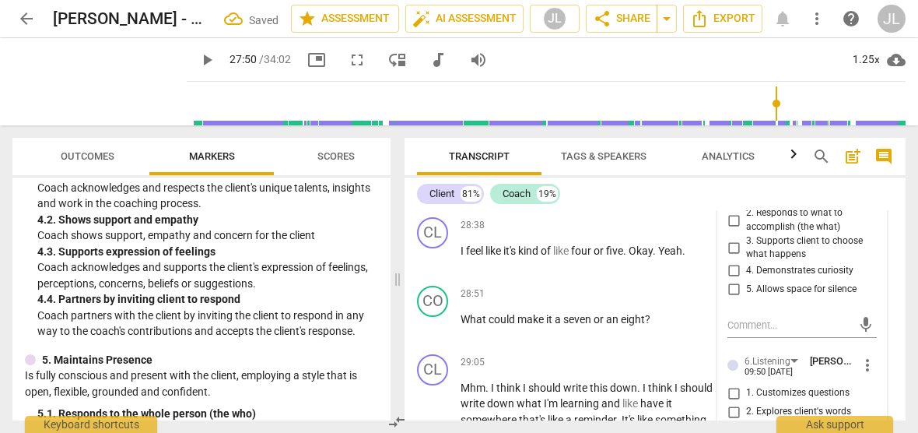
scroll to position [7272, 0]
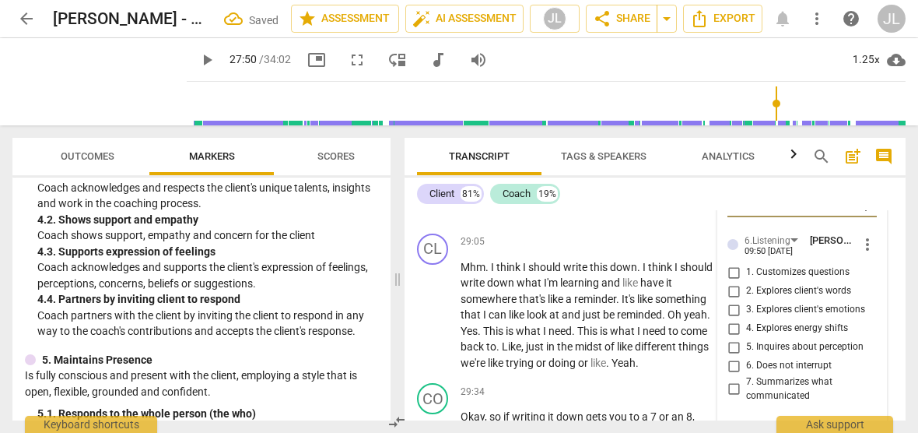
click at [730, 159] on input "4. Demonstrates curiosity" at bounding box center [733, 150] width 25 height 19
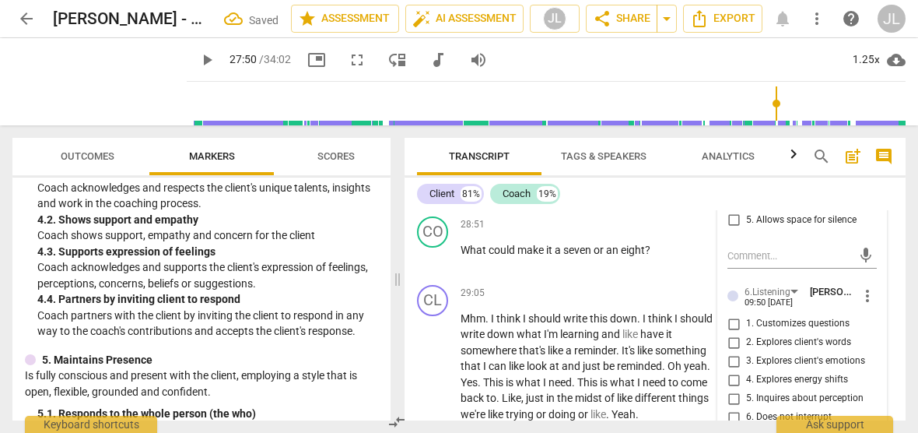
scroll to position [7210, 0]
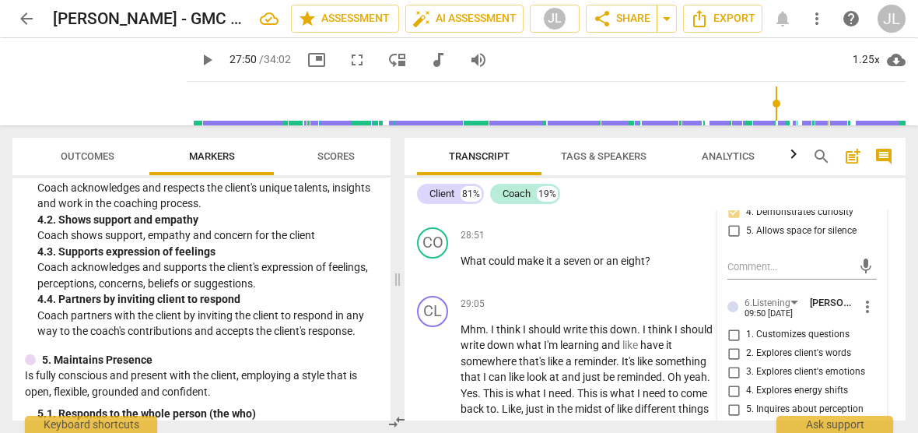
click at [730, 171] on input "2. Responds to what to accomplish (the what)" at bounding box center [733, 161] width 25 height 19
click at [870, 240] on div "5. Allows space for silence" at bounding box center [801, 231] width 149 height 19
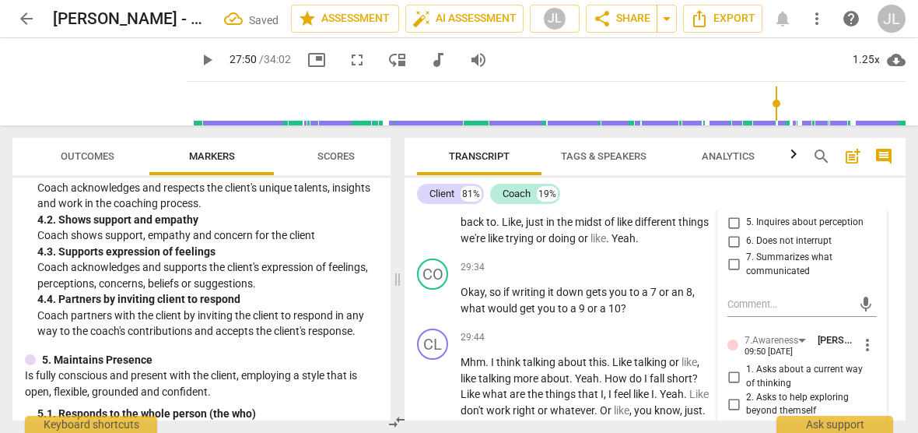
scroll to position [7428, 0]
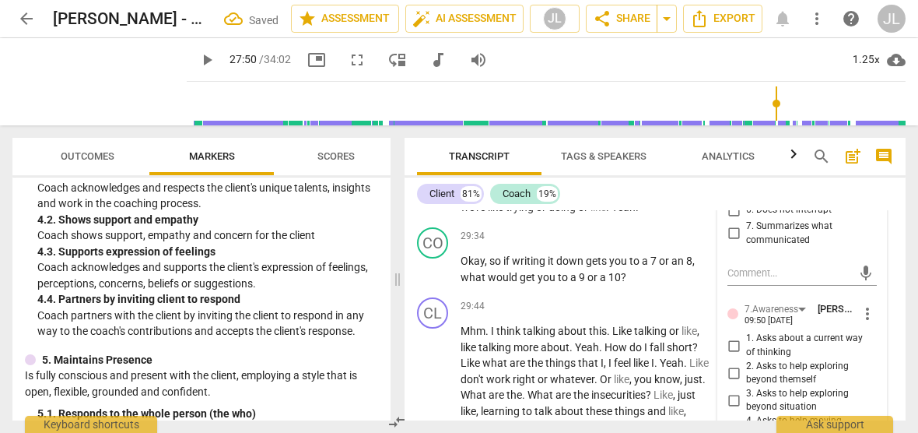
click at [733, 201] on input "5. Inquires about perception" at bounding box center [733, 191] width 25 height 19
click at [867, 247] on div "7. Summarizes what communicated" at bounding box center [801, 232] width 149 height 27
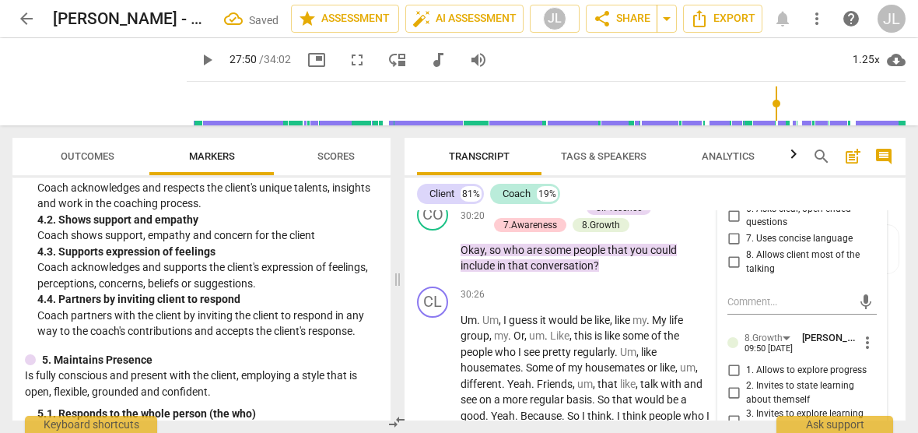
scroll to position [7739, 0]
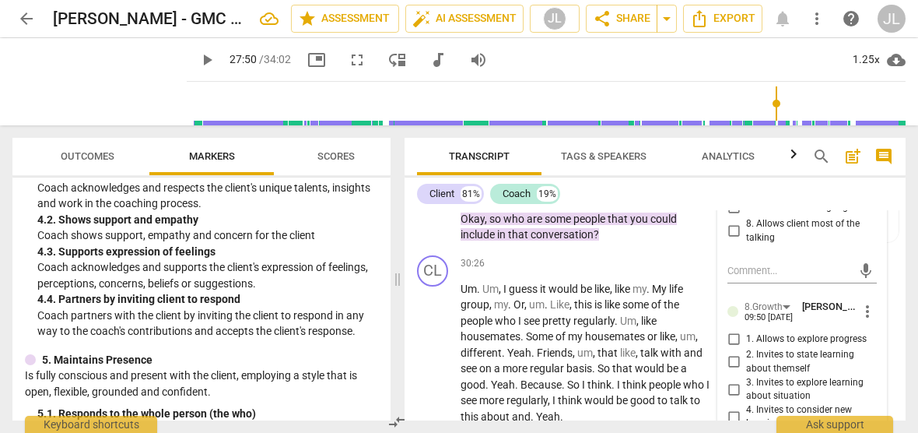
click at [730, 125] on input "4. Asks to help moving towards the outcome" at bounding box center [733, 116] width 25 height 19
click at [730, 194] on input "6. Asks clear, open-ended questions" at bounding box center [733, 184] width 25 height 19
click at [730, 217] on input "7. Uses concise language" at bounding box center [733, 207] width 25 height 19
click at [420, 159] on span "Transcript" at bounding box center [479, 156] width 124 height 21
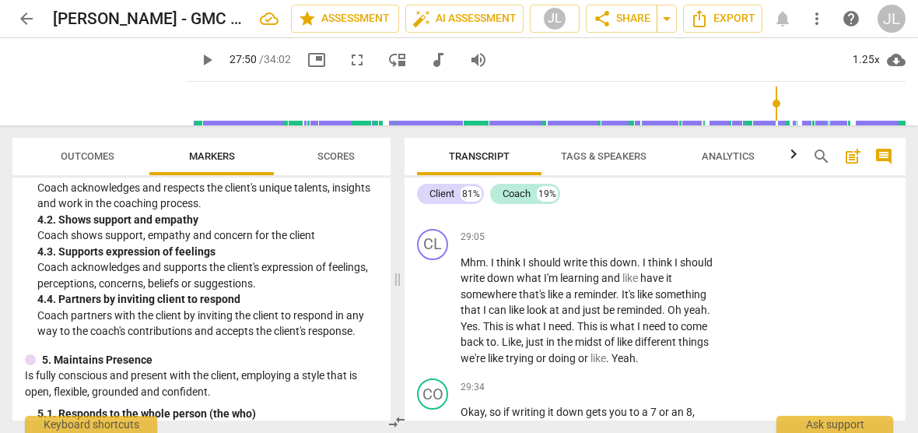
scroll to position [7300, 0]
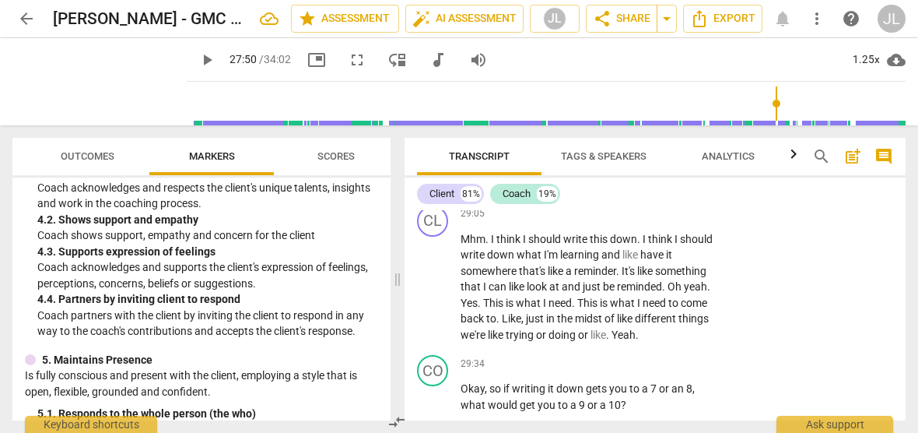
drag, startPoint x: 658, startPoint y: 280, endPoint x: 462, endPoint y: 289, distance: 196.3
click at [462, 179] on p "What could make it a seven or an eight ?" at bounding box center [587, 171] width 253 height 16
click at [665, 265] on div "+" at bounding box center [667, 262] width 16 height 16
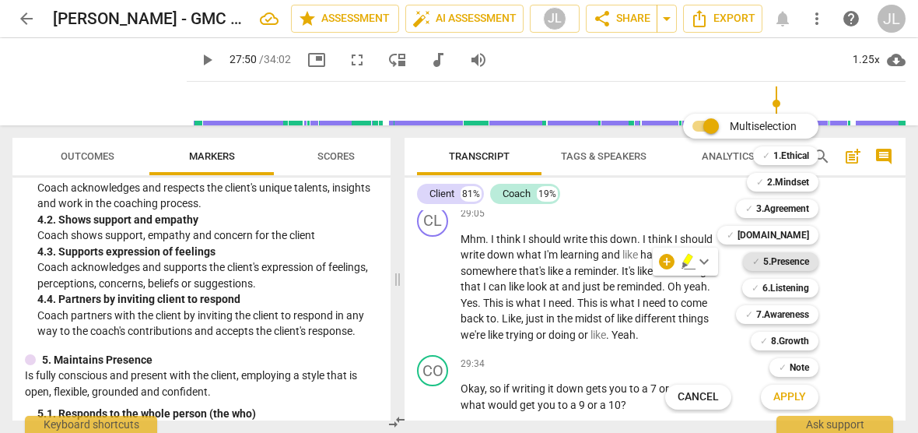
click at [775, 264] on b "5.Presence" at bounding box center [786, 261] width 46 height 19
click at [790, 312] on b "7.Awareness" at bounding box center [782, 314] width 53 height 19
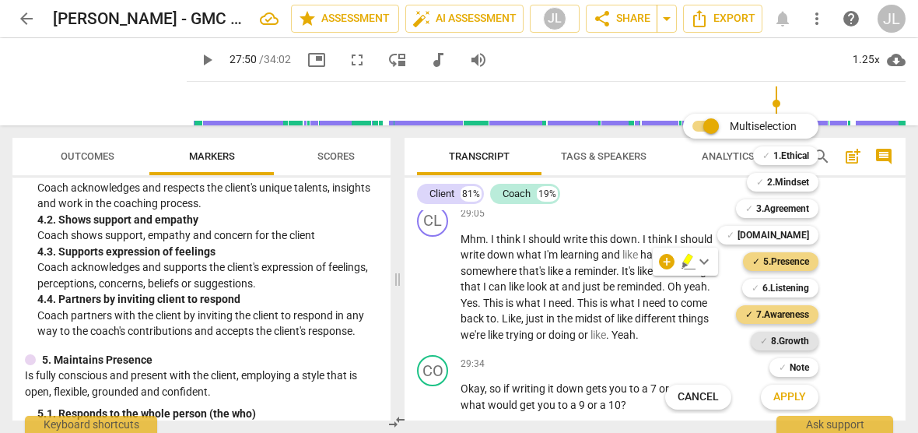
click at [792, 337] on b "8.Growth" at bounding box center [790, 340] width 38 height 19
click at [799, 397] on span "Apply" at bounding box center [789, 397] width 33 height 16
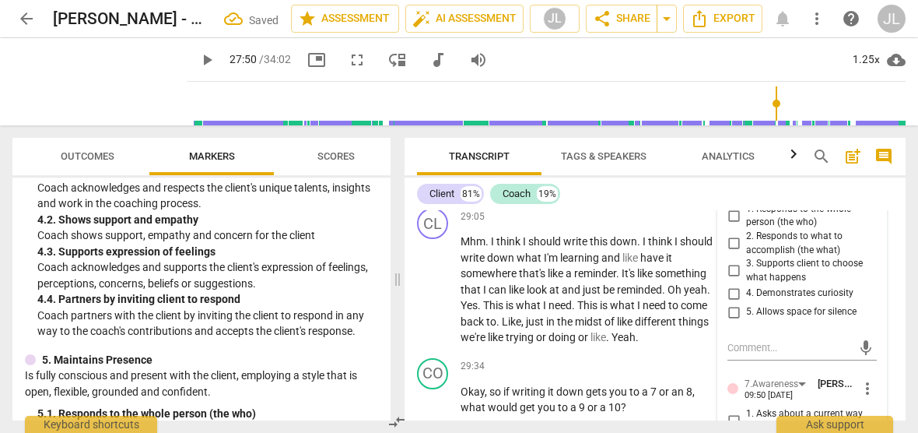
scroll to position [7444, 0]
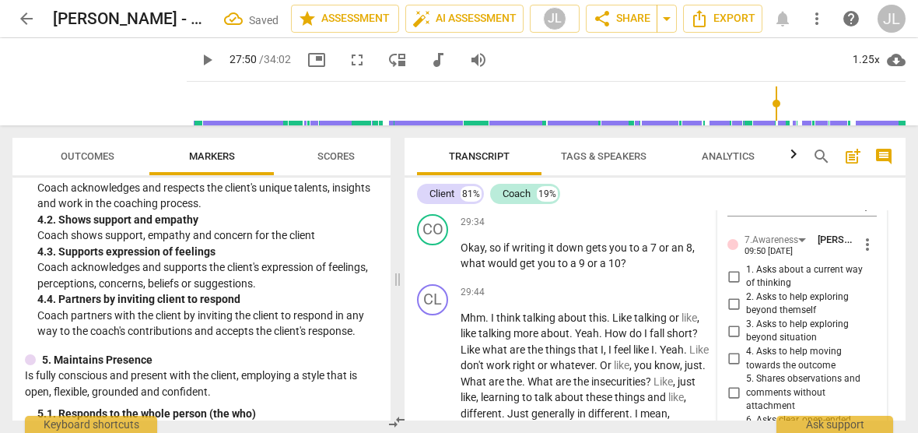
click at [732, 159] on input "4. Demonstrates curiosity" at bounding box center [733, 149] width 25 height 19
click at [733, 109] on input "2. Responds to what to accomplish (the what)" at bounding box center [733, 99] width 25 height 19
click at [870, 317] on div "2. Asks to help exploring beyond themself" at bounding box center [801, 303] width 149 height 27
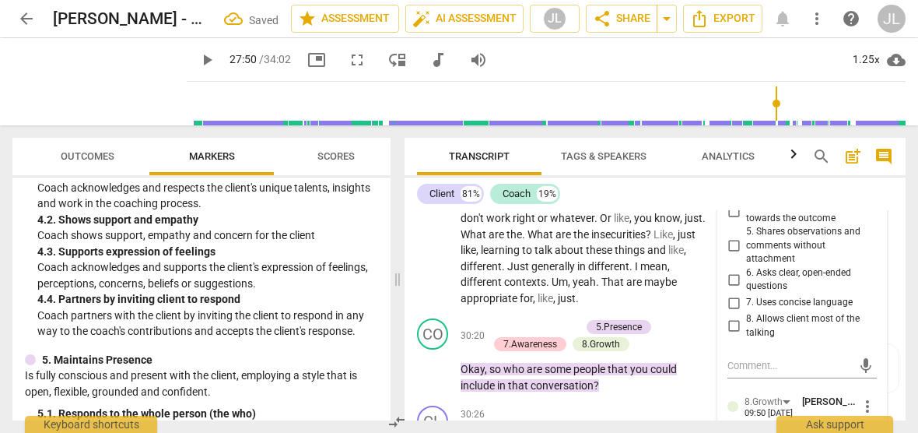
scroll to position [7600, 0]
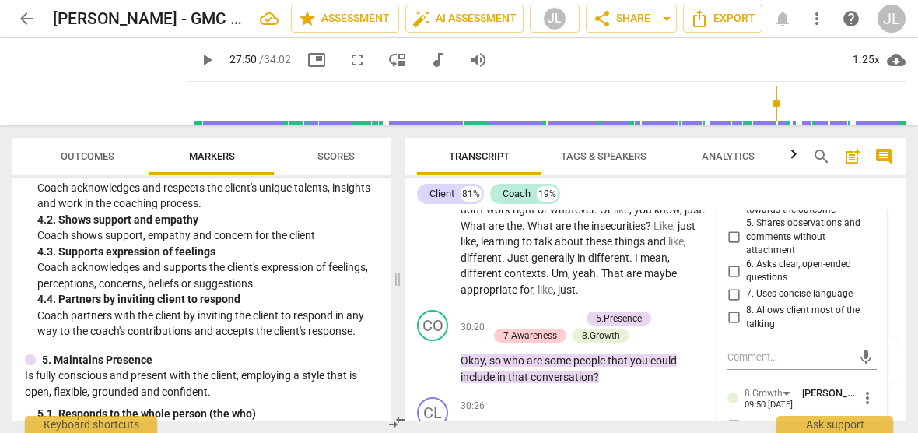
click at [734, 184] on input "3. Asks to help exploring beyond situation" at bounding box center [733, 175] width 25 height 19
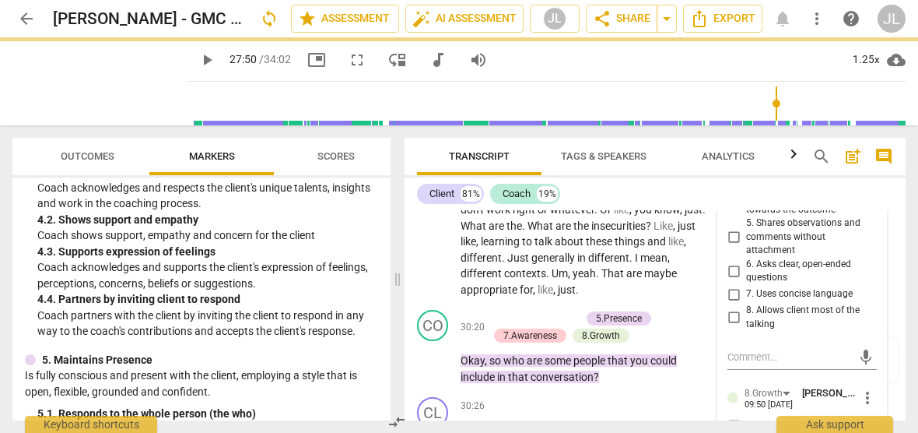
click at [734, 280] on input "6. Asks clear, open-ended questions" at bounding box center [733, 270] width 25 height 19
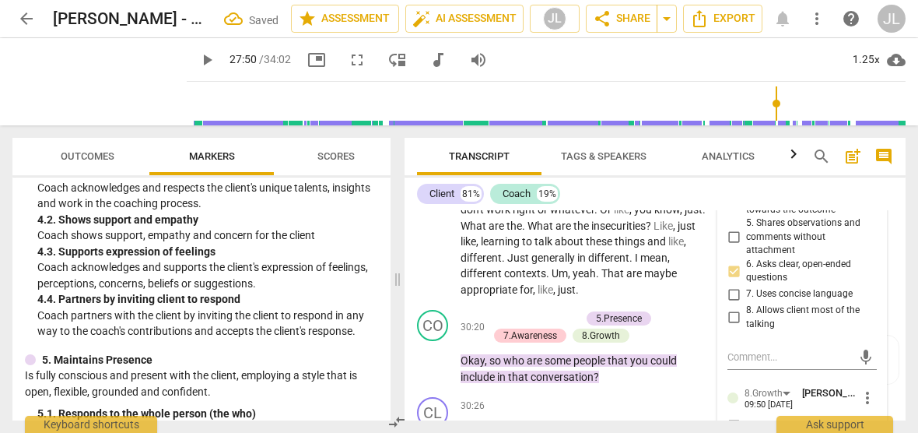
click at [737, 303] on input "7. Uses concise language" at bounding box center [733, 294] width 25 height 19
click at [873, 402] on div "5.Presence [PERSON_NAME] 09:50 [DATE] more_vert 1. Responds to the whole person…" at bounding box center [802, 275] width 168 height 825
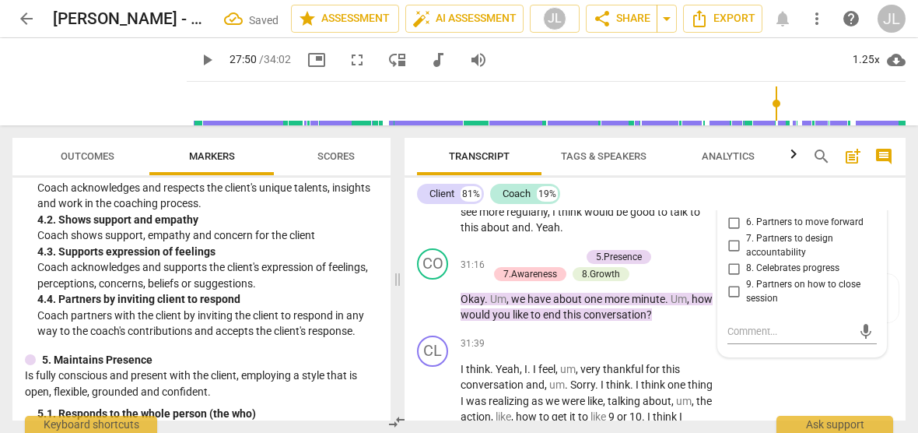
scroll to position [7942, 0]
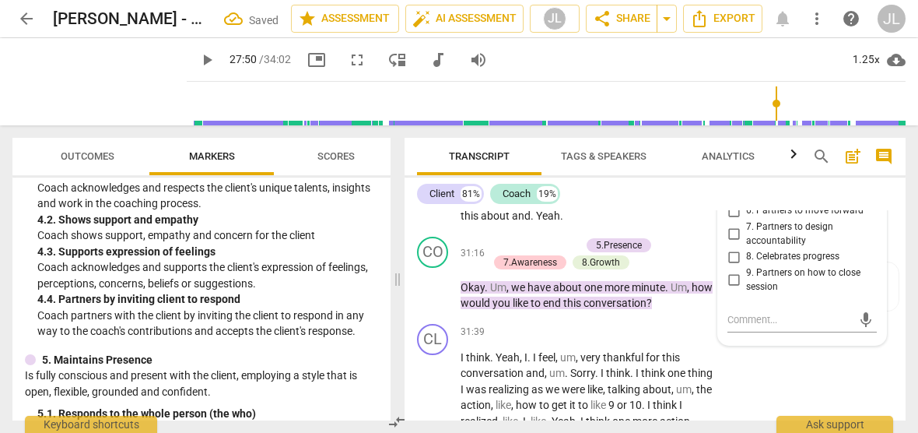
click at [731, 220] on input "6. Partners to move forward" at bounding box center [733, 210] width 25 height 19
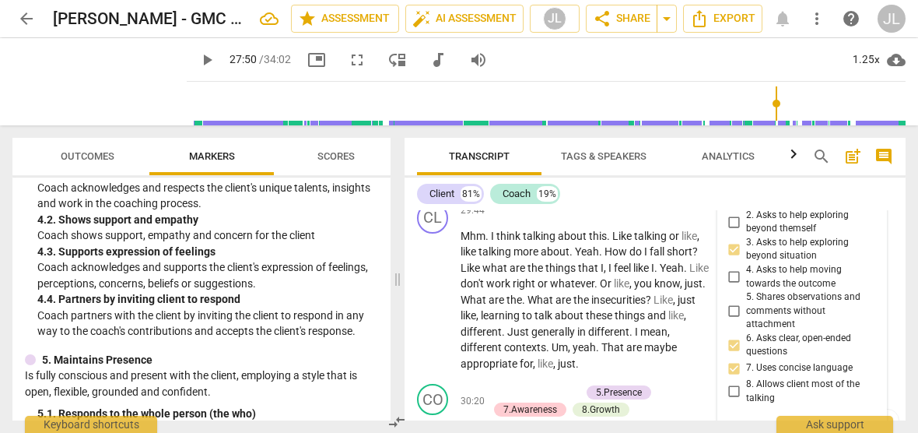
scroll to position [7547, 0]
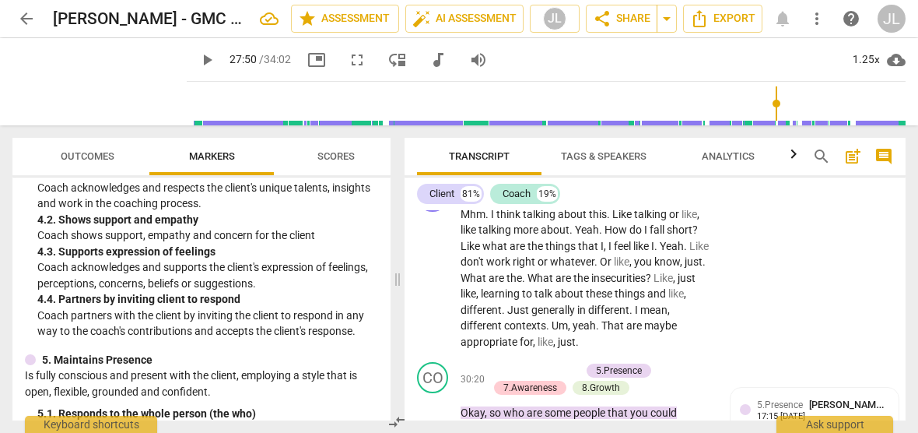
drag, startPoint x: 631, startPoint y: 284, endPoint x: 457, endPoint y: 260, distance: 175.9
click at [457, 174] on div "CO play_arrow pause 29:34 + Add competency keyboard_arrow_right Okay , so if wr…" at bounding box center [655, 139] width 501 height 70
click at [641, 274] on div "+" at bounding box center [640, 267] width 16 height 16
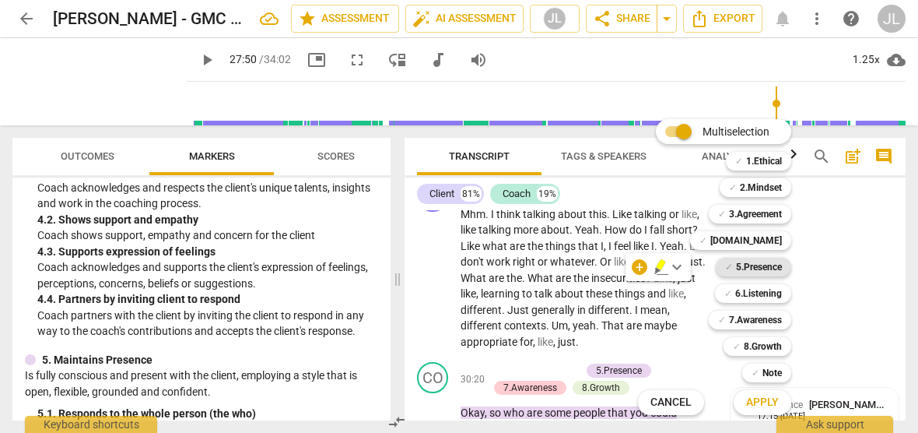
click at [770, 262] on b "5.Presence" at bounding box center [759, 266] width 46 height 19
click at [767, 321] on b "7.Awareness" at bounding box center [755, 319] width 53 height 19
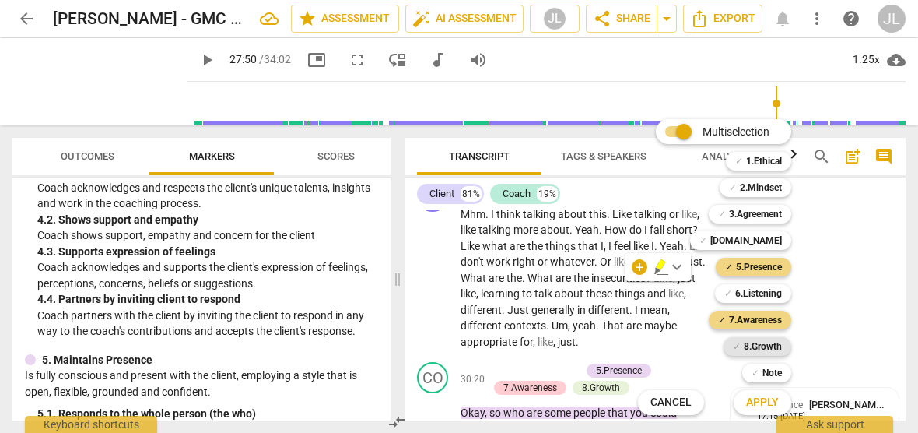
click at [769, 350] on b "8.Growth" at bounding box center [763, 346] width 38 height 19
click at [776, 405] on span "Apply" at bounding box center [762, 402] width 33 height 16
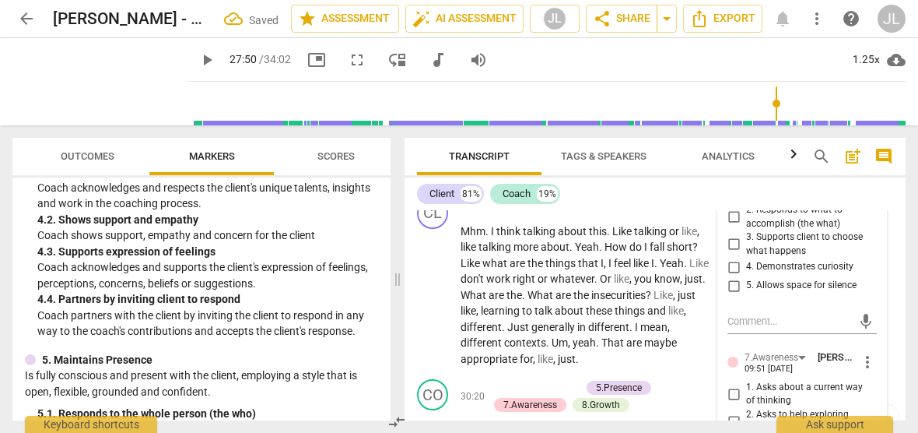
scroll to position [7681, 0]
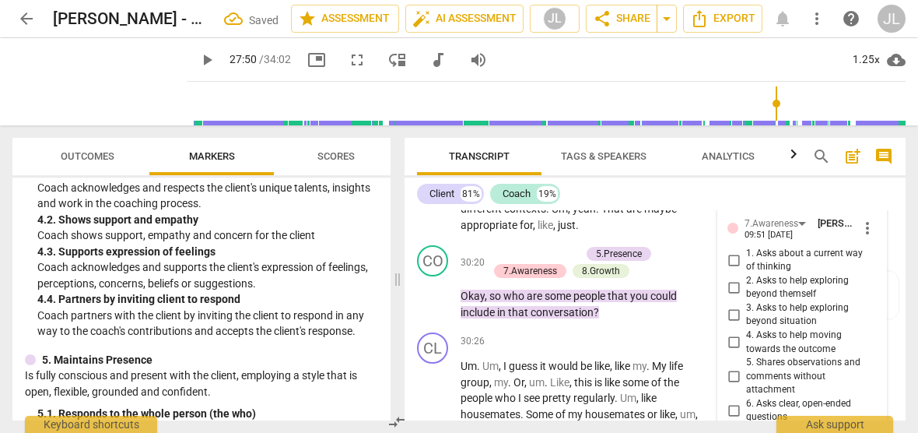
click at [731, 142] on input "4. Demonstrates curiosity" at bounding box center [733, 133] width 25 height 19
click at [733, 93] on input "2. Responds to what to accomplish (the what)" at bounding box center [733, 83] width 25 height 19
click at [872, 398] on div "5.Presence [PERSON_NAME] 09:51 [DATE] more_vert 1. Responds to the whole person…" at bounding box center [802, 414] width 168 height 825
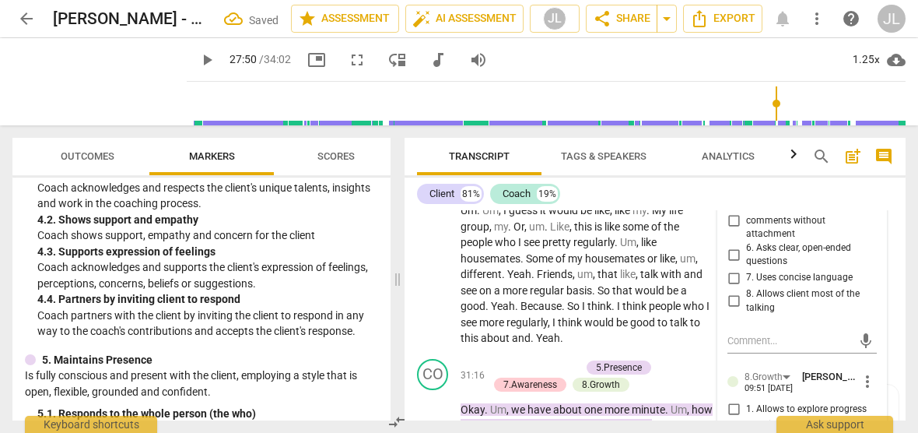
scroll to position [7868, 0]
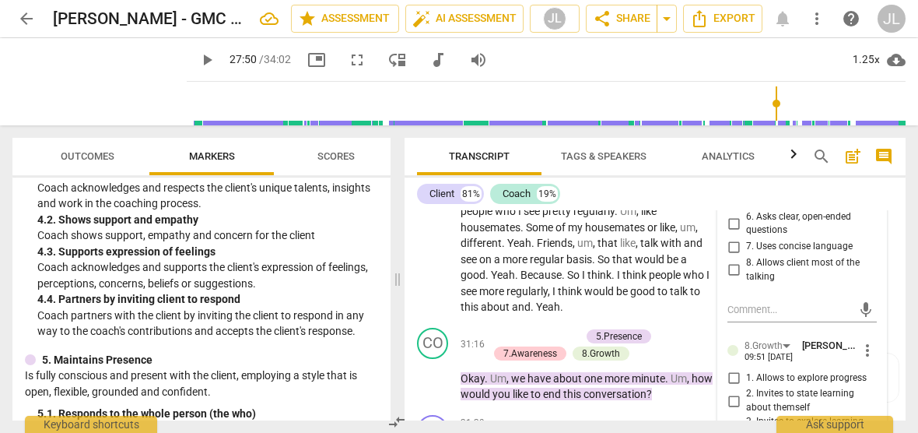
click at [730, 233] on input "6. Asks clear, open-ended questions" at bounding box center [733, 223] width 25 height 19
click at [732, 256] on input "7. Uses concise language" at bounding box center [733, 246] width 25 height 19
click at [729, 165] on input "4. Asks to help moving towards the outcome" at bounding box center [733, 155] width 25 height 19
click at [876, 393] on div "5.Presence [PERSON_NAME] 09:51 [DATE] more_vert 1. Responds to the whole person…" at bounding box center [802, 228] width 168 height 825
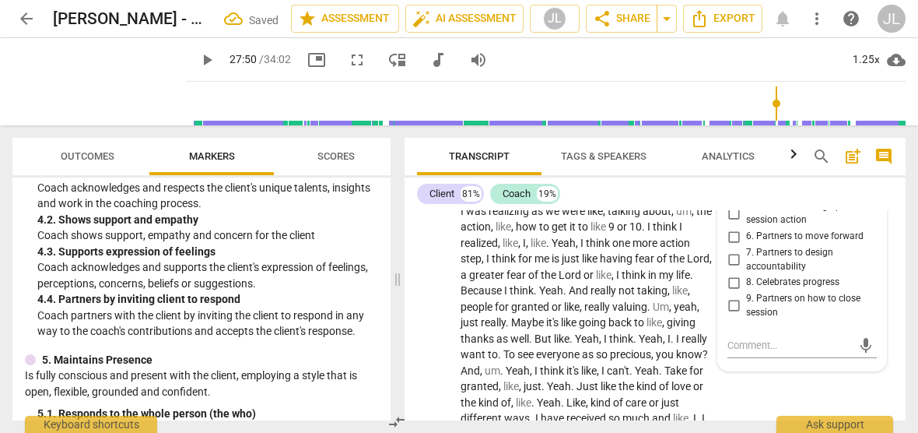
scroll to position [8148, 0]
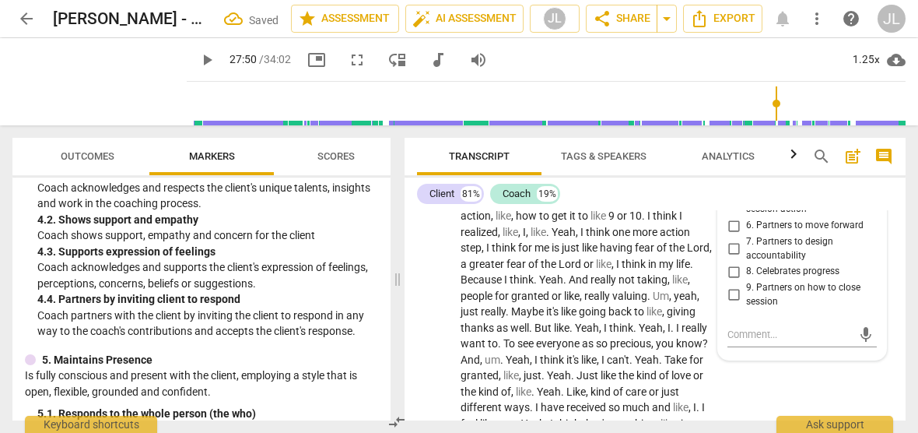
click at [728, 235] on input "6. Partners to move forward" at bounding box center [733, 225] width 25 height 19
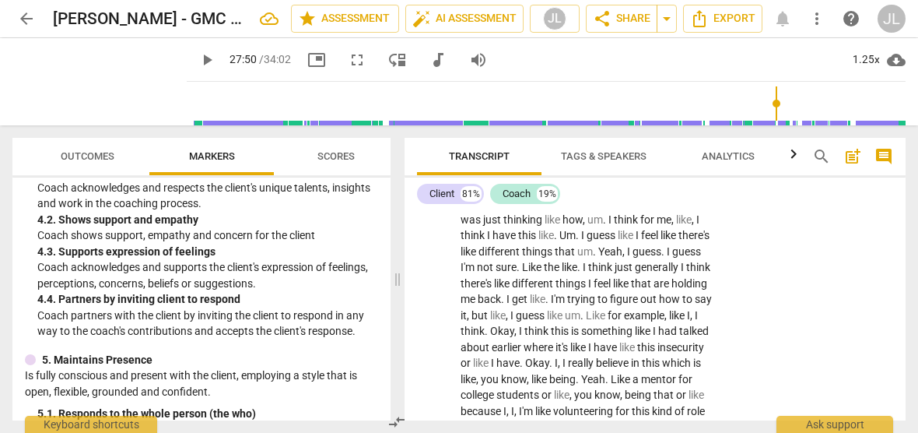
scroll to position [0, 0]
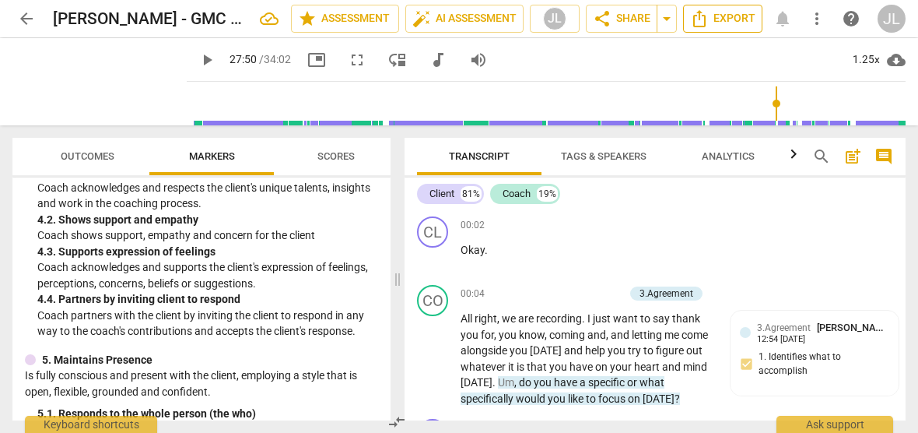
click at [732, 19] on span "Export" at bounding box center [722, 18] width 65 height 19
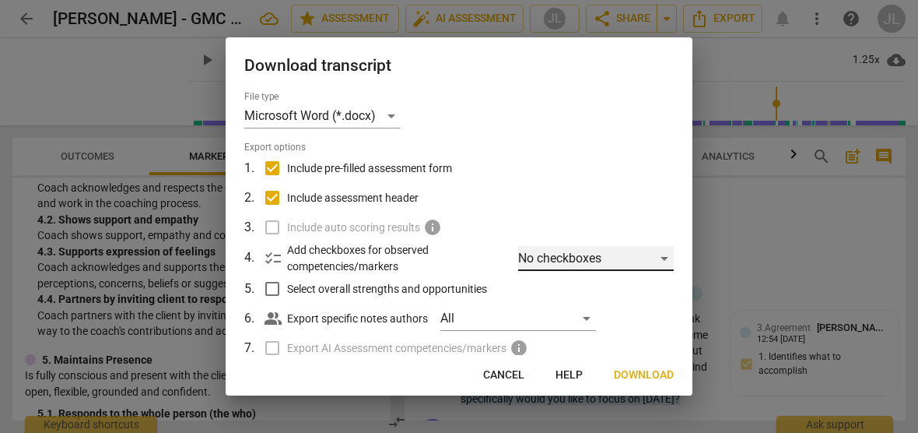
click at [655, 258] on div "No checkboxes" at bounding box center [596, 258] width 156 height 25
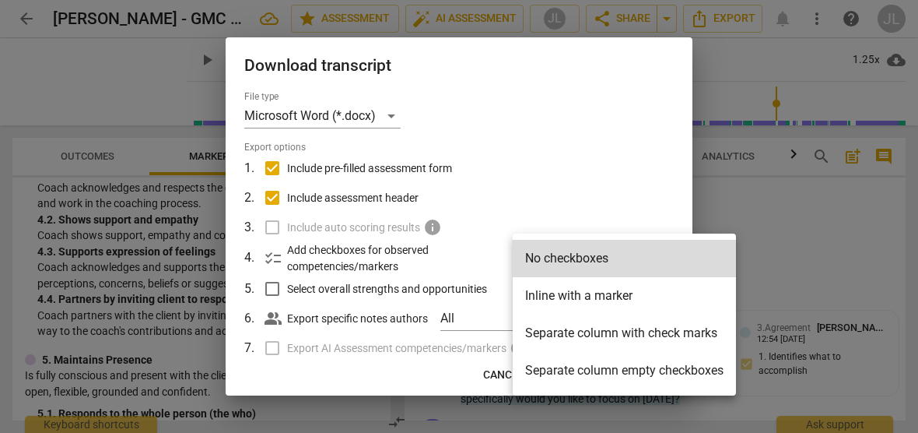
click at [659, 330] on li "Separate column with check marks" at bounding box center [624, 332] width 223 height 37
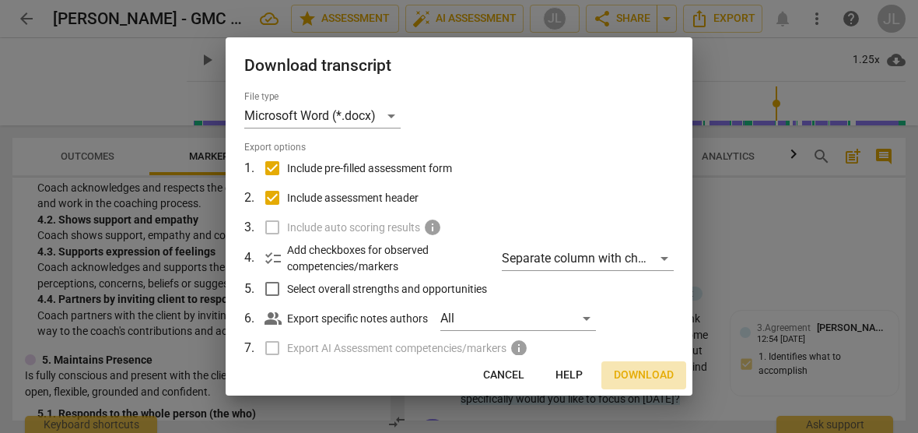
click at [648, 379] on span "Download" at bounding box center [644, 375] width 60 height 16
